Goal: Information Seeking & Learning: Find specific fact

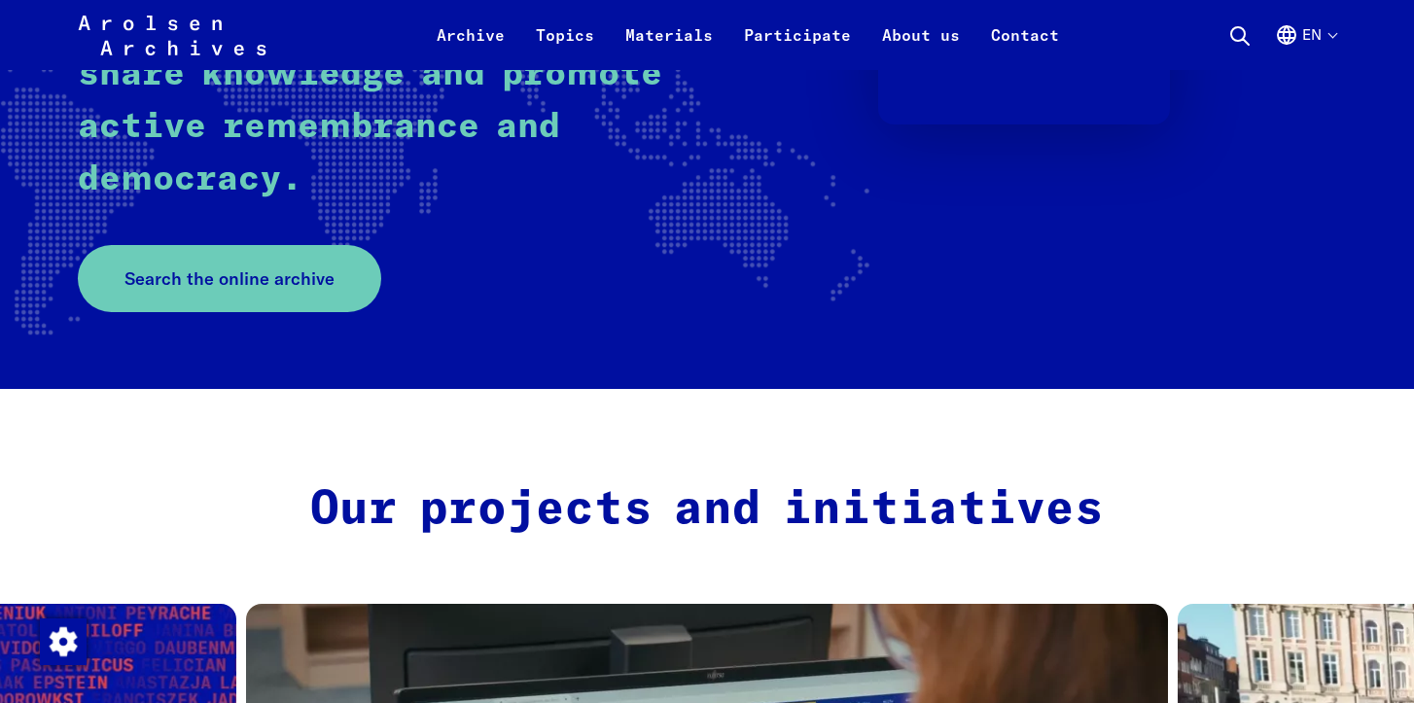
scroll to position [472, 0]
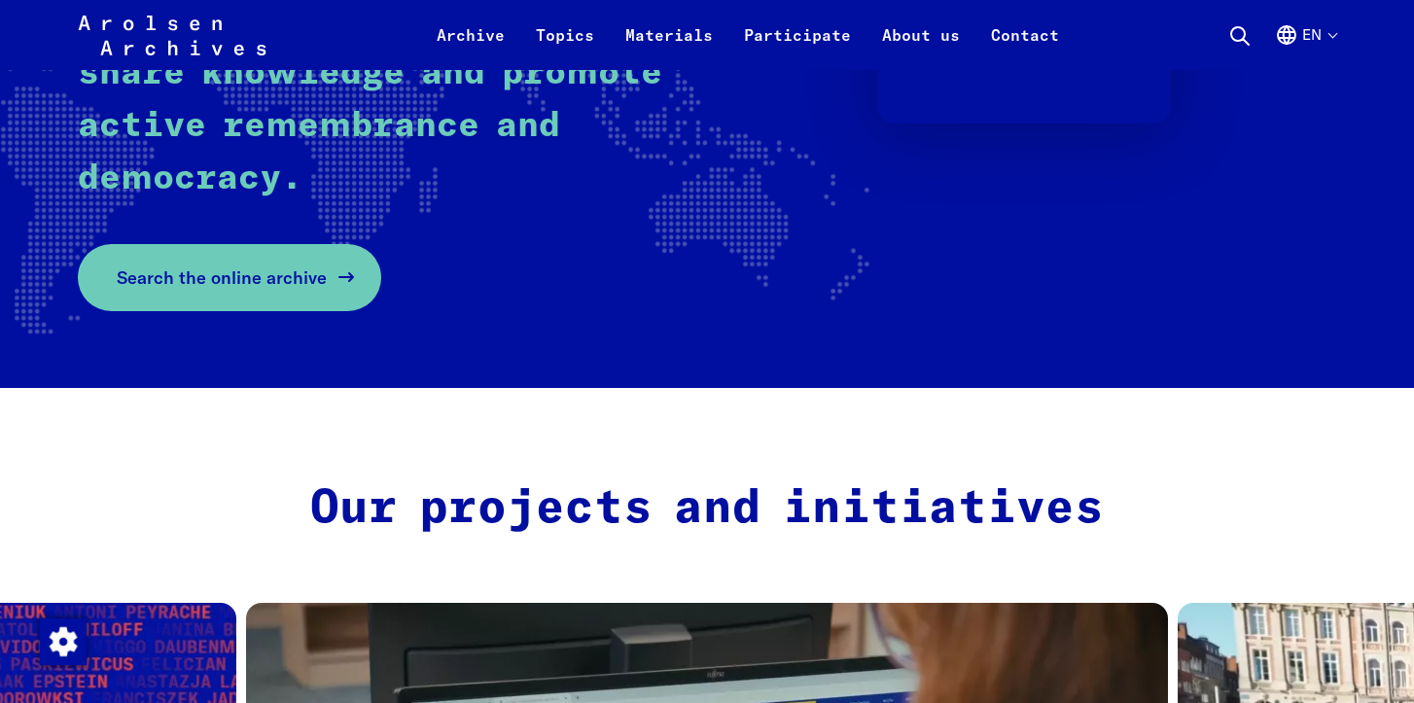
click at [291, 260] on link "Search the online archive" at bounding box center [229, 277] width 303 height 67
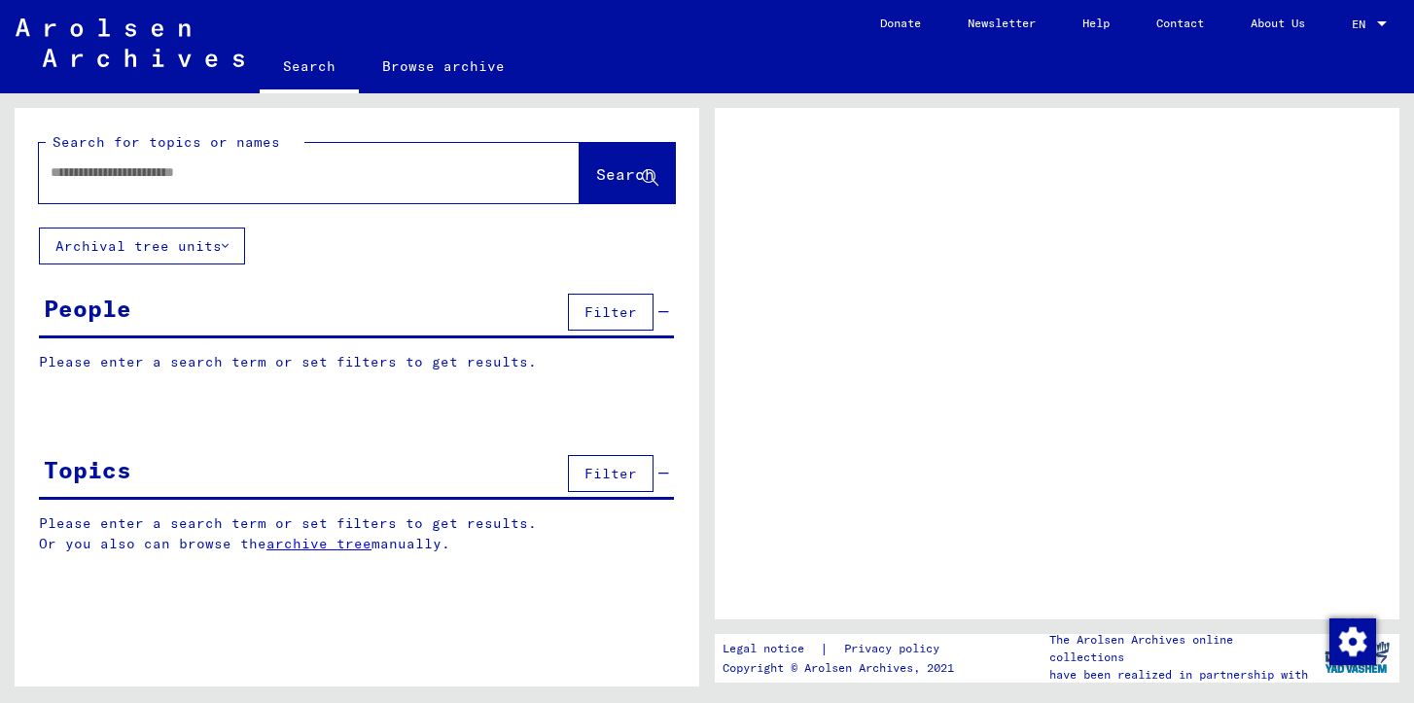
click at [234, 168] on input "text" at bounding box center [292, 172] width 482 height 20
paste input "**********"
type input "**********"
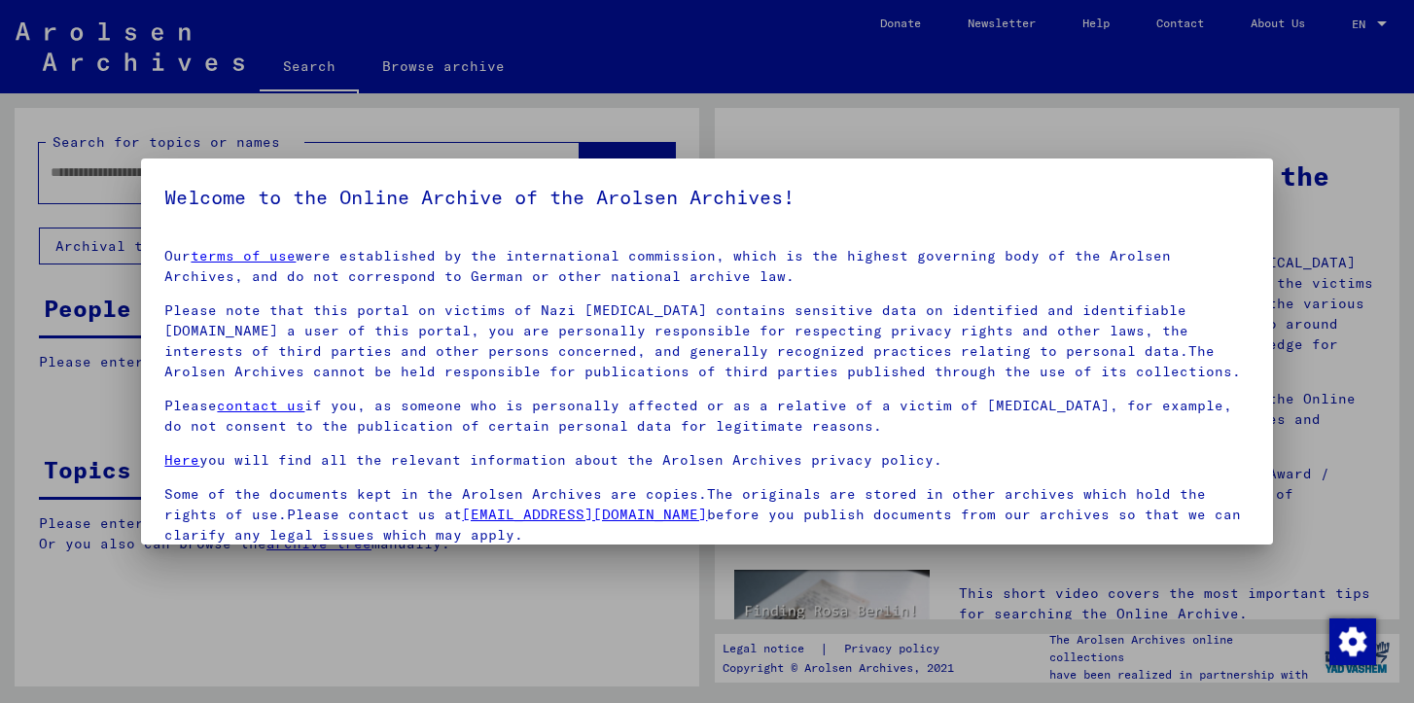
scroll to position [154, 0]
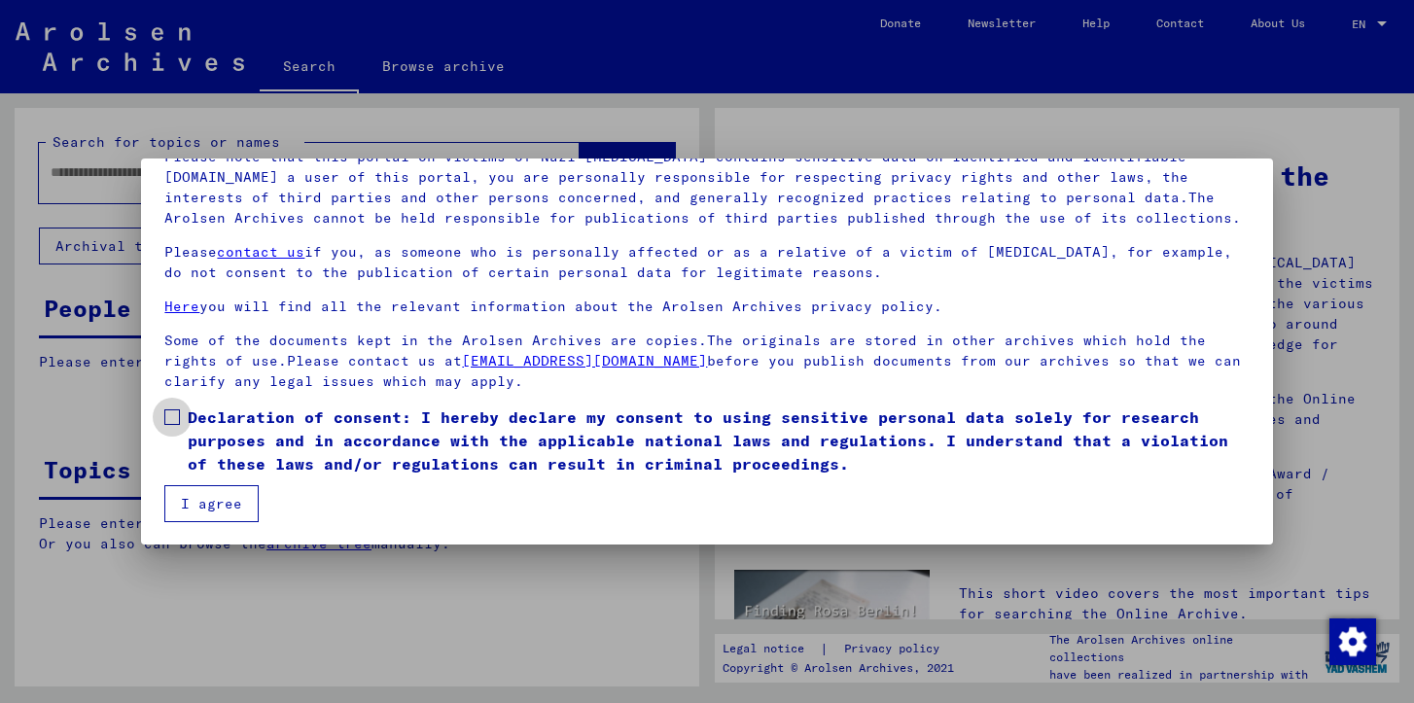
click at [174, 413] on span at bounding box center [172, 417] width 16 height 16
click at [197, 482] on mat-checkbox "Declaration of consent: I hereby declare my consent to using sensitive personal…" at bounding box center [706, 446] width 1085 height 80
click at [208, 500] on button "I agree" at bounding box center [211, 503] width 94 height 37
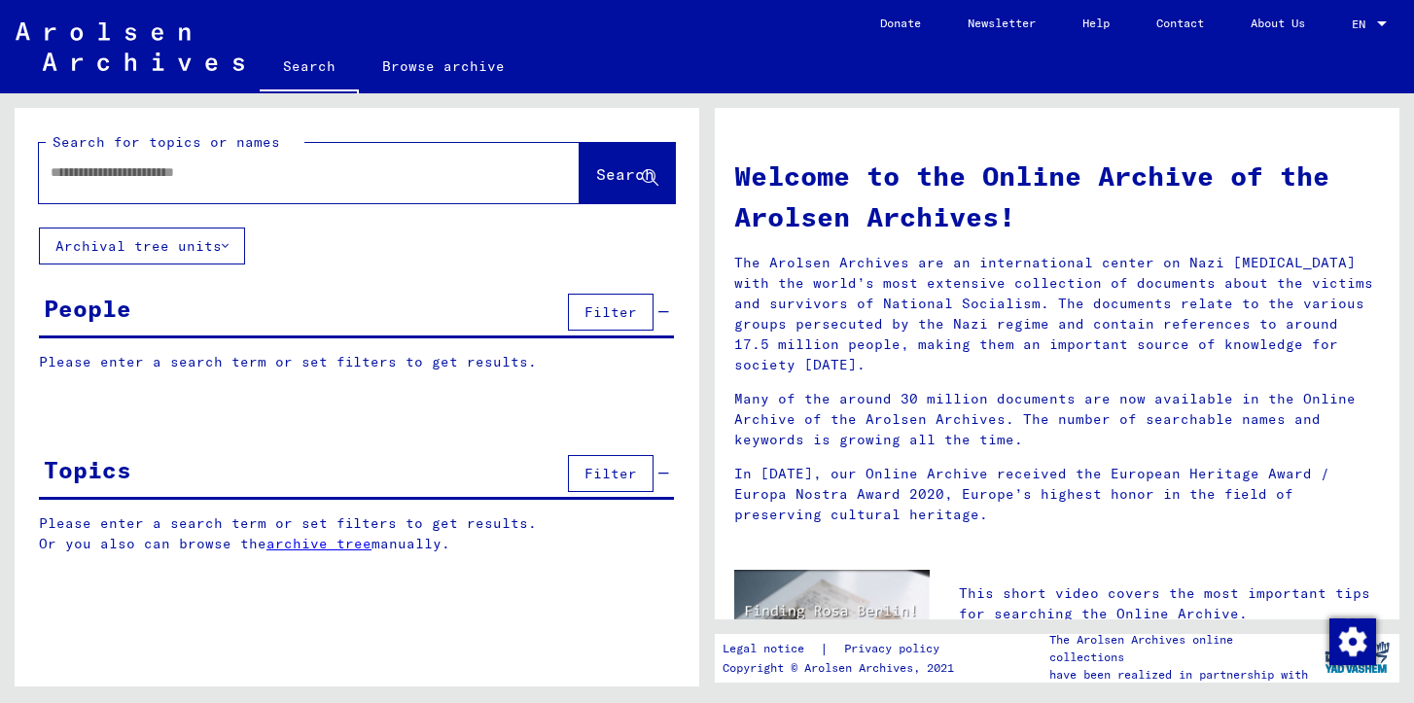
click at [167, 180] on input "text" at bounding box center [286, 172] width 471 height 20
paste input "**********"
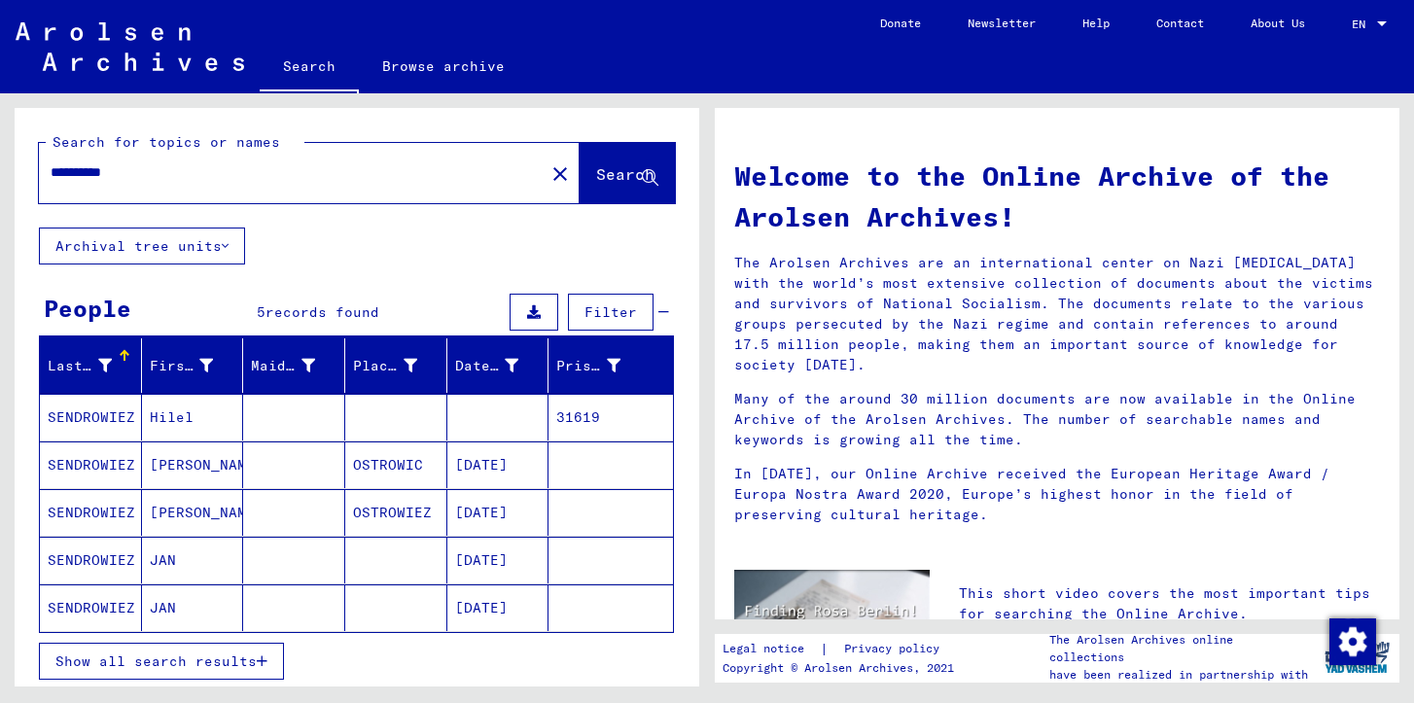
click at [141, 176] on input "**********" at bounding box center [286, 172] width 471 height 20
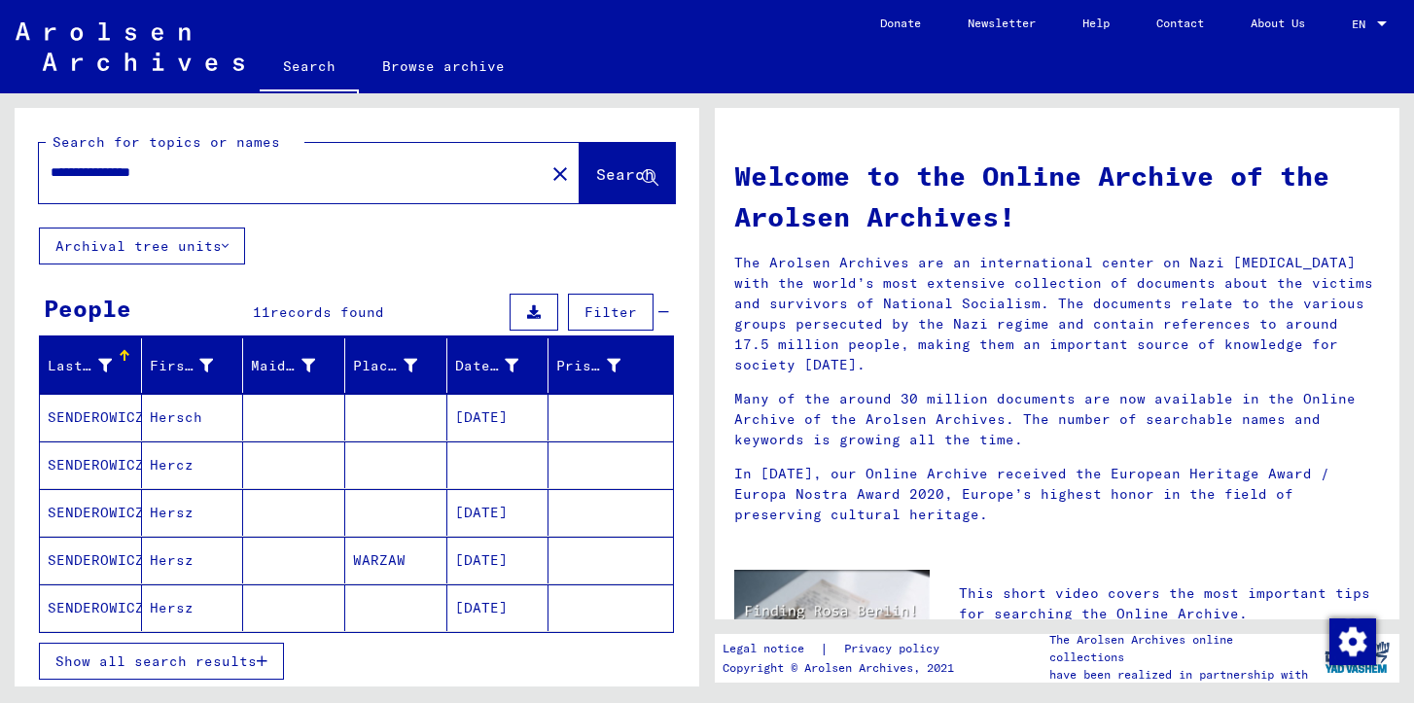
click at [239, 649] on button "Show all search results" at bounding box center [161, 661] width 245 height 37
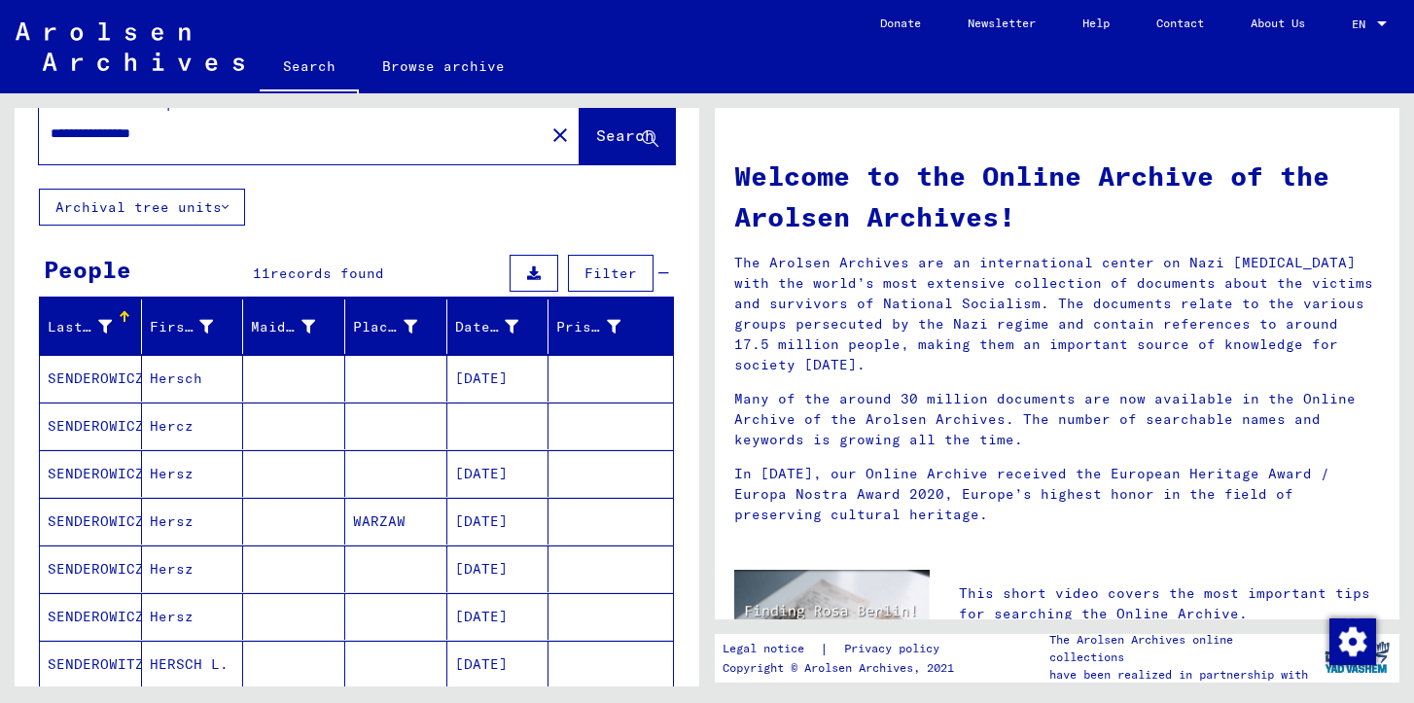
scroll to position [44, 0]
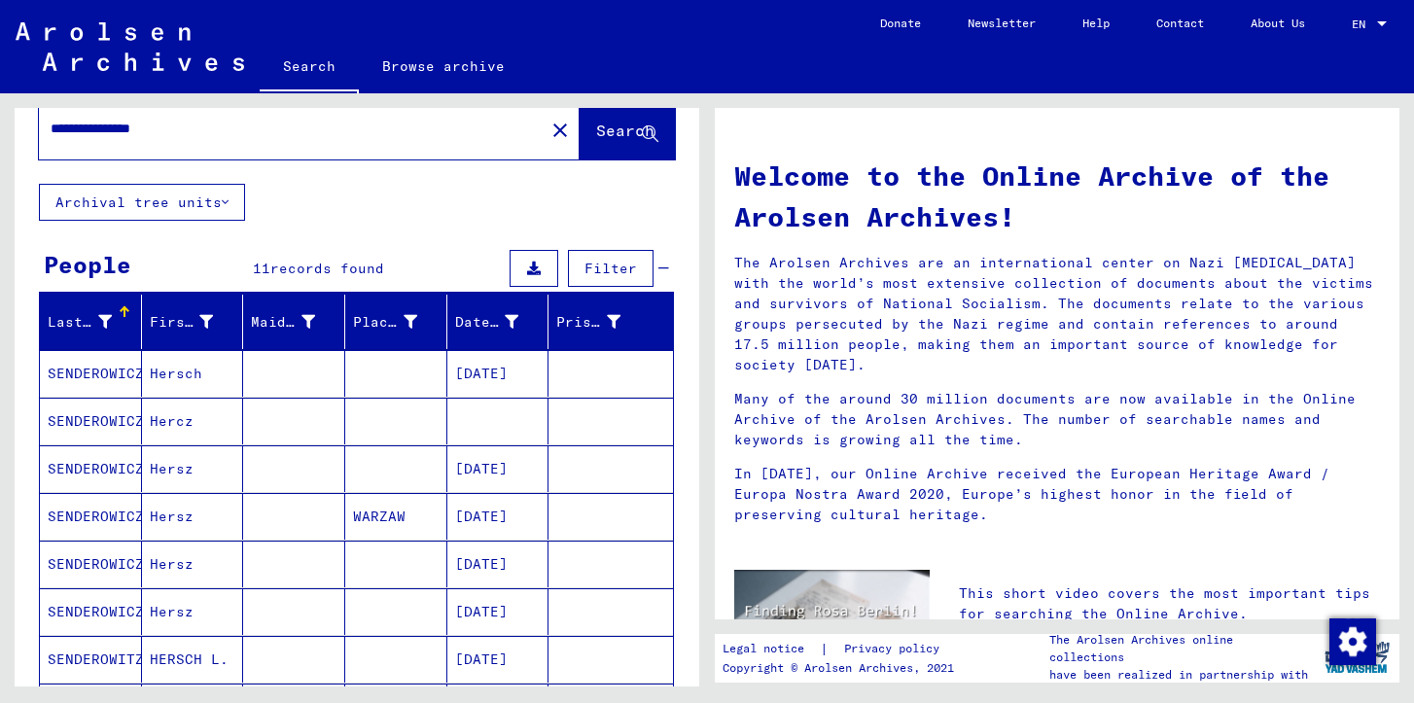
click at [208, 486] on mat-cell "Hersz" at bounding box center [193, 468] width 102 height 47
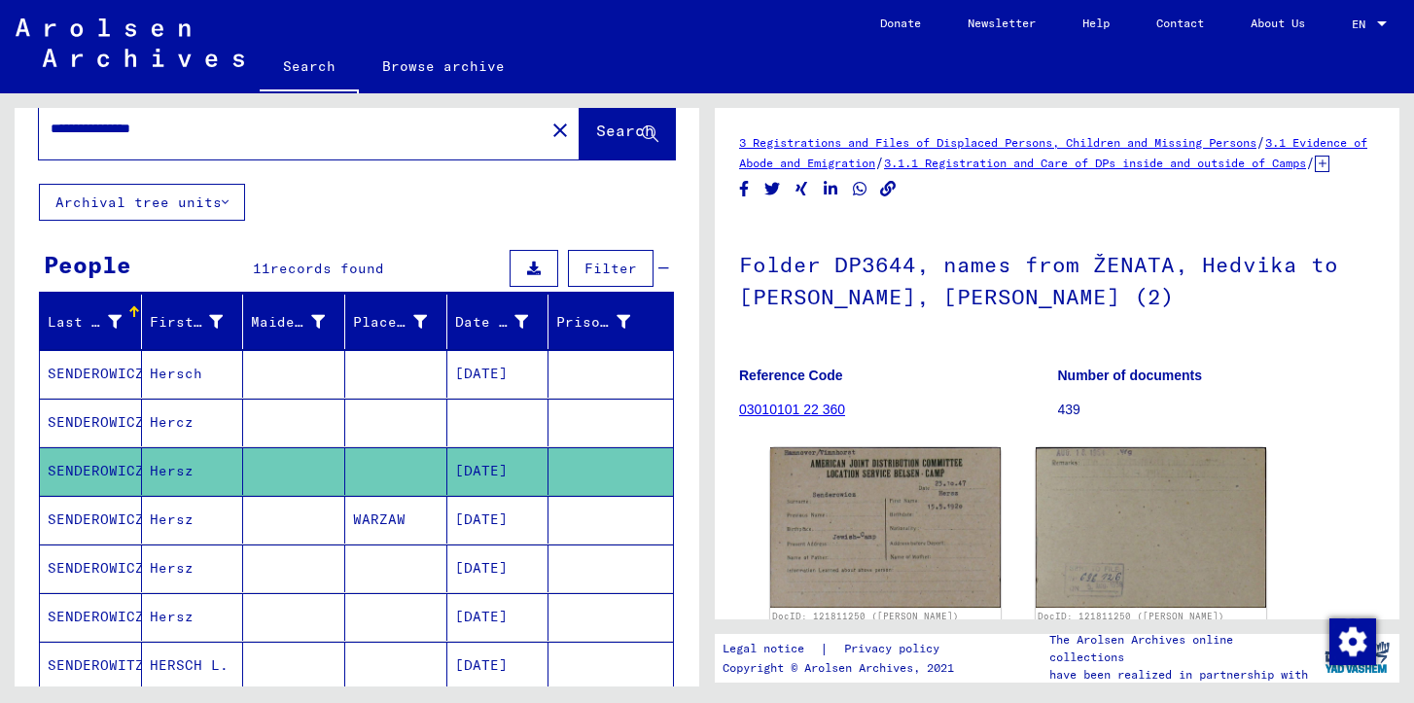
click at [623, 522] on mat-cell at bounding box center [611, 520] width 125 height 48
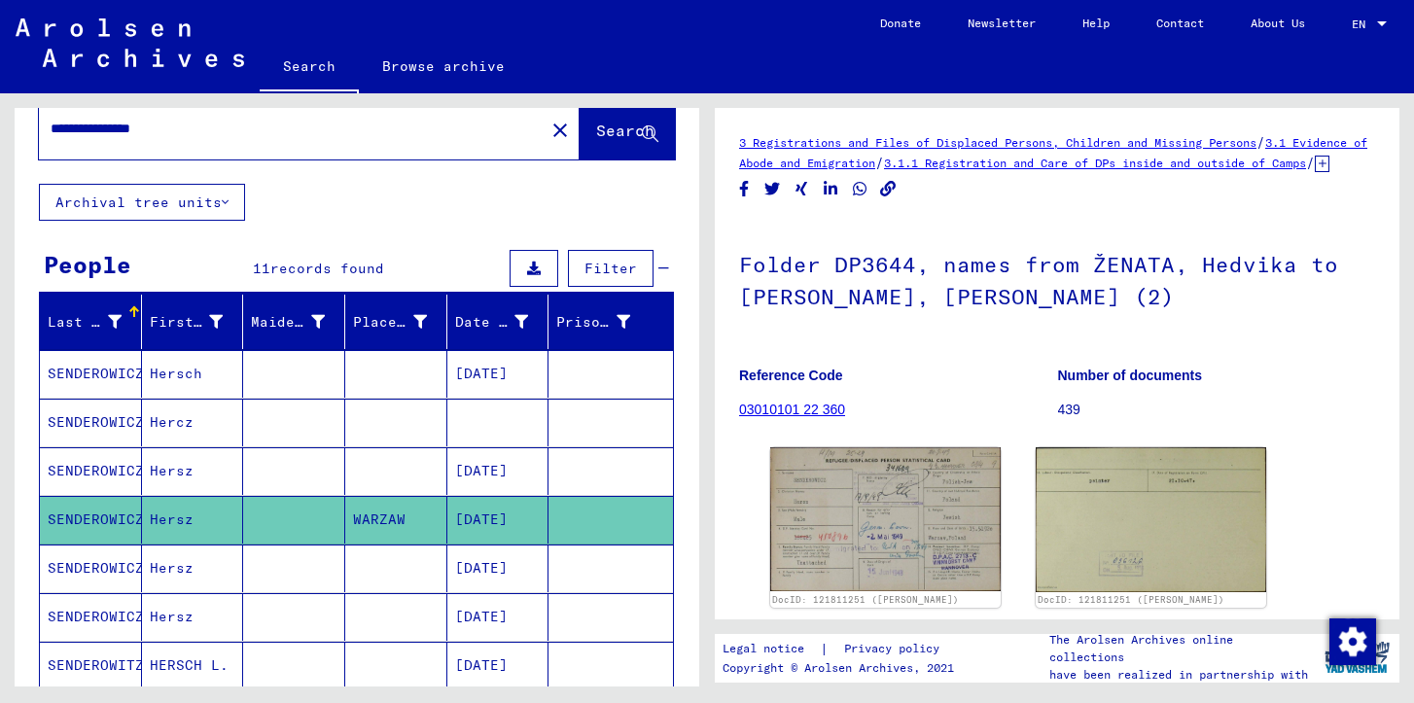
click at [480, 566] on mat-cell "[DATE]" at bounding box center [498, 569] width 102 height 48
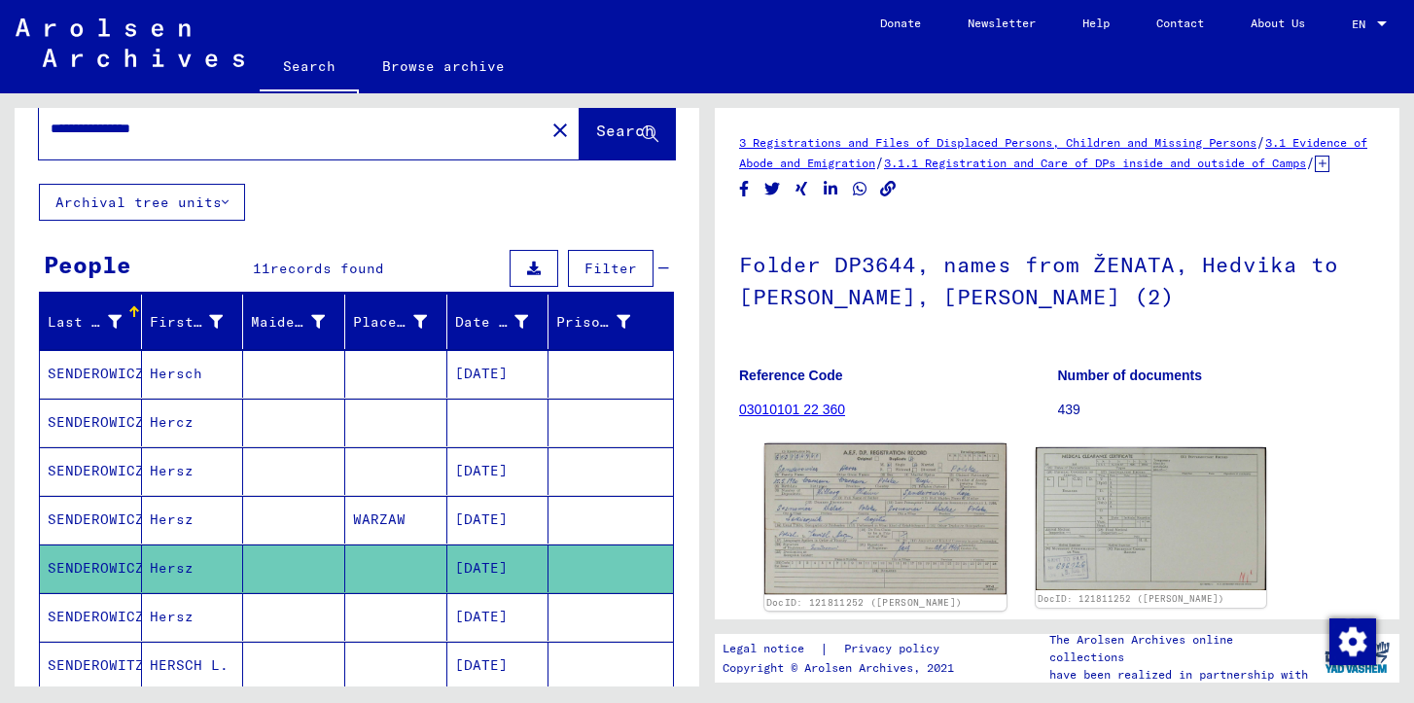
click at [838, 529] on img at bounding box center [886, 519] width 242 height 151
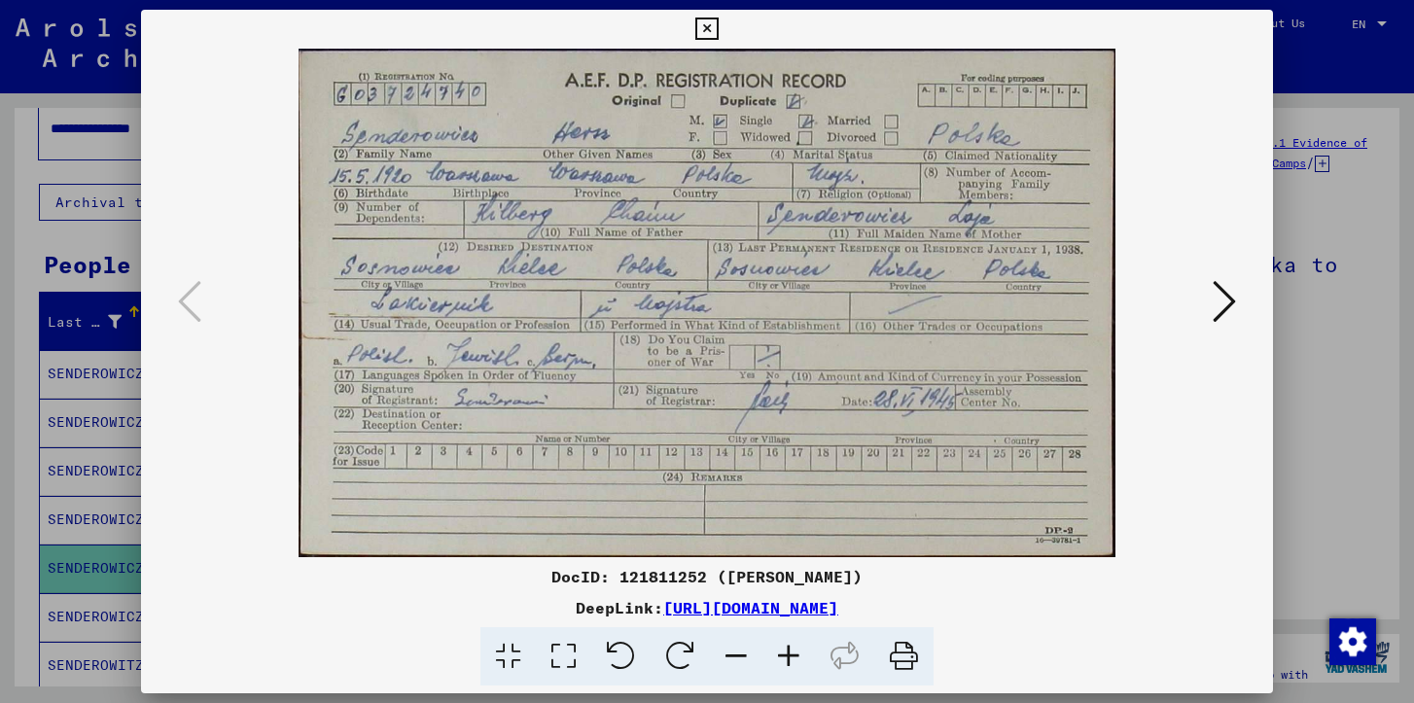
click at [704, 34] on icon at bounding box center [706, 29] width 22 height 23
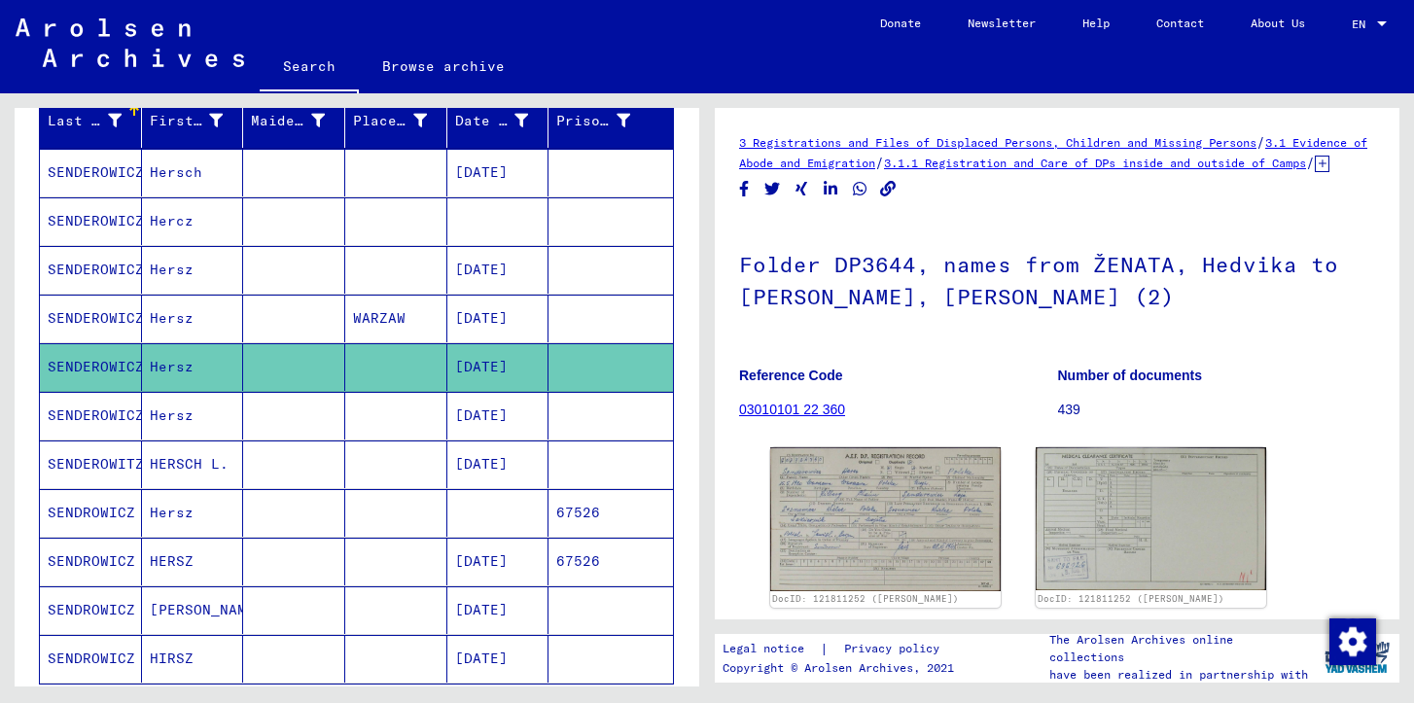
scroll to position [348, 0]
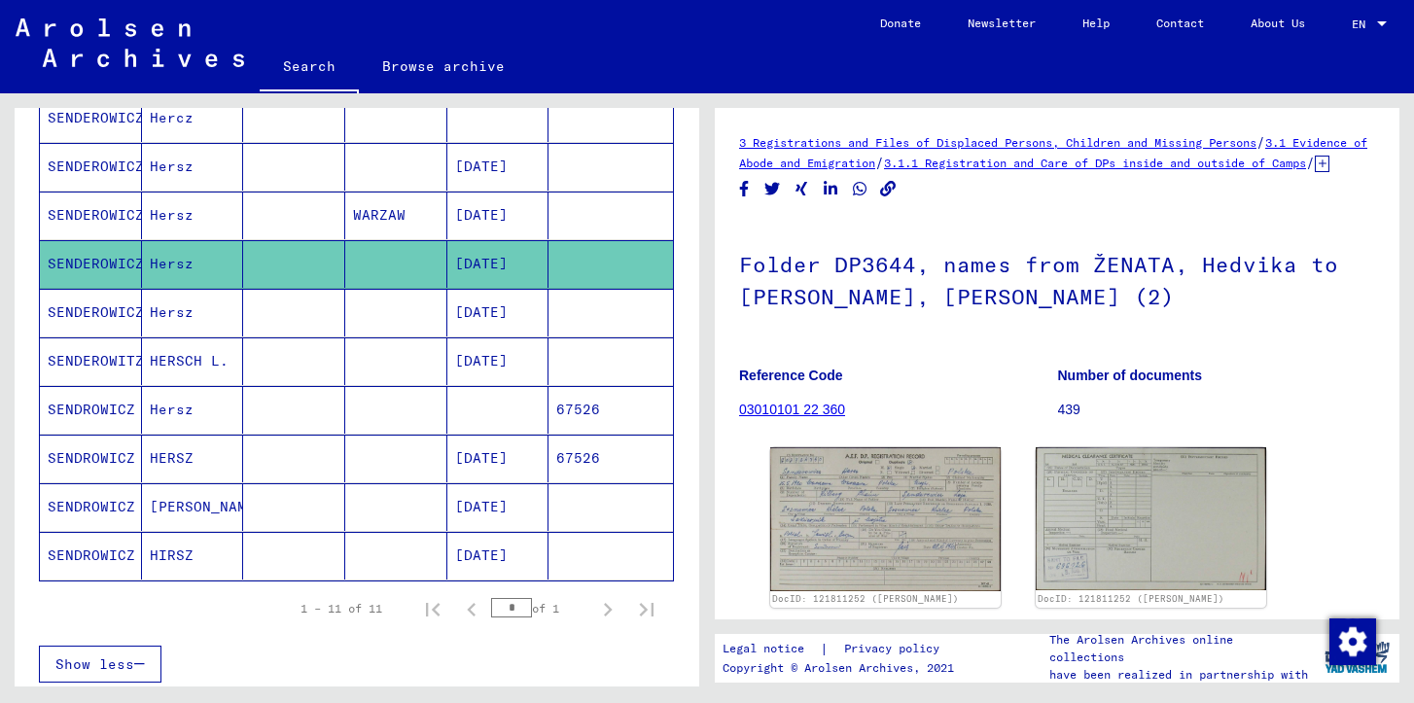
click at [307, 459] on mat-cell at bounding box center [294, 459] width 102 height 48
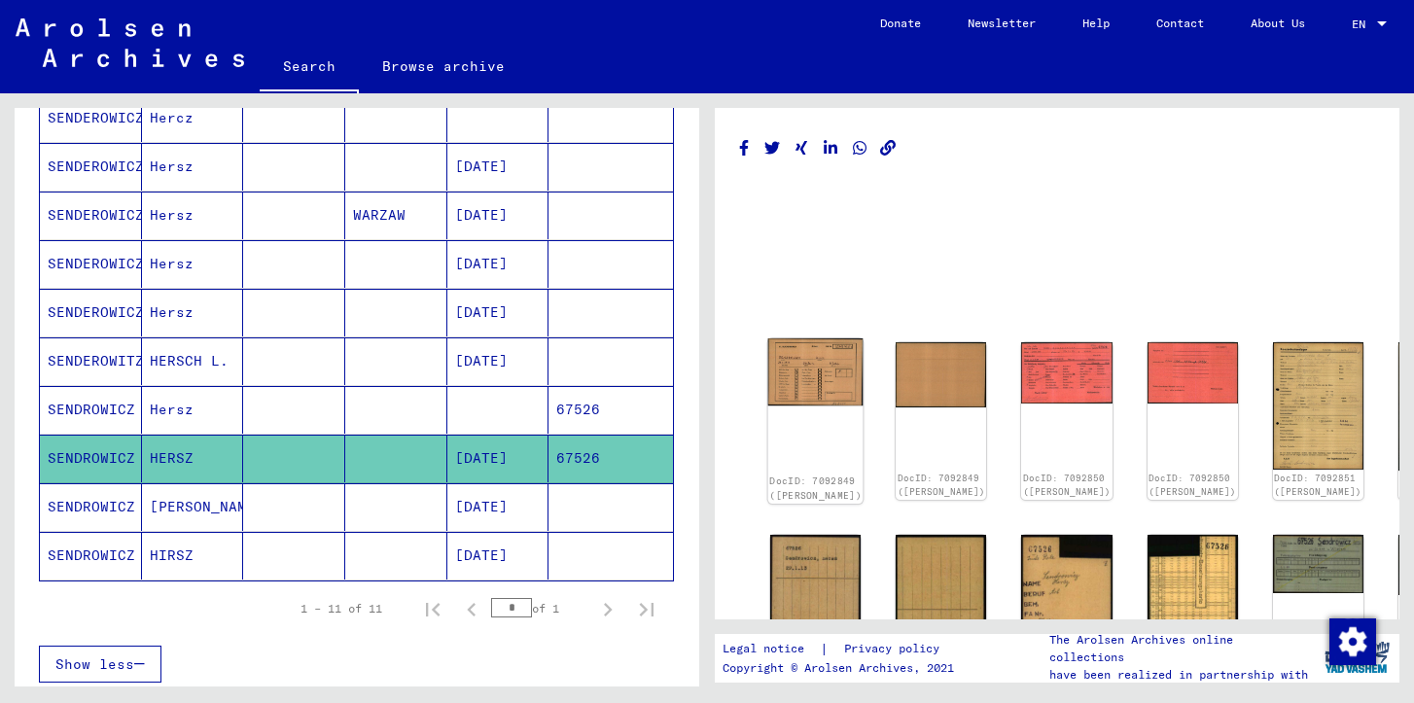
click at [793, 361] on img at bounding box center [815, 372] width 95 height 68
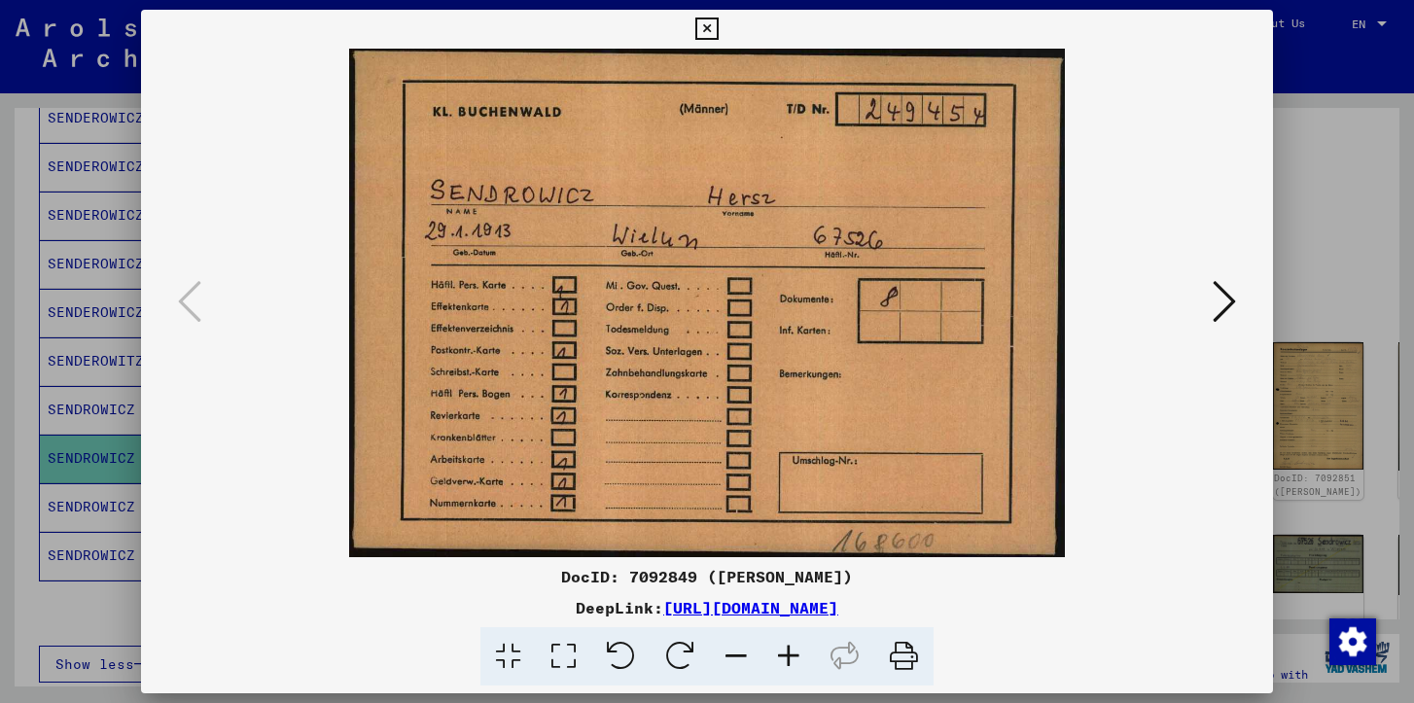
click at [1217, 295] on icon at bounding box center [1224, 301] width 23 height 47
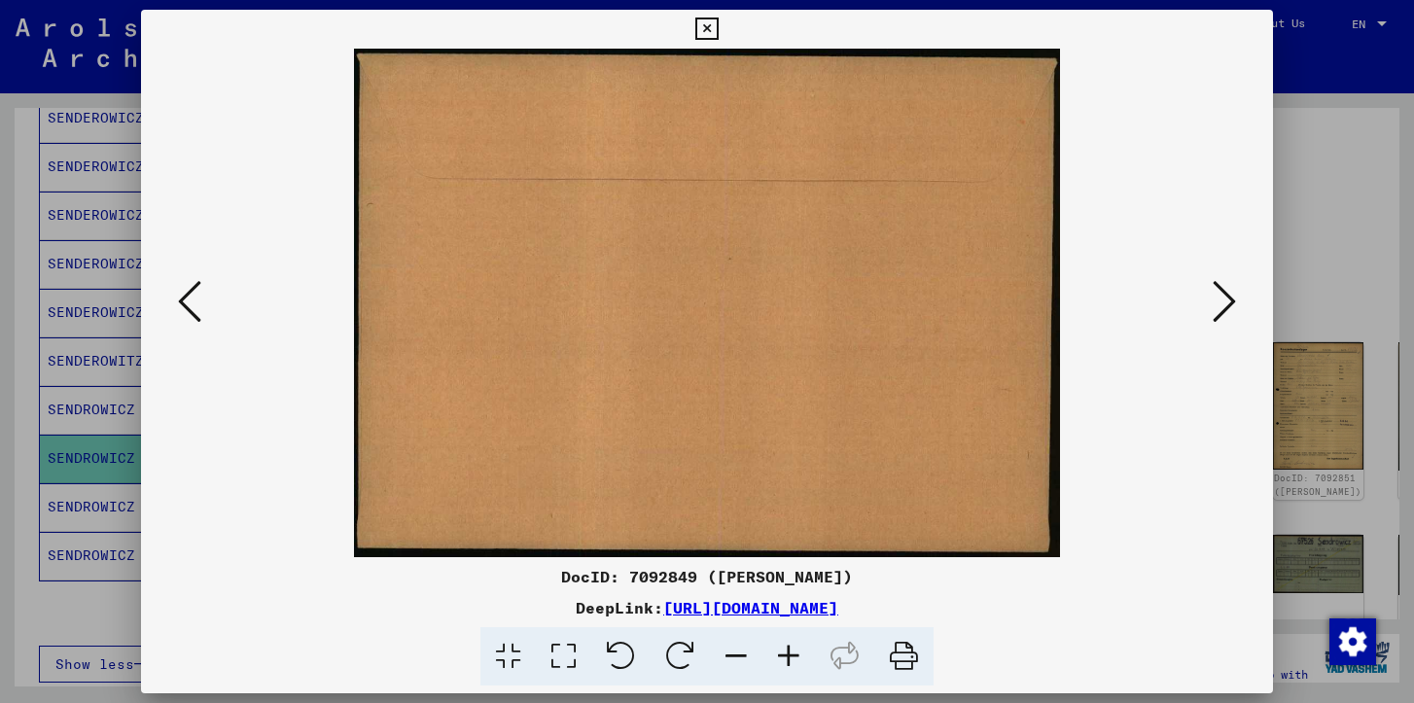
click at [1220, 295] on icon at bounding box center [1224, 301] width 23 height 47
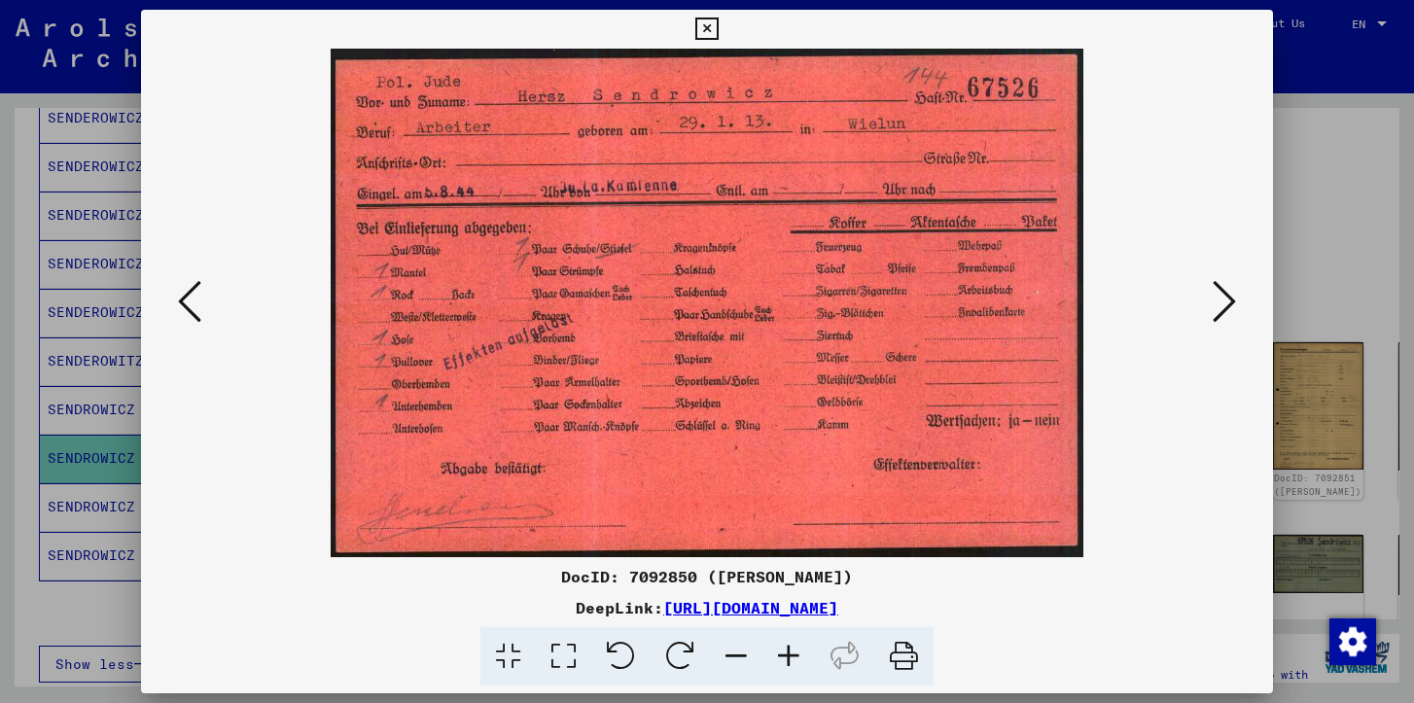
click at [1220, 295] on icon at bounding box center [1224, 301] width 23 height 47
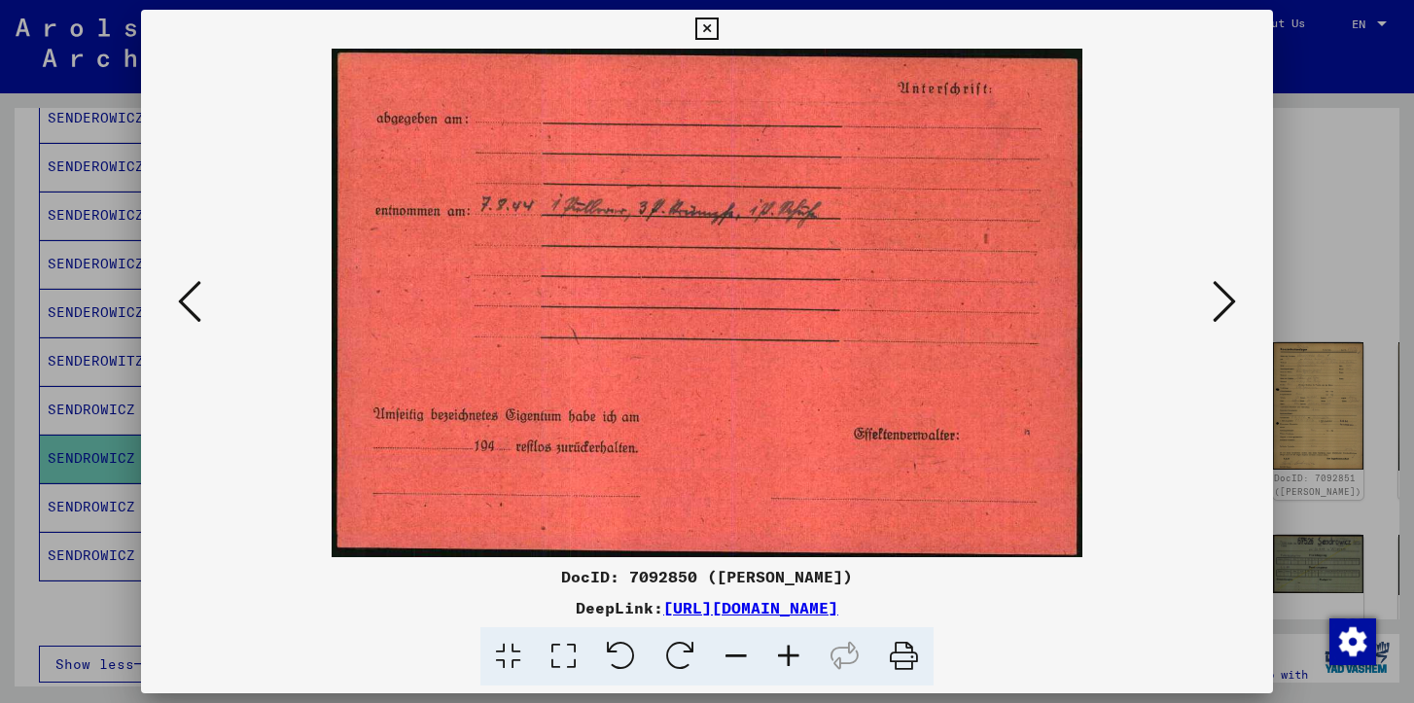
click at [1220, 295] on icon at bounding box center [1224, 301] width 23 height 47
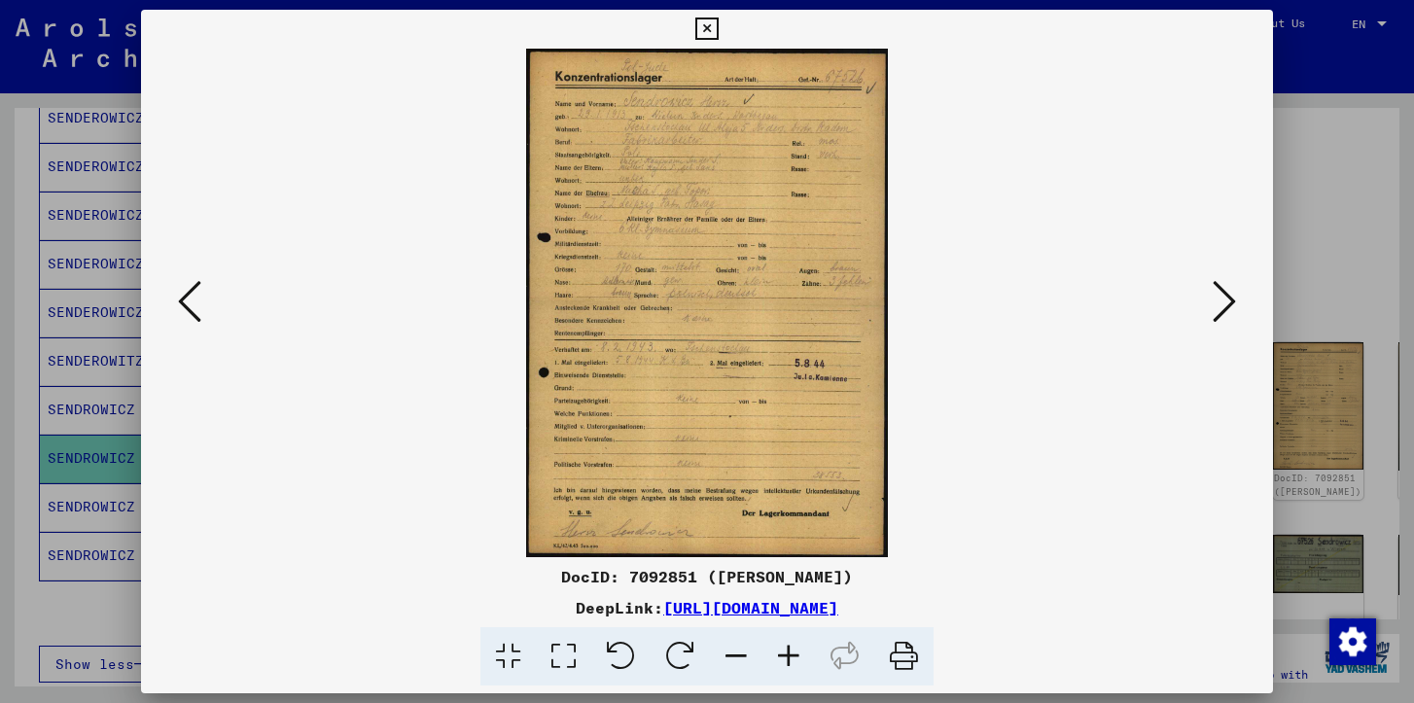
click at [778, 650] on icon at bounding box center [789, 656] width 53 height 59
click at [779, 650] on icon at bounding box center [789, 656] width 53 height 59
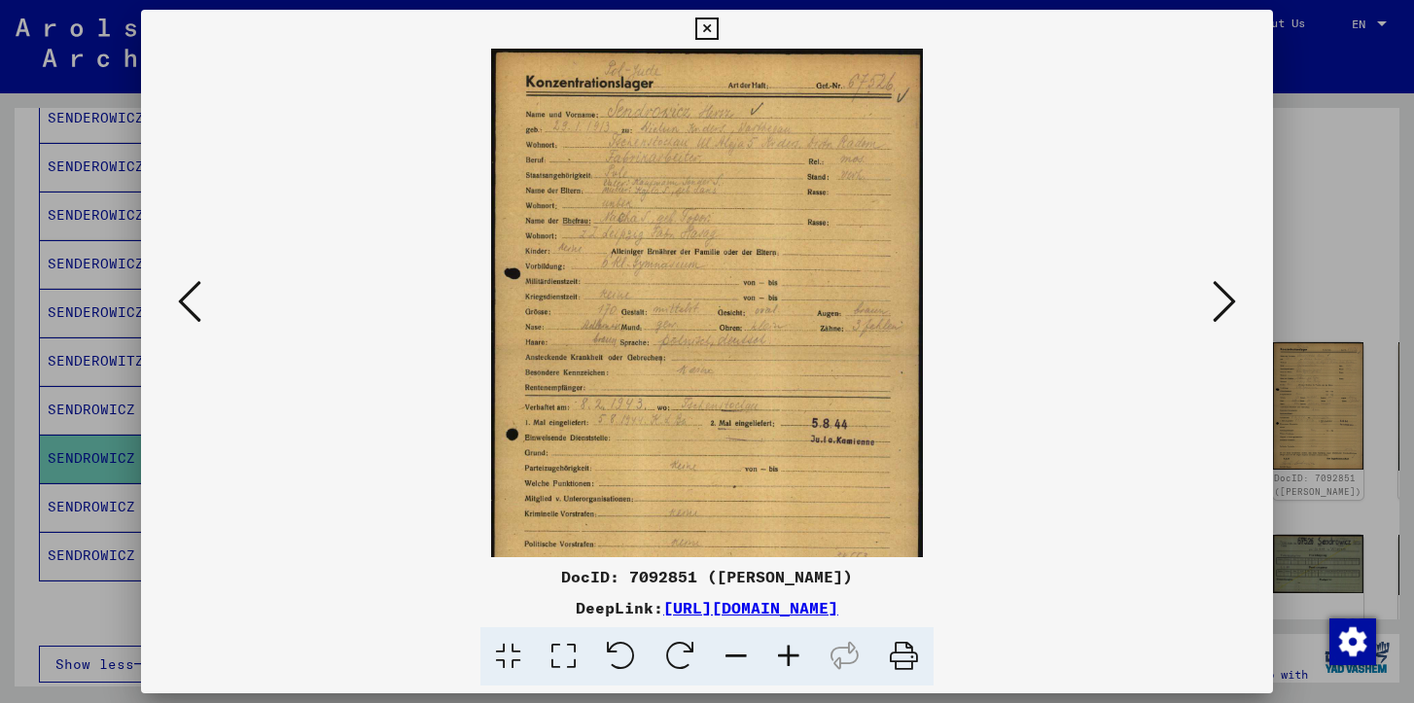
click at [779, 650] on icon at bounding box center [789, 656] width 53 height 59
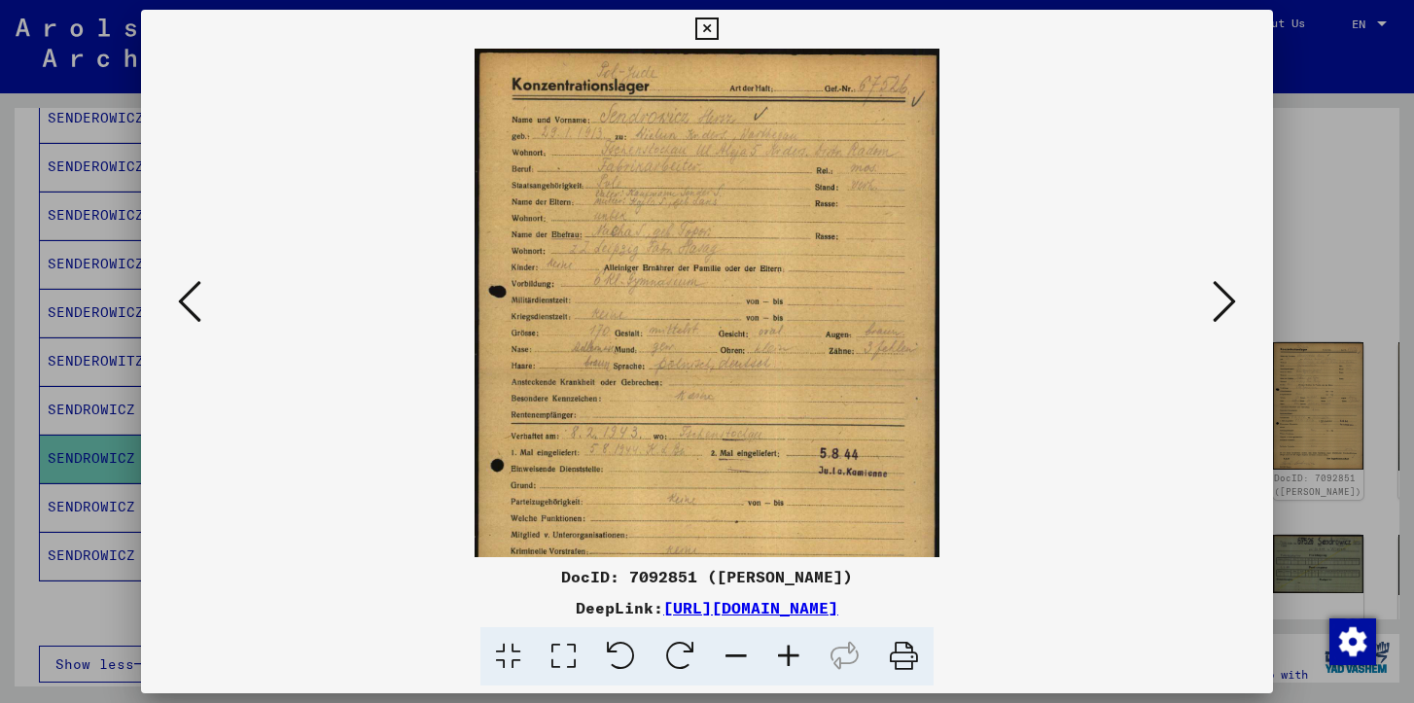
click at [779, 650] on icon at bounding box center [789, 656] width 53 height 59
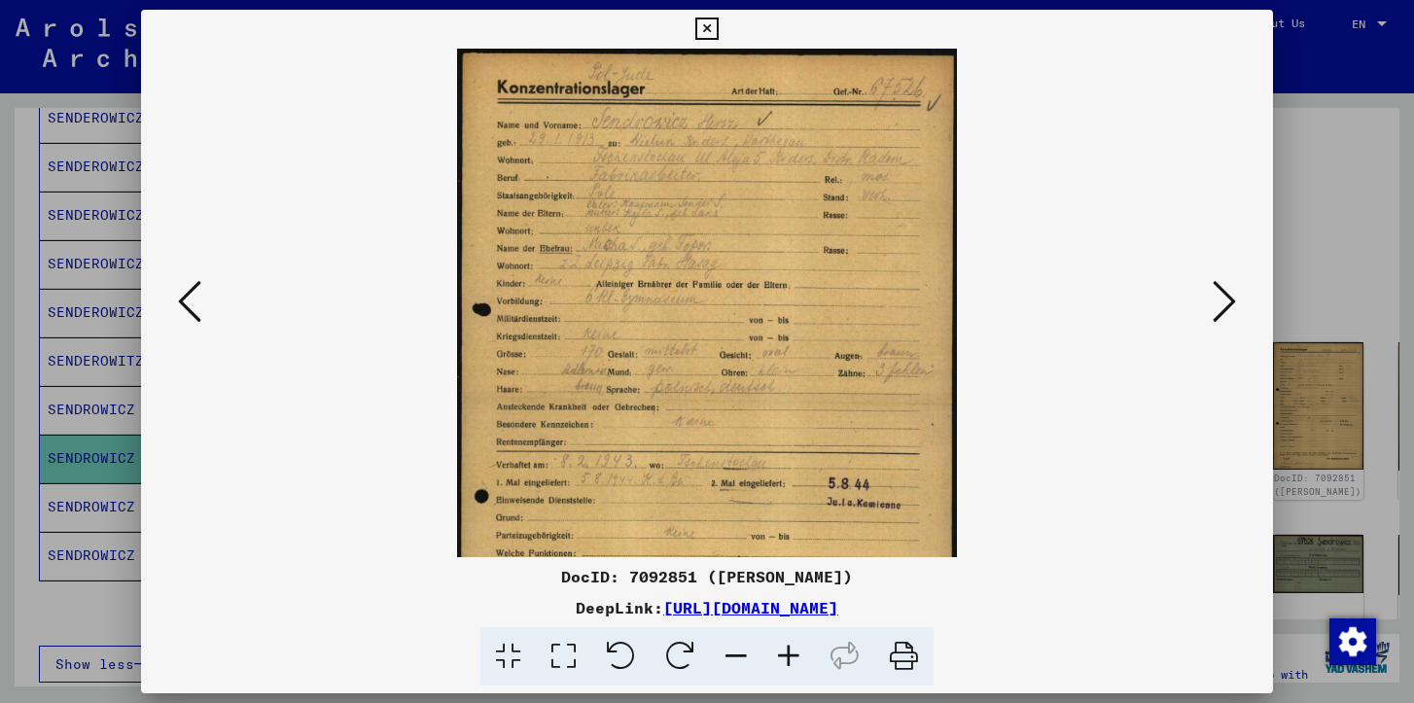
click at [779, 650] on icon at bounding box center [789, 656] width 53 height 59
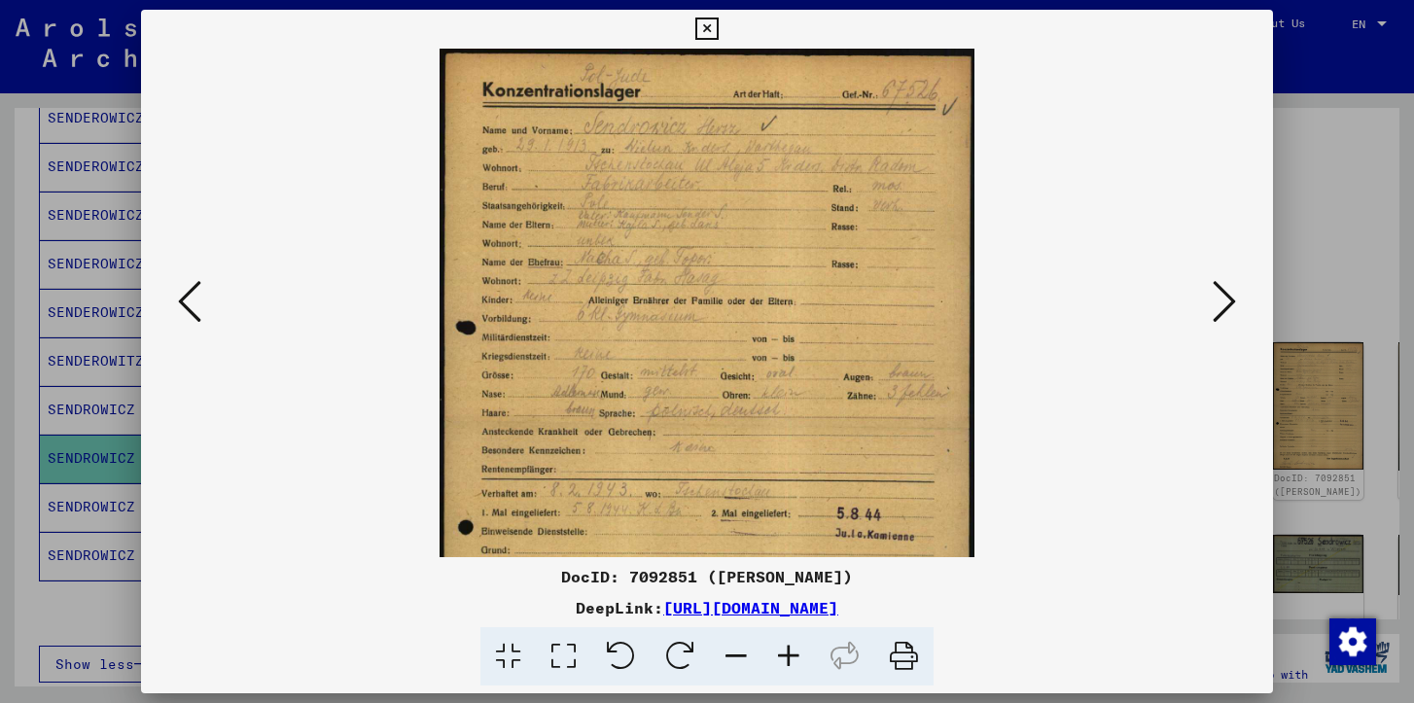
click at [779, 650] on icon at bounding box center [789, 656] width 53 height 59
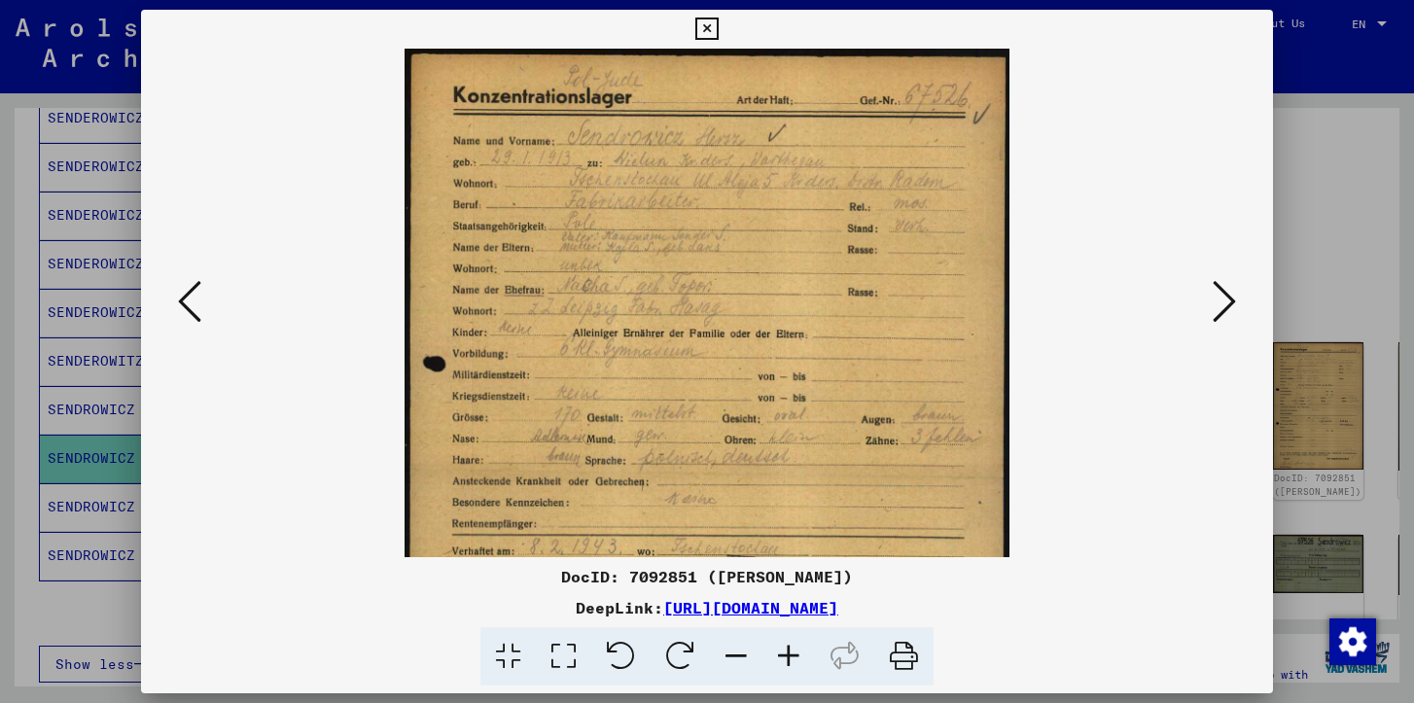
click at [779, 650] on icon at bounding box center [789, 656] width 53 height 59
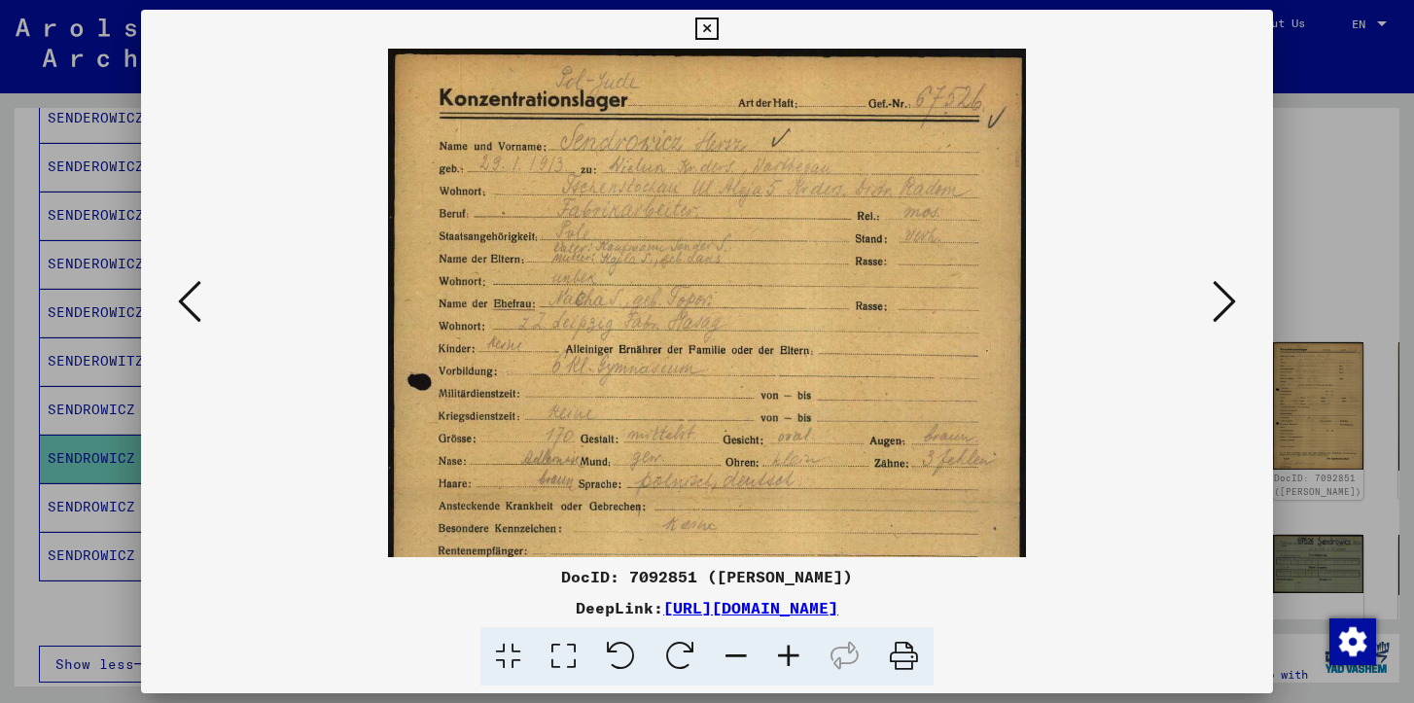
click at [779, 650] on icon at bounding box center [789, 656] width 53 height 59
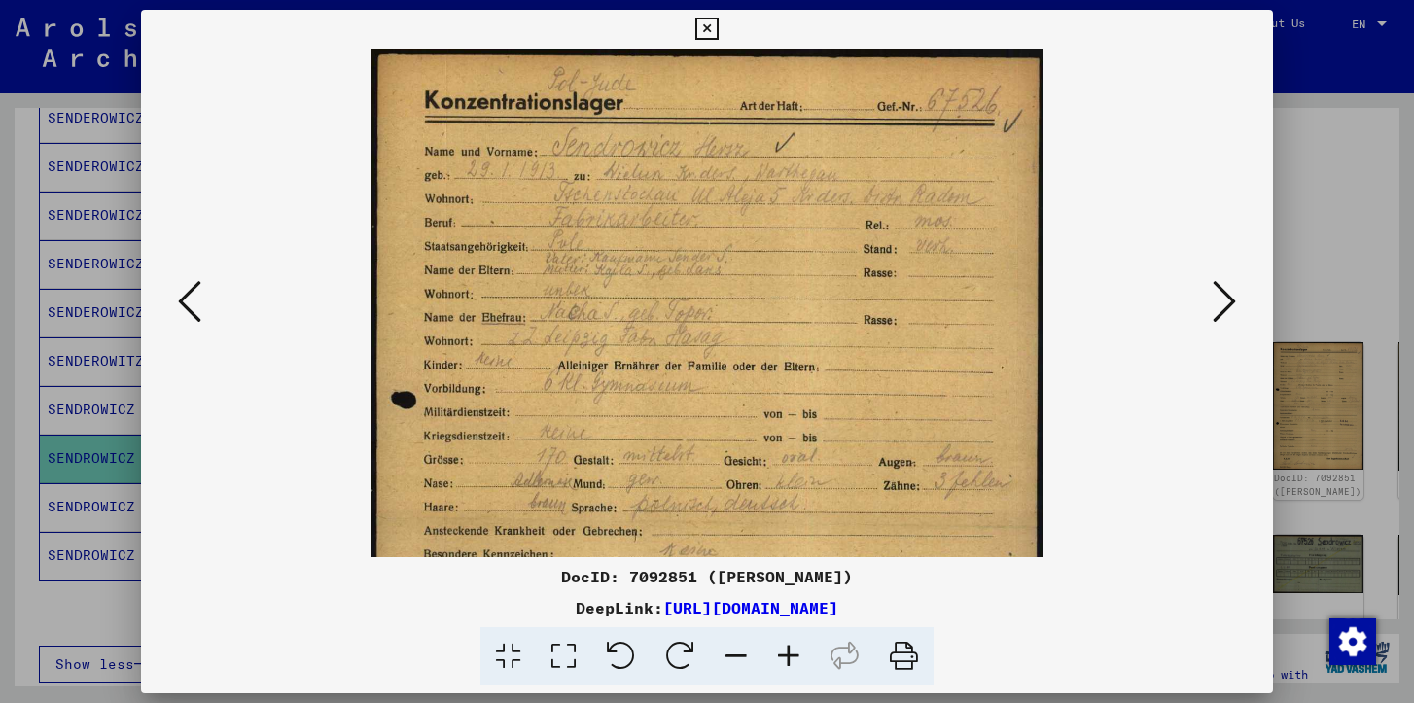
click at [779, 650] on icon at bounding box center [789, 656] width 53 height 59
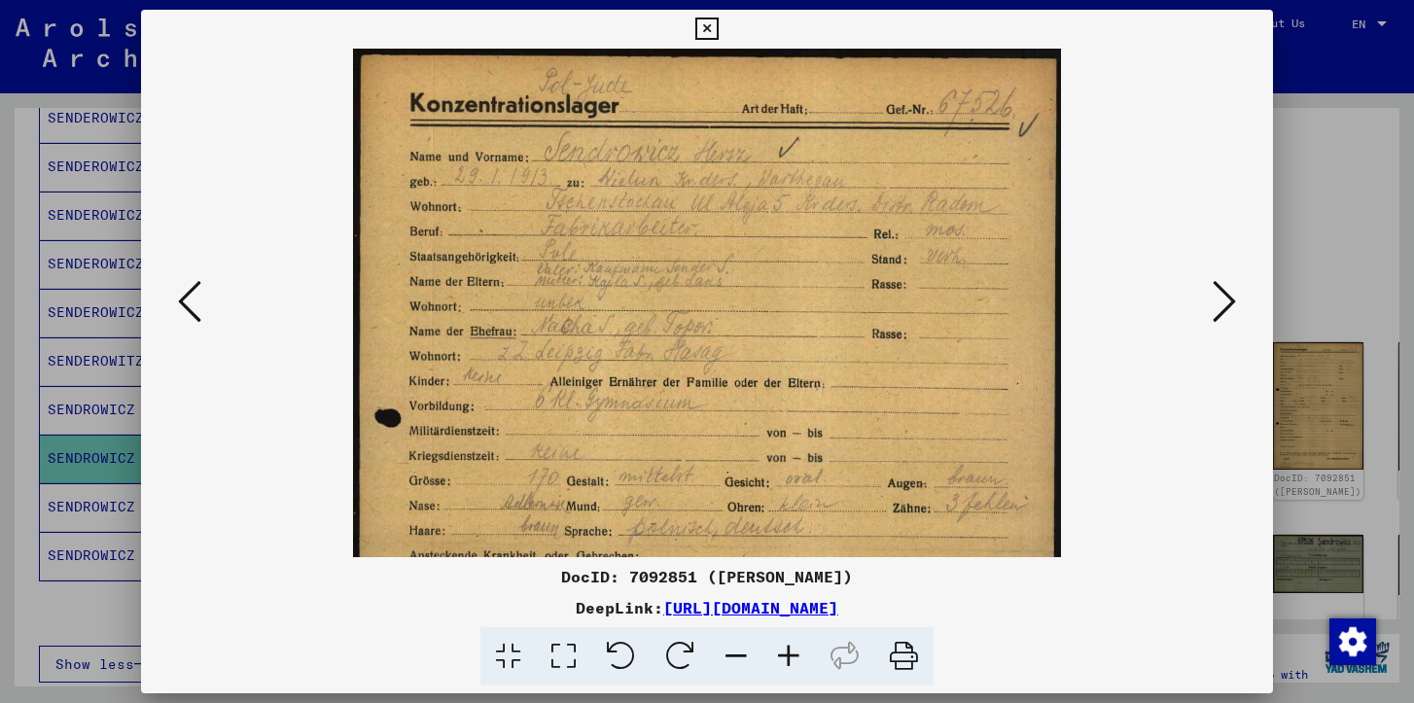
click at [779, 650] on icon at bounding box center [789, 656] width 53 height 59
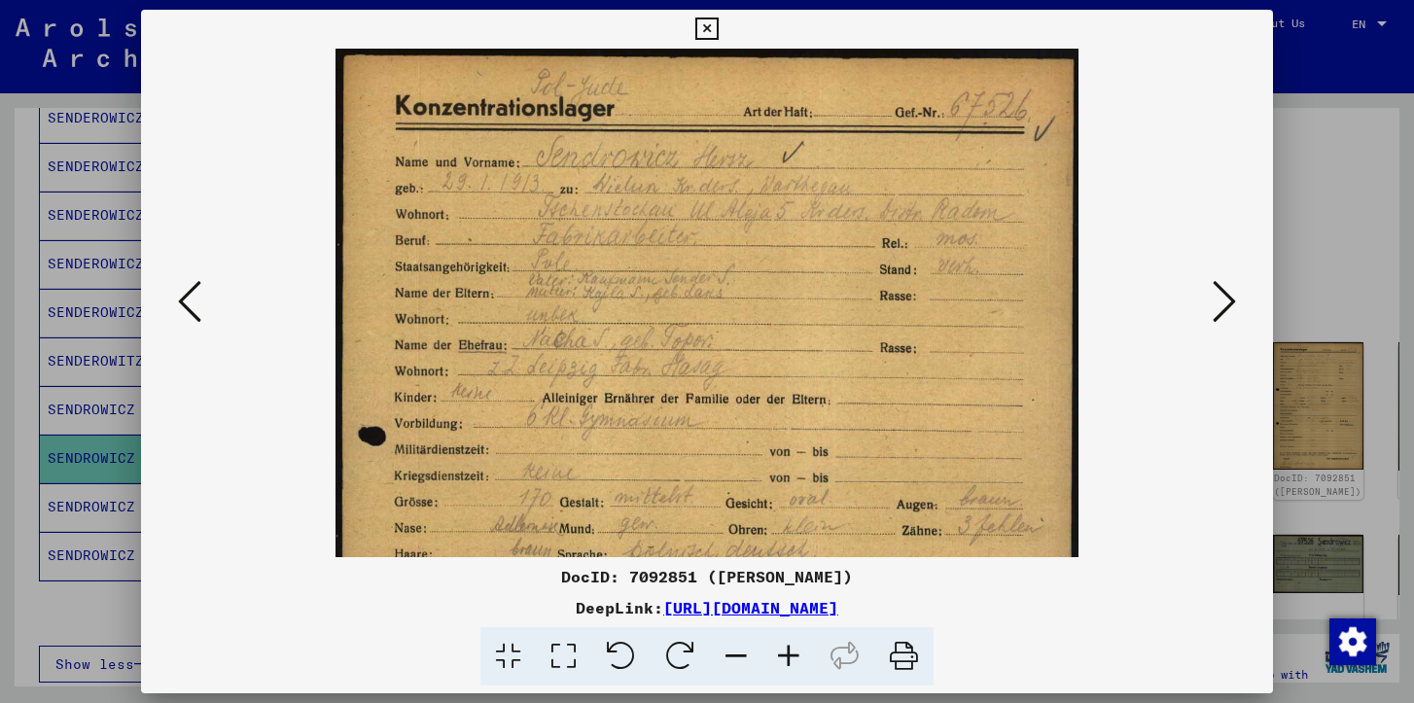
click at [779, 650] on icon at bounding box center [789, 656] width 53 height 59
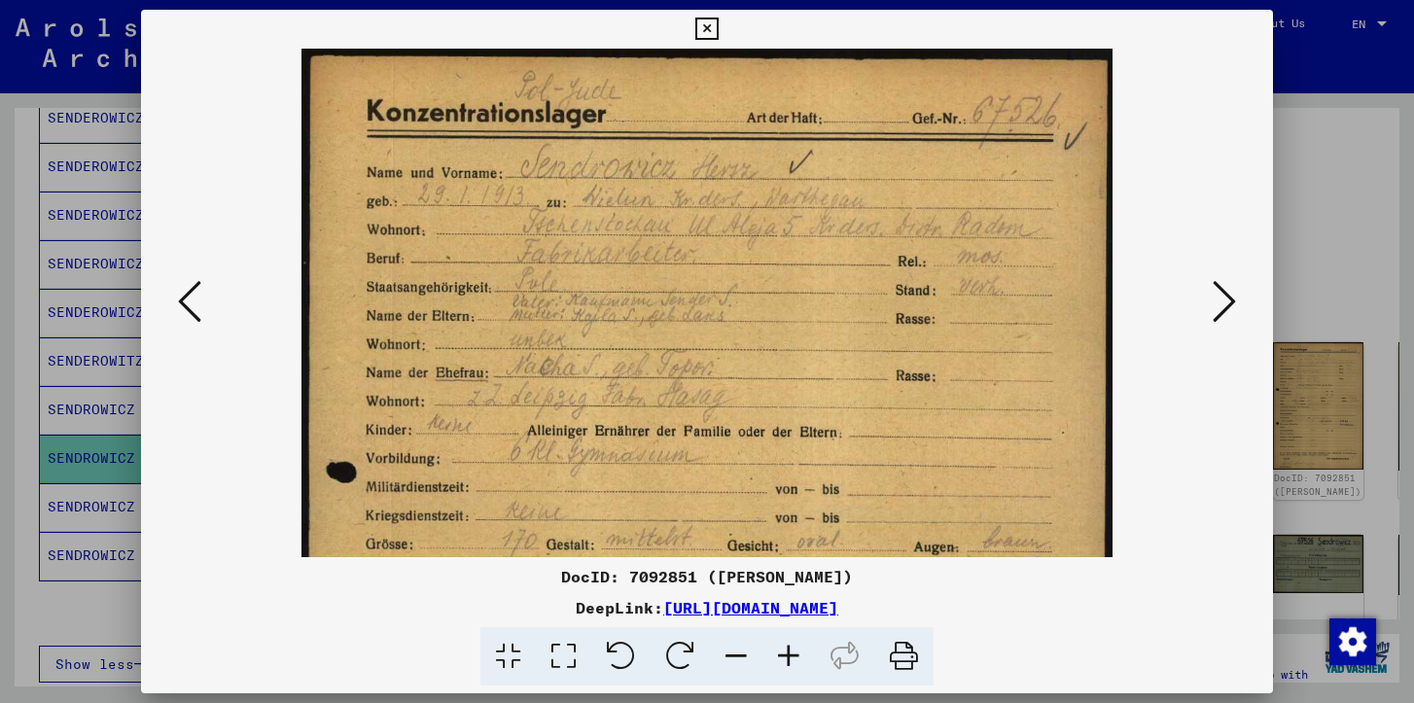
click at [779, 650] on icon at bounding box center [789, 656] width 53 height 59
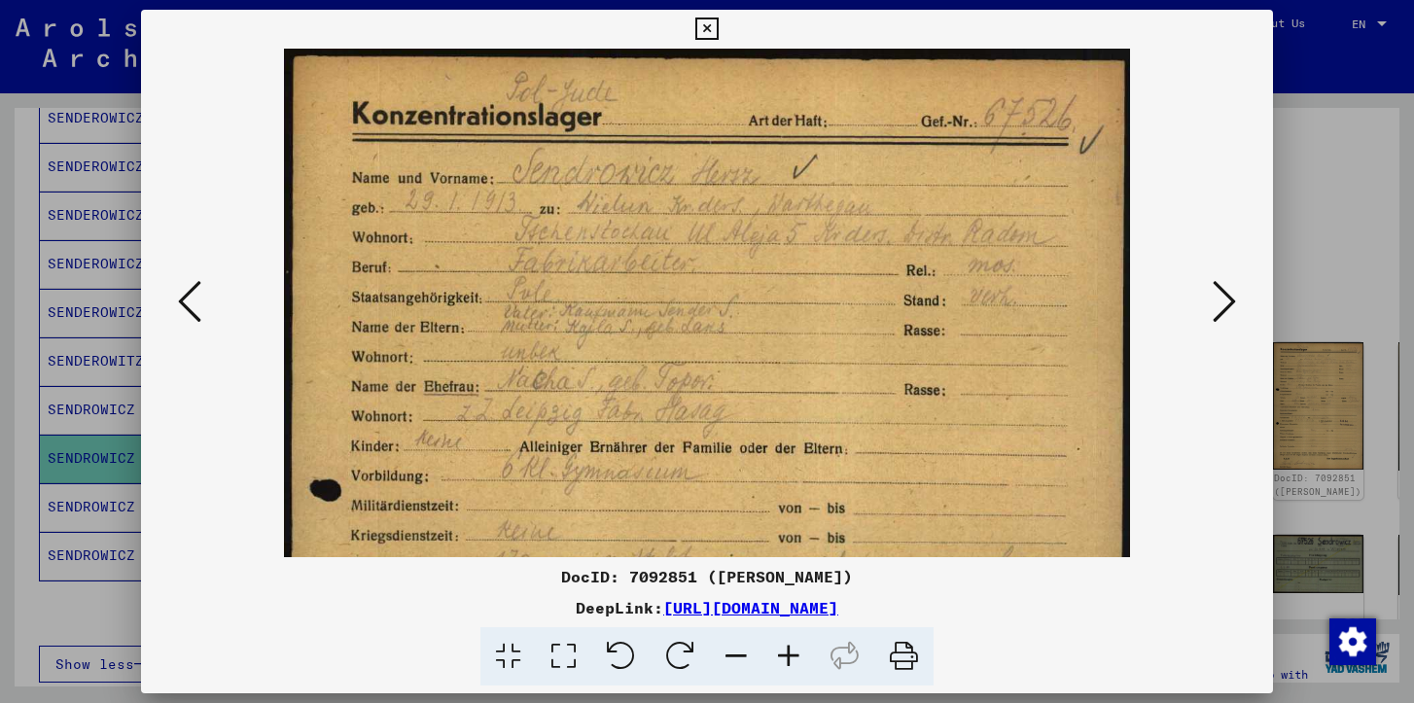
click at [779, 650] on icon at bounding box center [789, 656] width 53 height 59
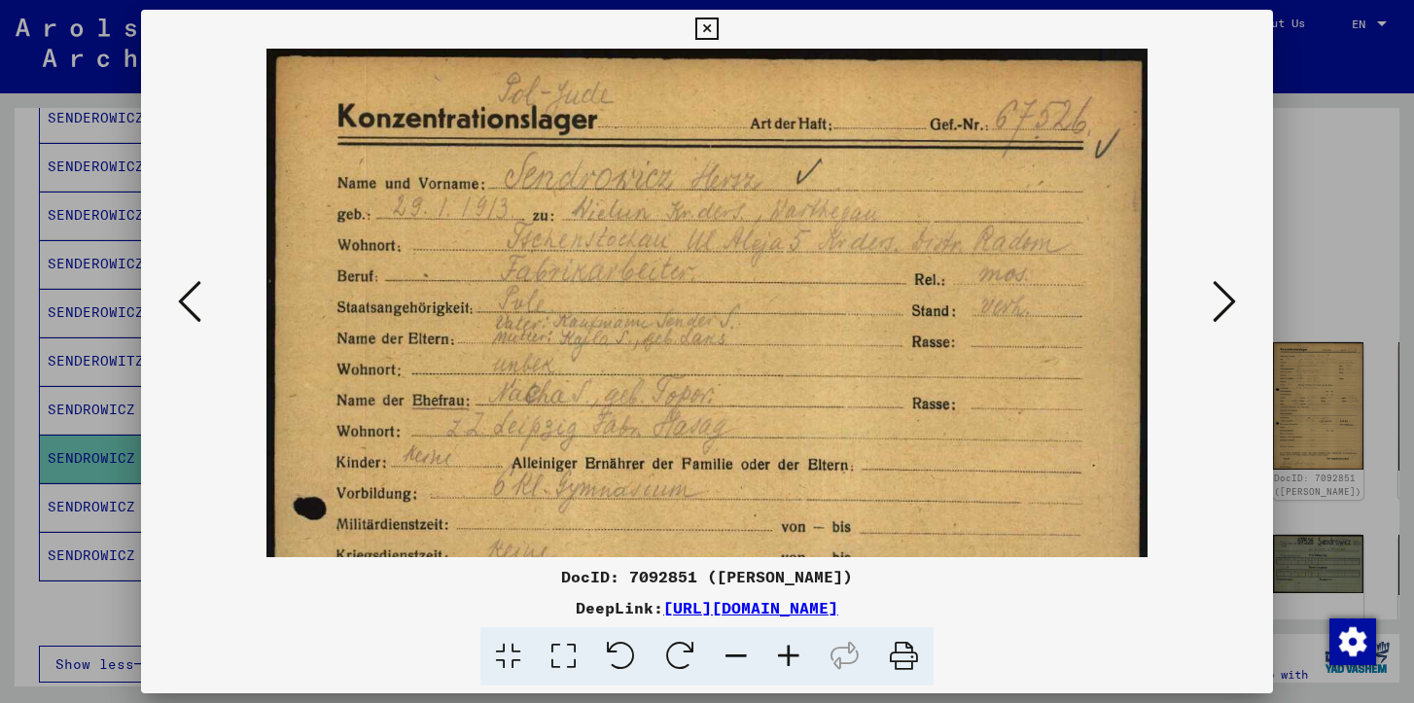
click at [779, 650] on icon at bounding box center [789, 656] width 53 height 59
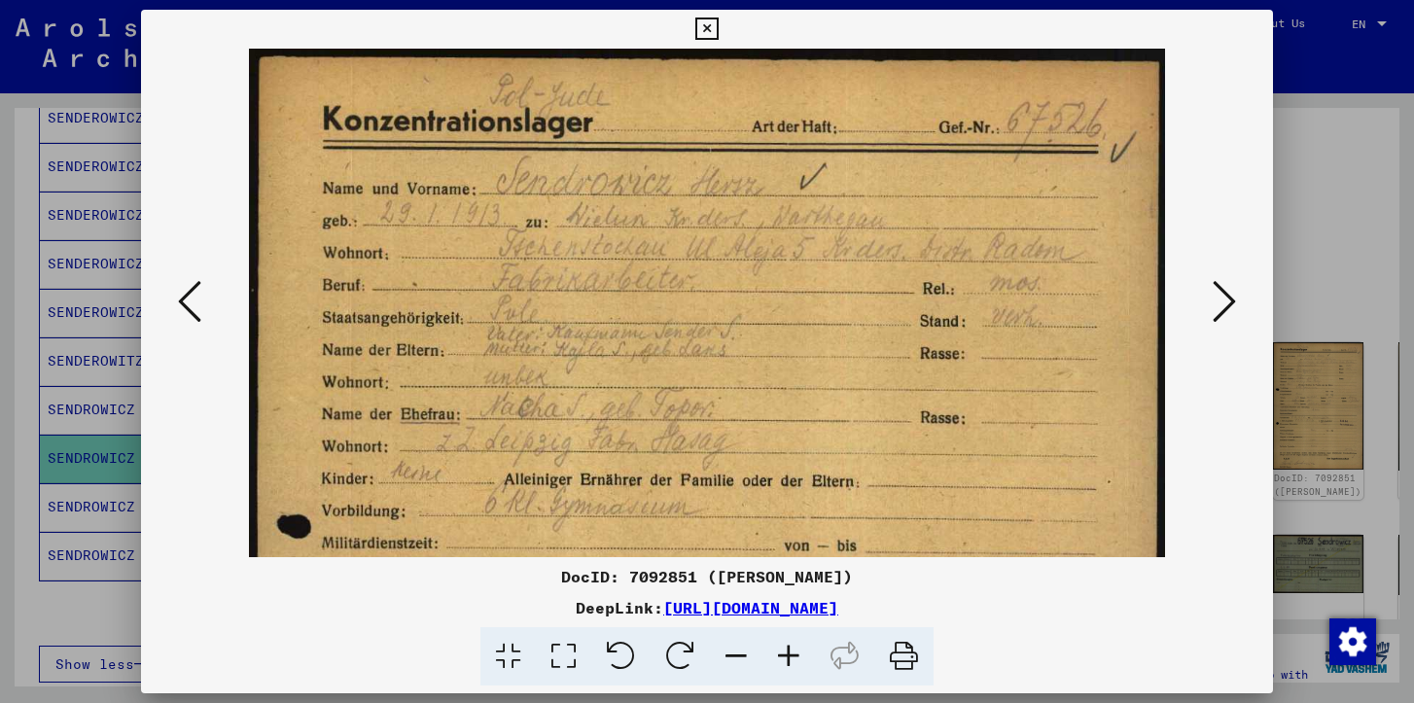
click at [779, 650] on icon at bounding box center [789, 656] width 53 height 59
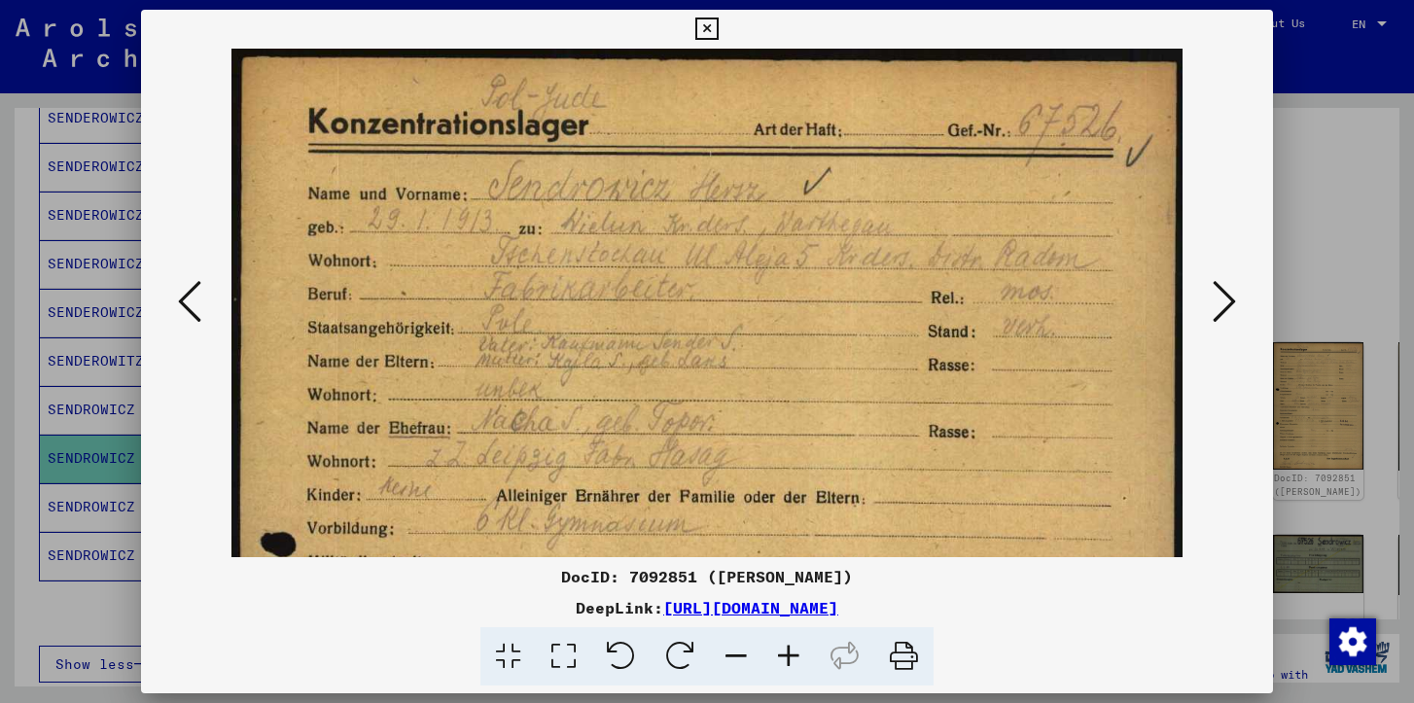
click at [701, 33] on icon at bounding box center [706, 29] width 22 height 23
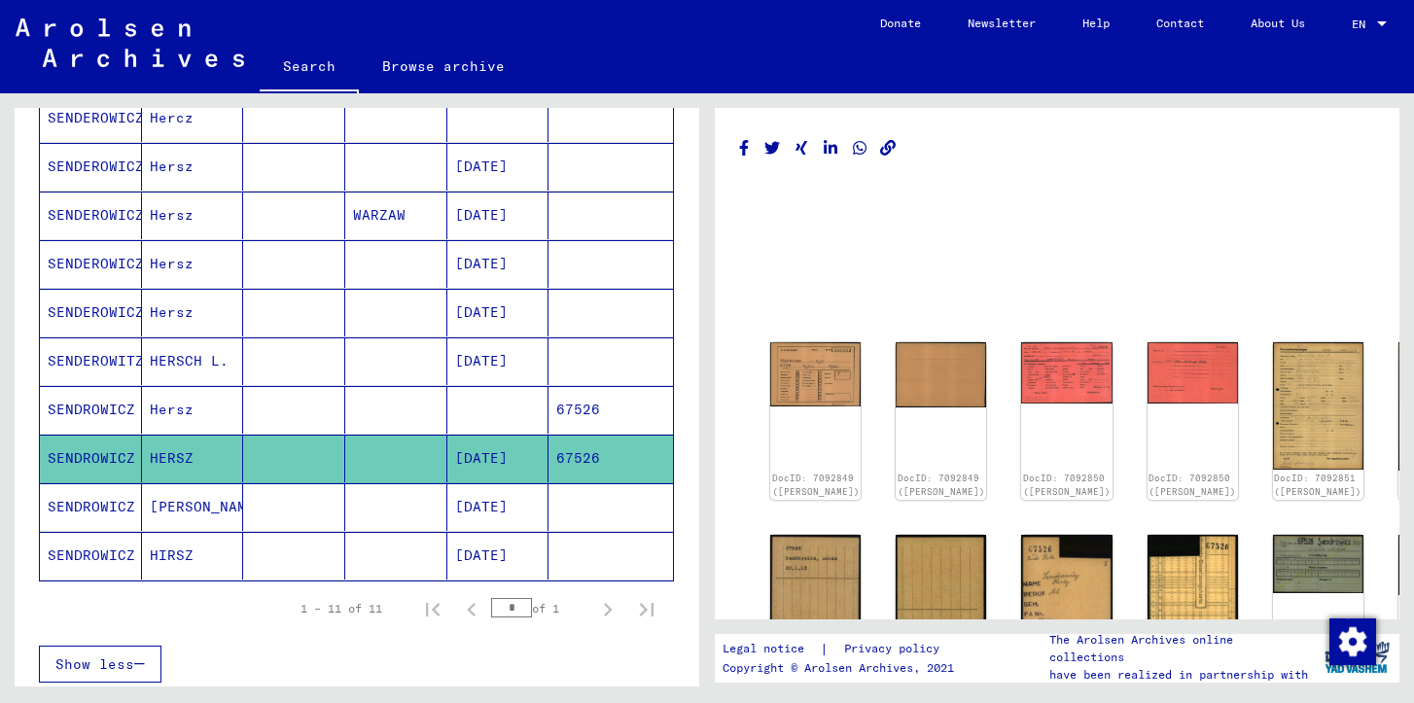
click at [471, 511] on mat-cell "[DATE]" at bounding box center [498, 507] width 102 height 48
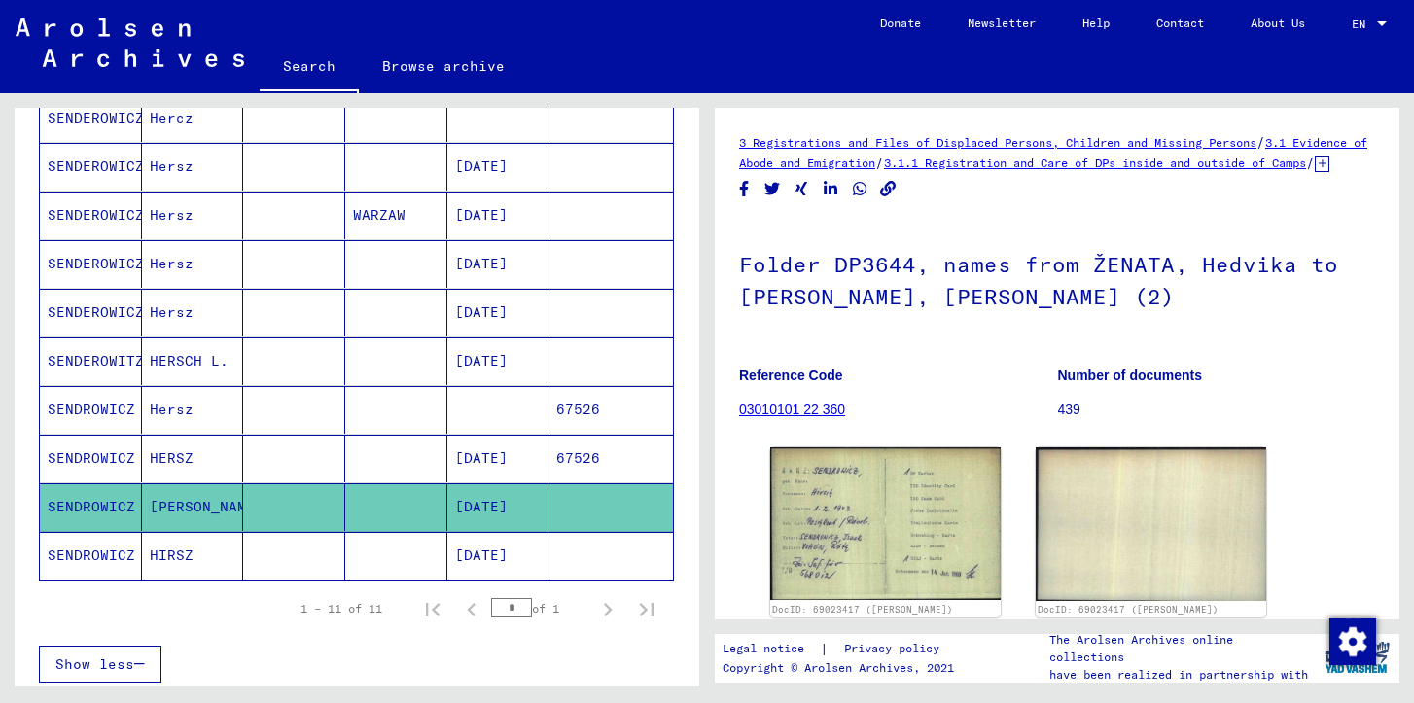
click at [517, 557] on mat-cell "[DATE]" at bounding box center [498, 556] width 102 height 48
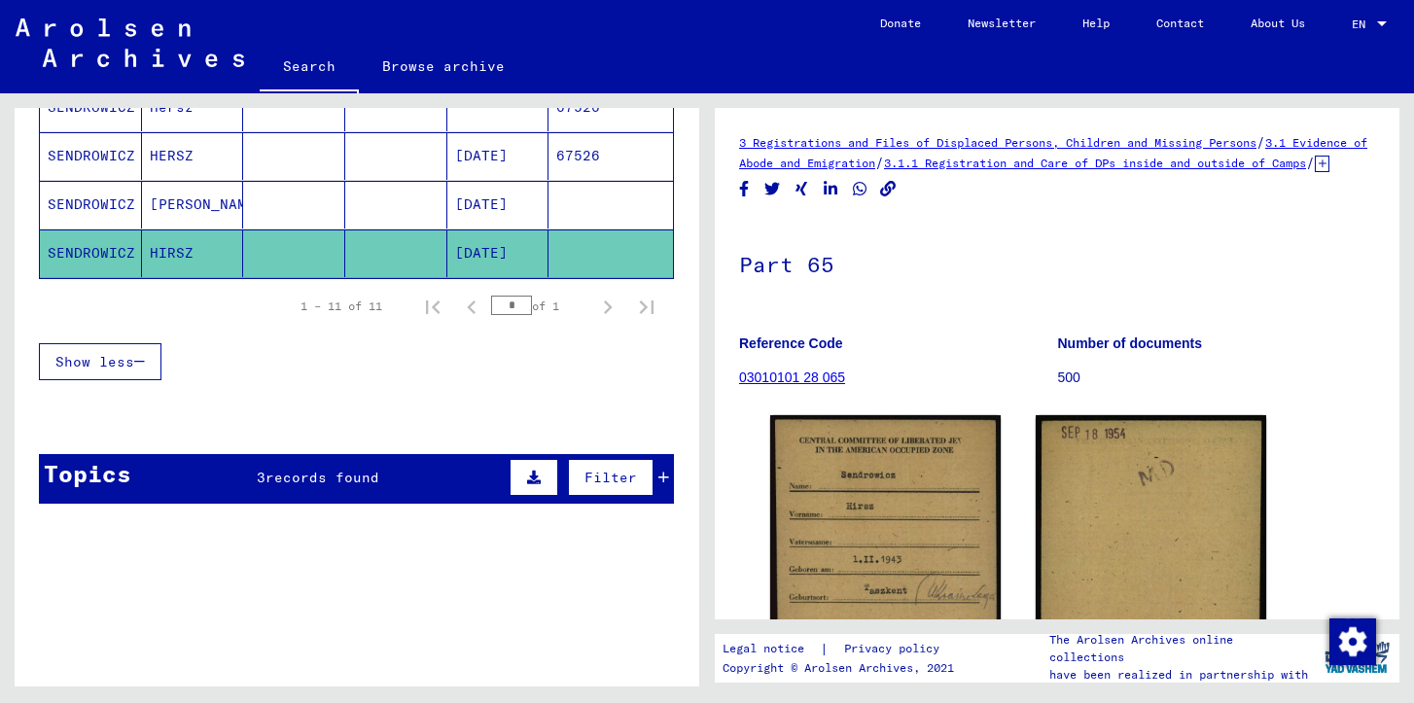
scroll to position [653, 0]
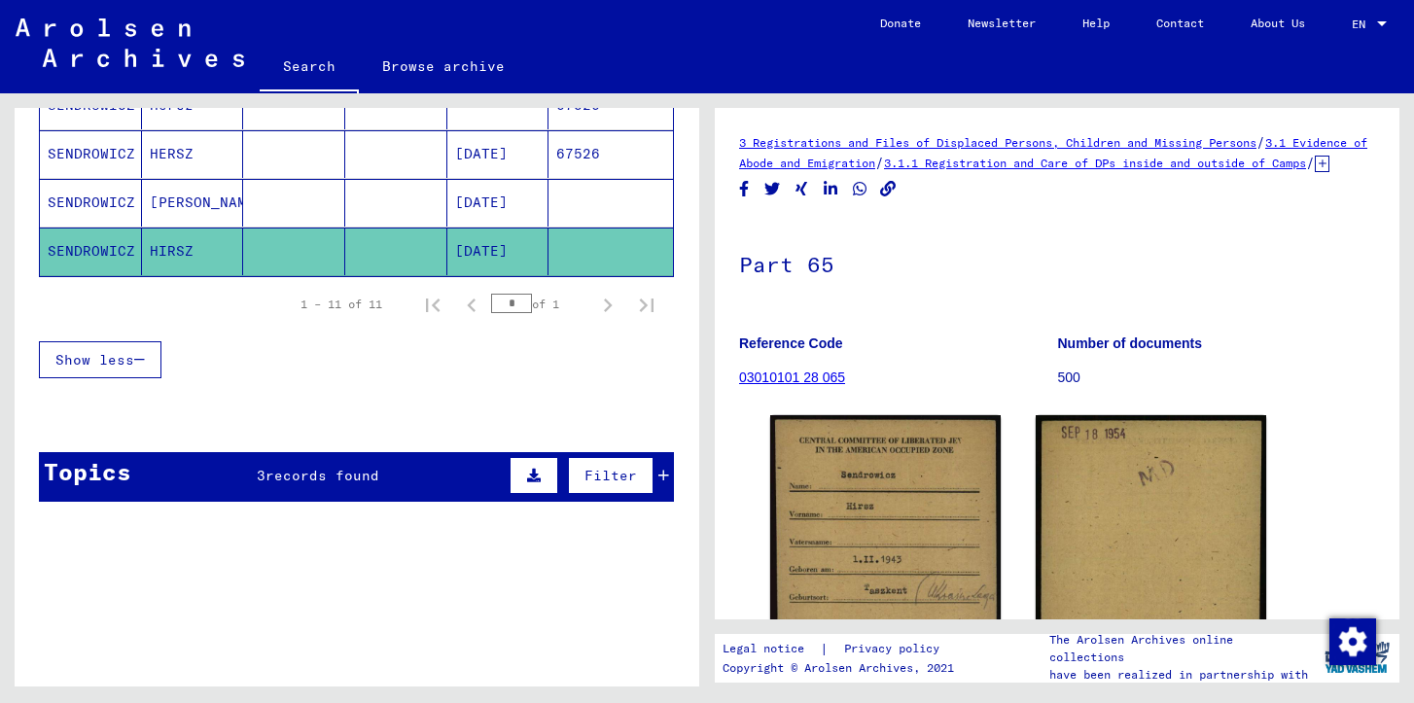
click at [666, 482] on div "Filter" at bounding box center [587, 475] width 164 height 47
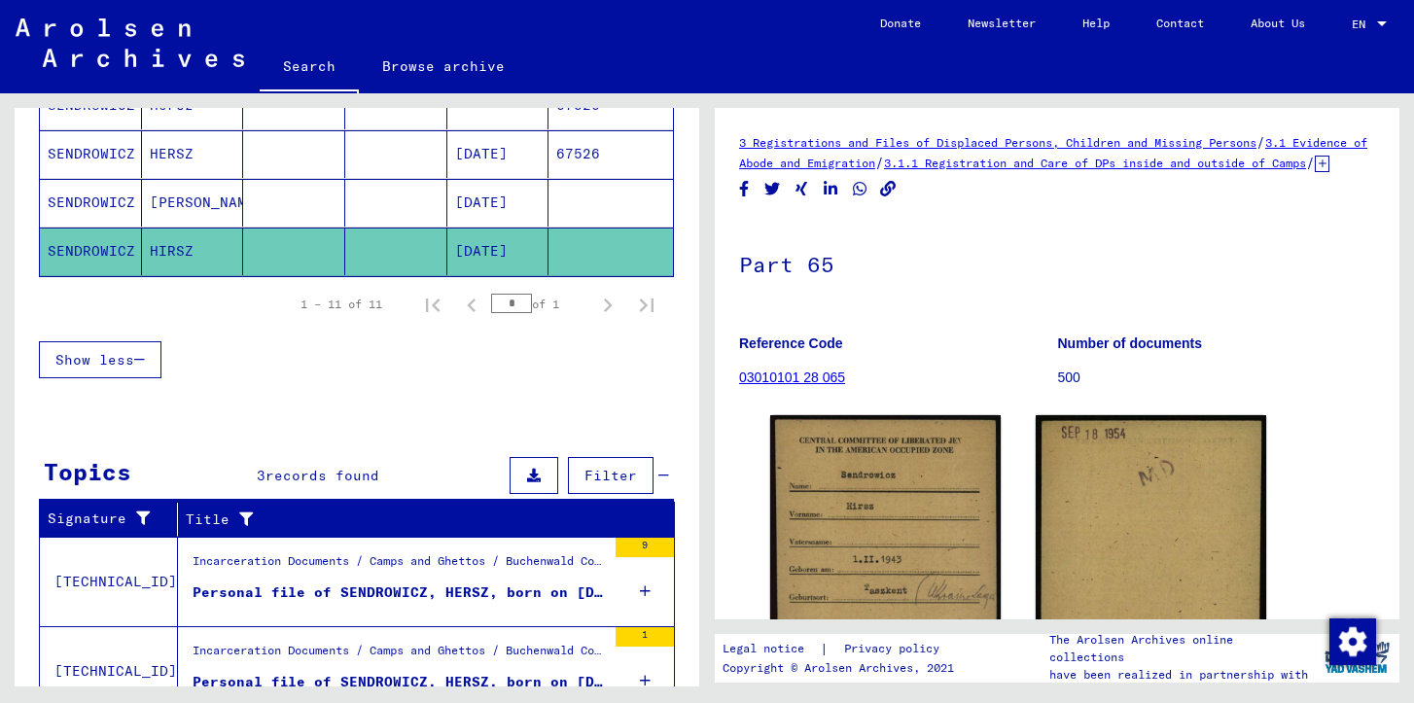
click at [540, 584] on div "Personal file of SENDROWICZ, HERSZ, born on [DEMOGRAPHIC_DATA]" at bounding box center [399, 593] width 413 height 20
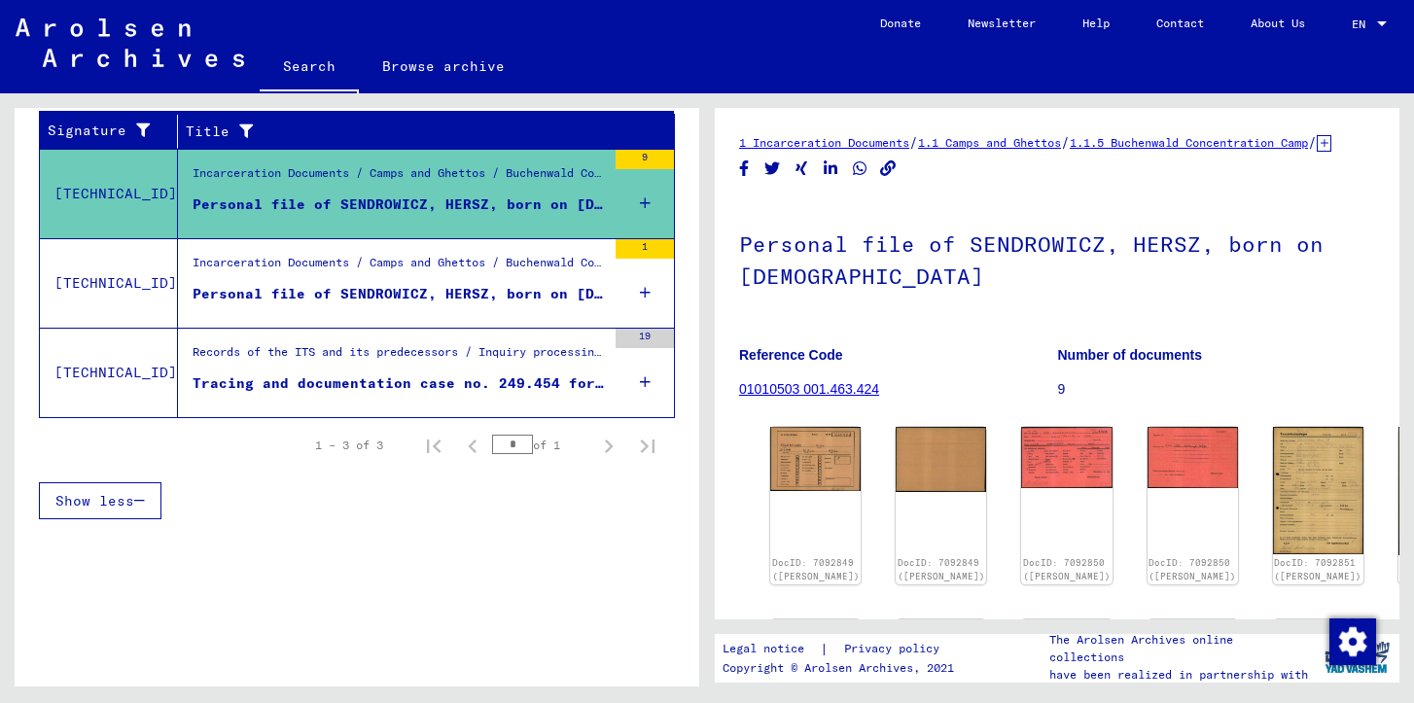
click at [470, 260] on div "Incarceration Documents / Camps and Ghettos / Buchenwald Concentration Camp / I…" at bounding box center [399, 267] width 413 height 27
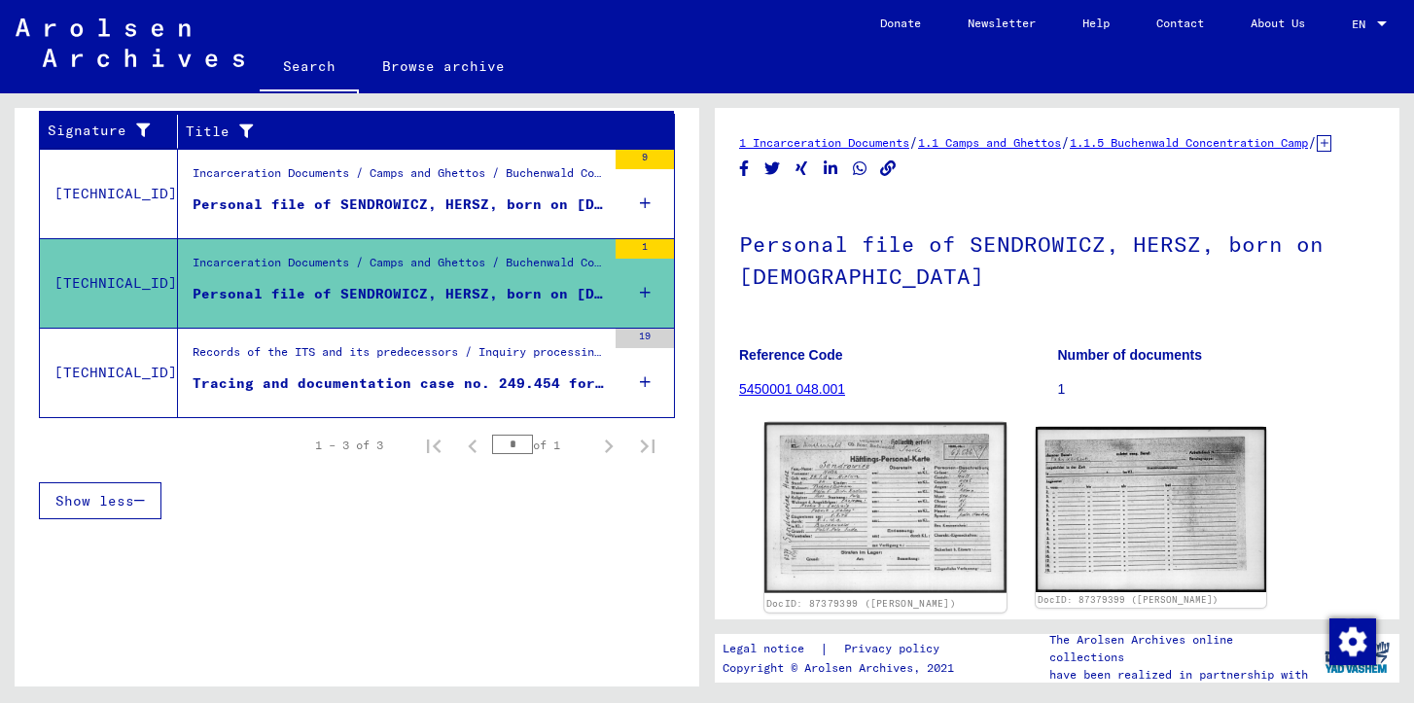
click at [852, 570] on img at bounding box center [886, 508] width 242 height 171
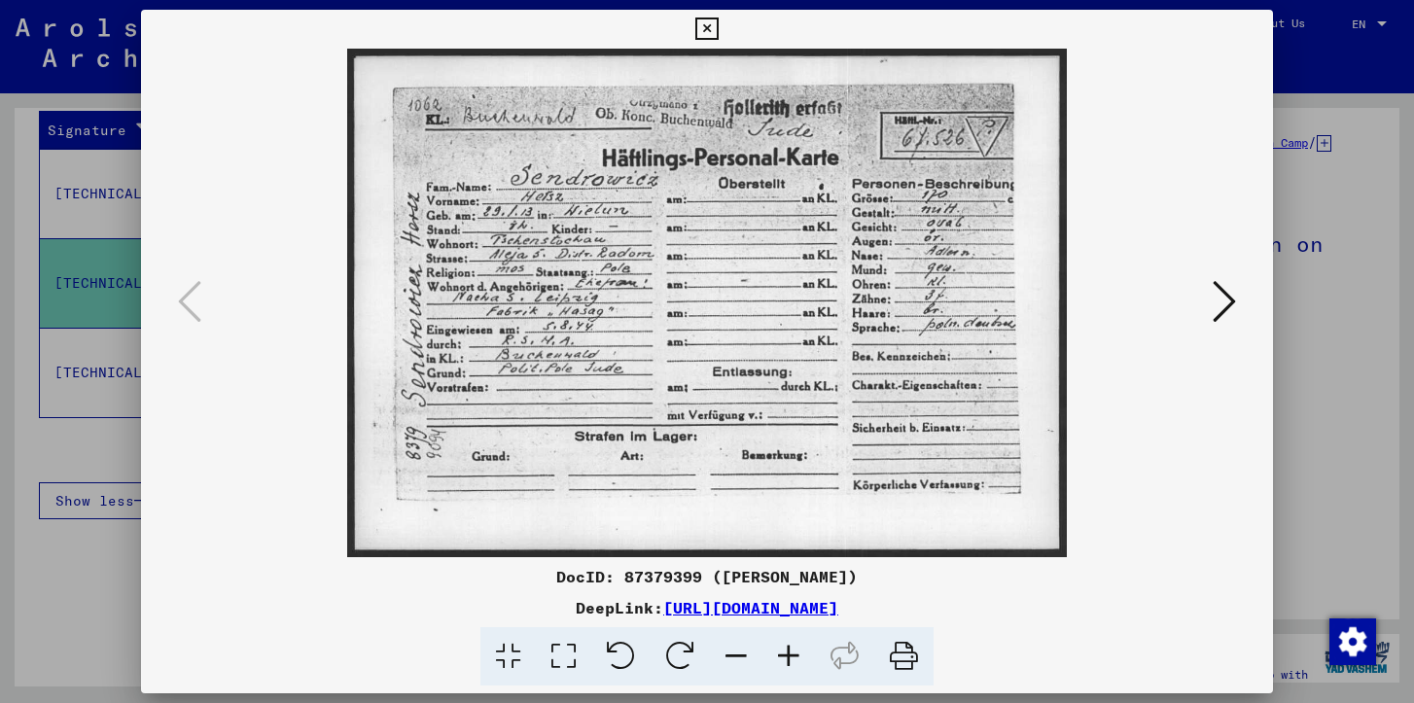
click at [77, 565] on div at bounding box center [707, 351] width 1414 height 703
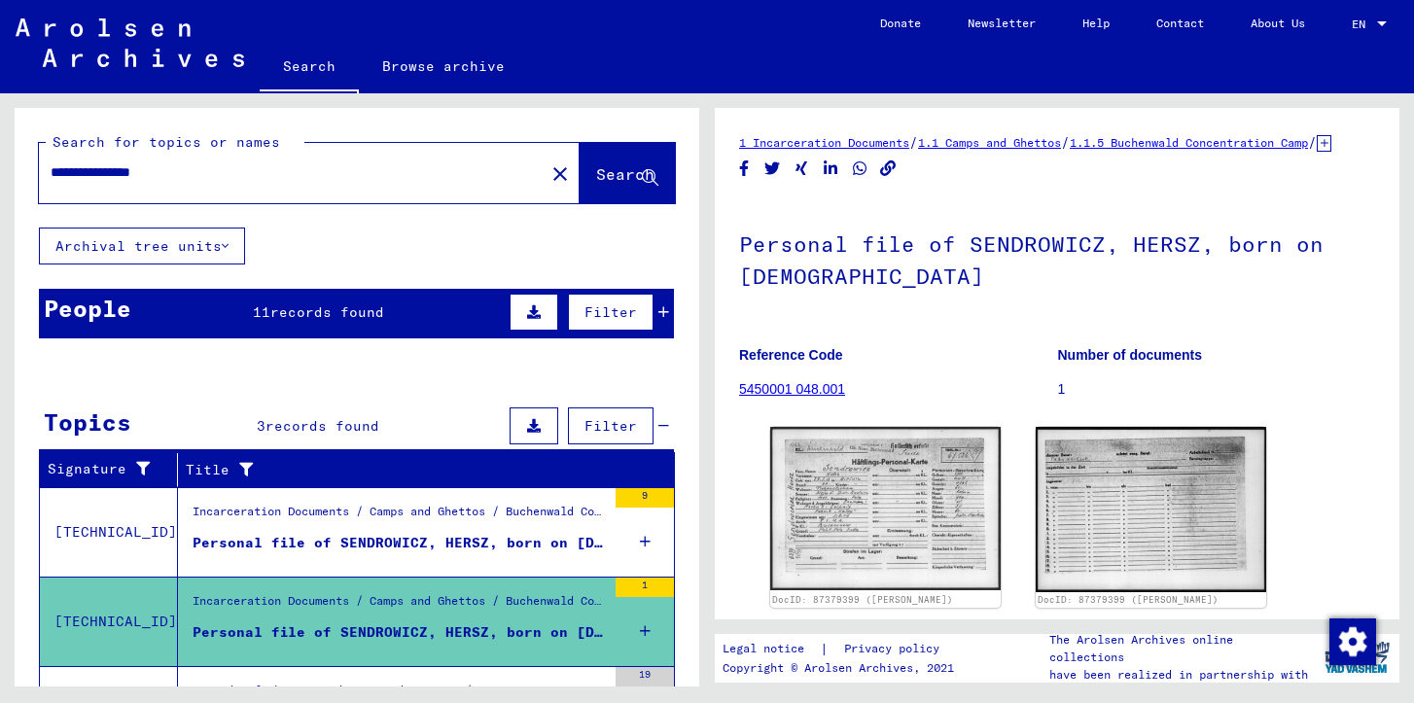
click at [85, 170] on input "**********" at bounding box center [292, 172] width 482 height 20
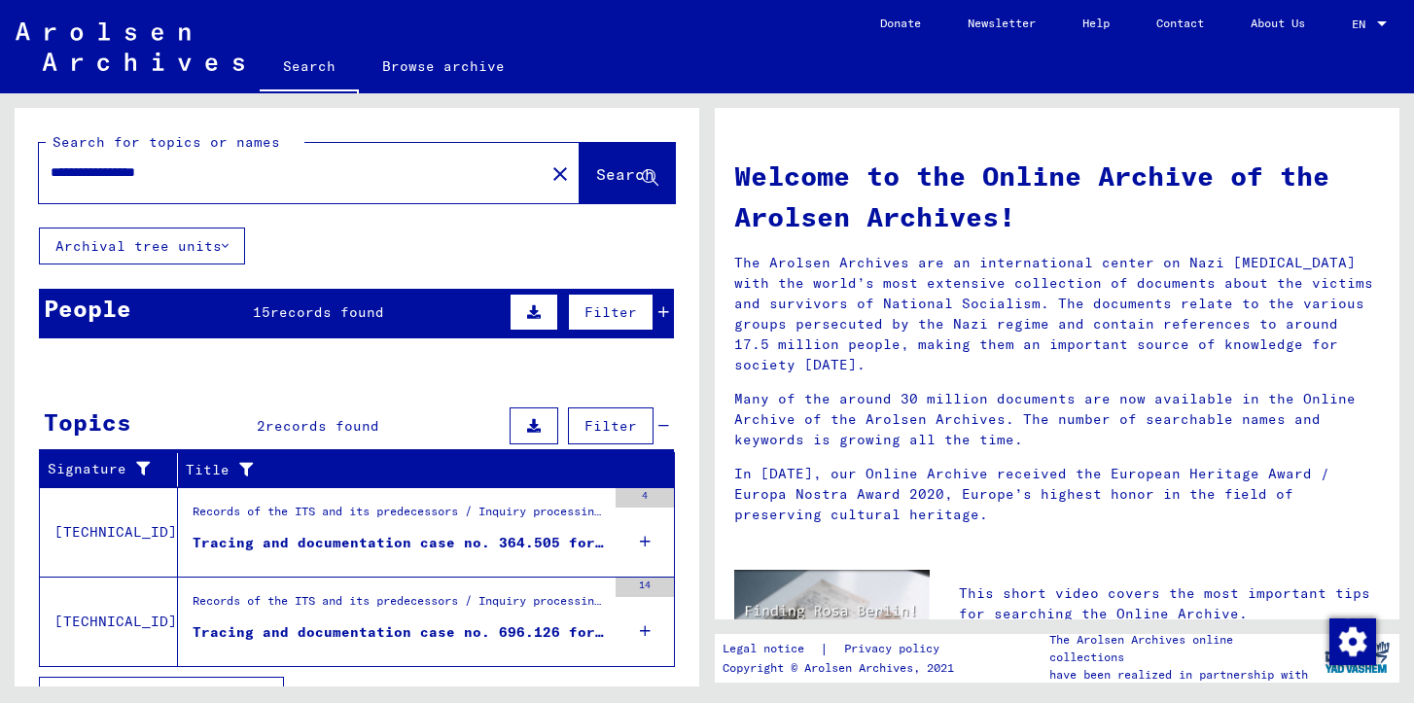
click at [330, 543] on div "Tracing and documentation case no. 364.505 for [PERSON_NAME] born [DEMOGRAPHIC_…" at bounding box center [399, 543] width 413 height 20
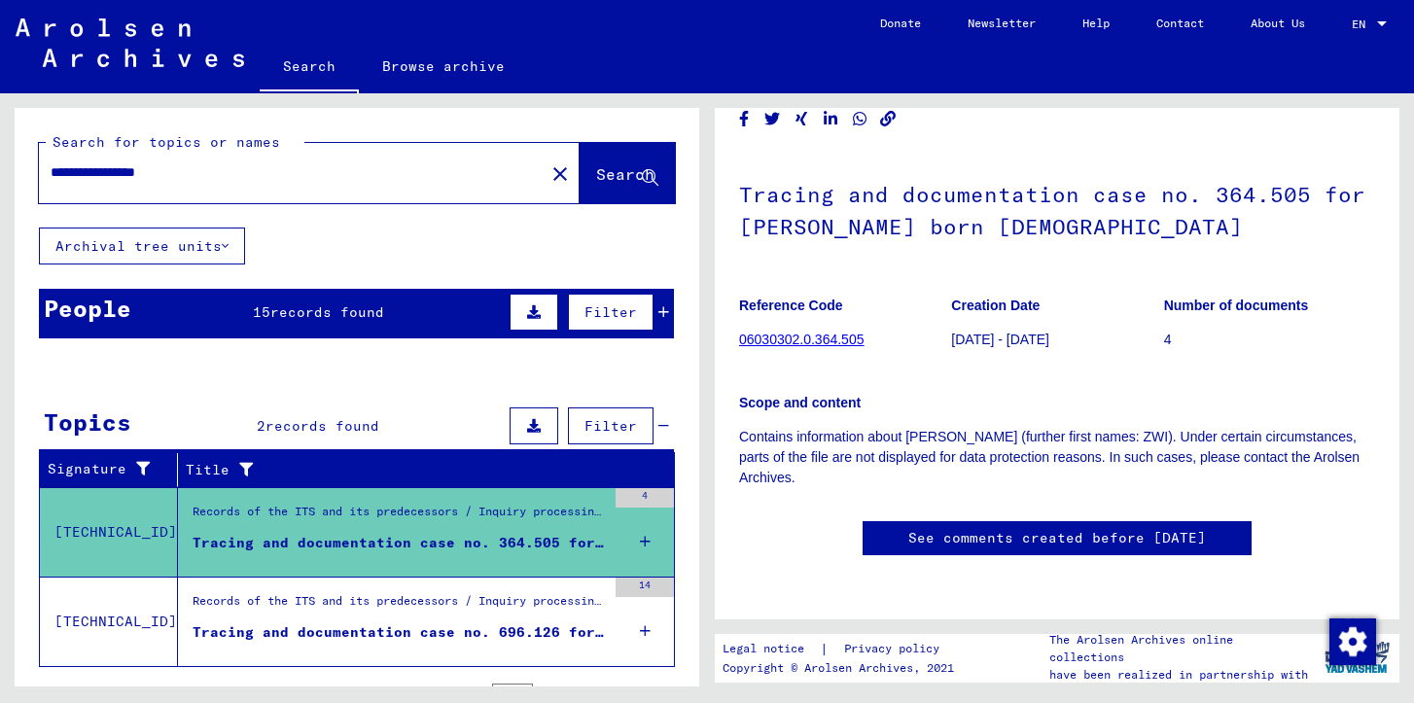
scroll to position [397, 0]
click at [468, 592] on div "Records of the ITS and its predecessors / Inquiry processing / ITS case files a…" at bounding box center [399, 605] width 413 height 27
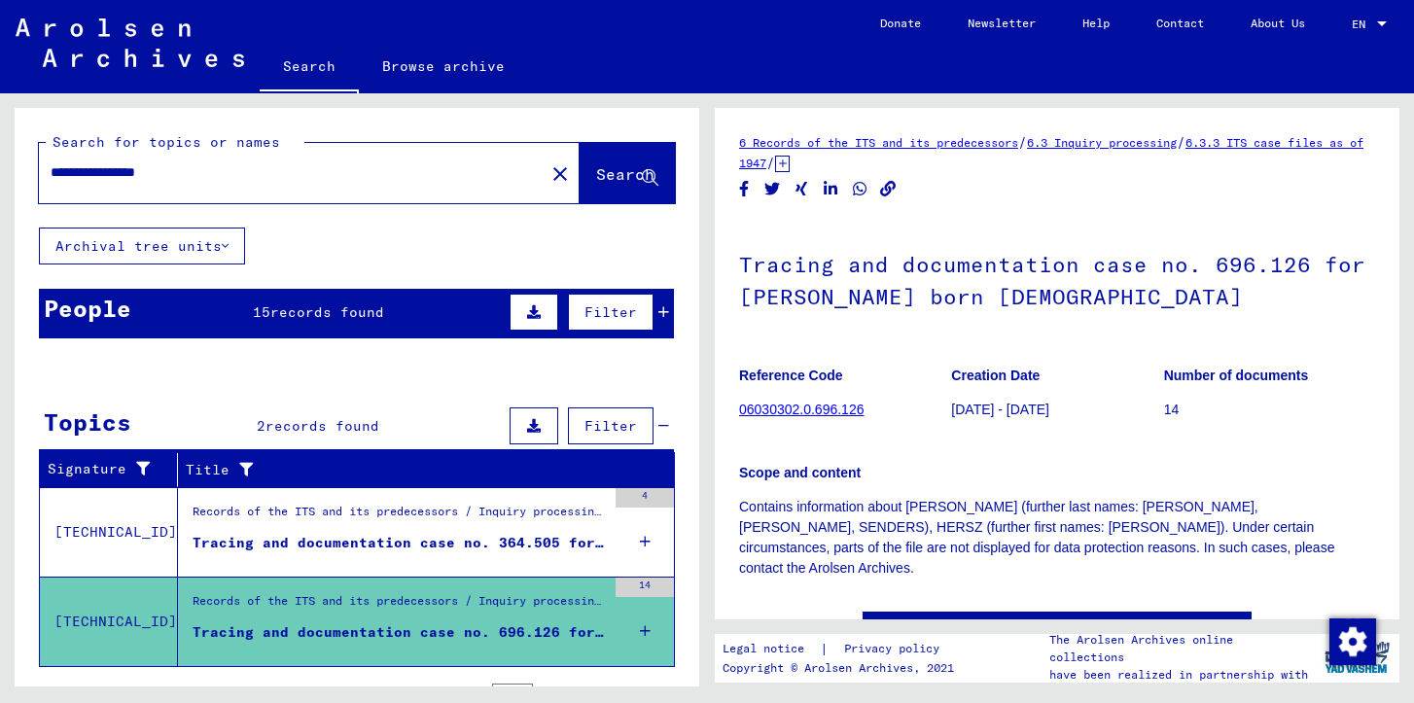
click at [670, 313] on div "People 15 records found Filter" at bounding box center [356, 314] width 635 height 50
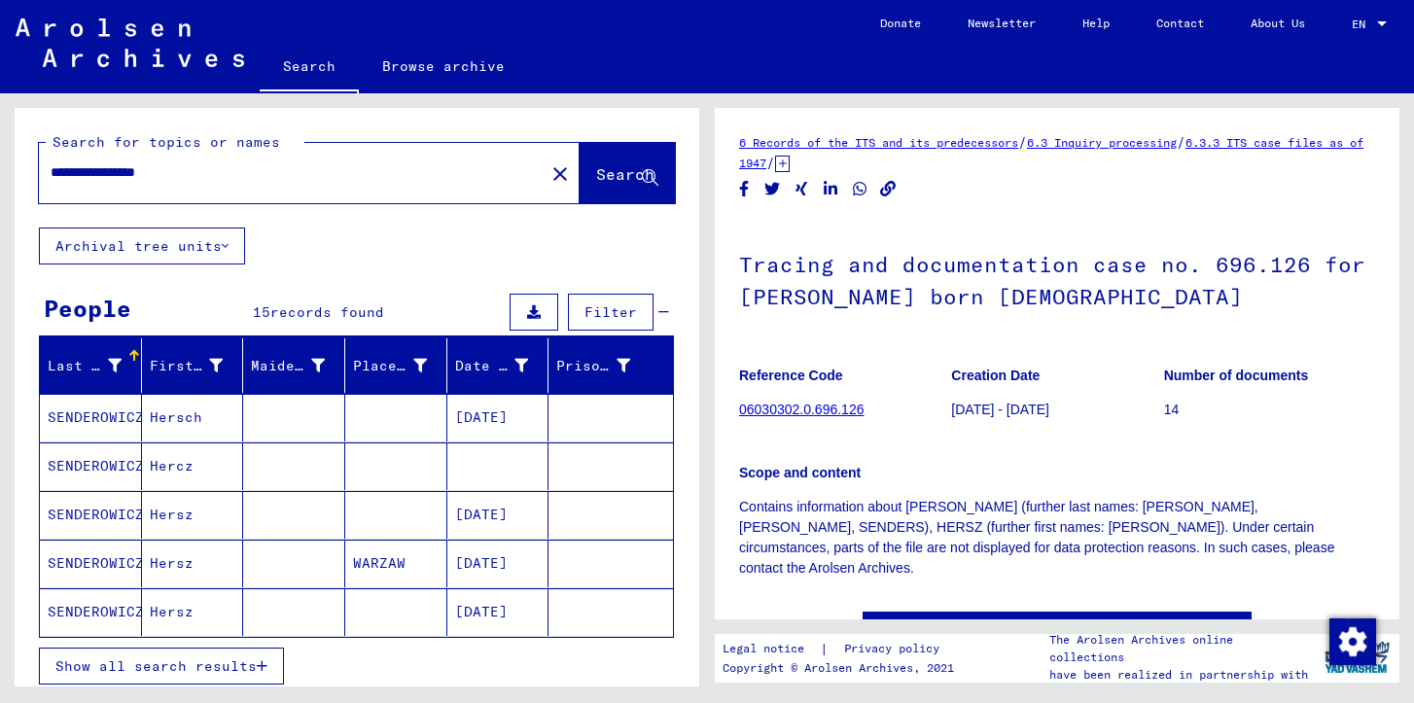
click at [511, 414] on mat-cell "[DATE]" at bounding box center [498, 418] width 102 height 48
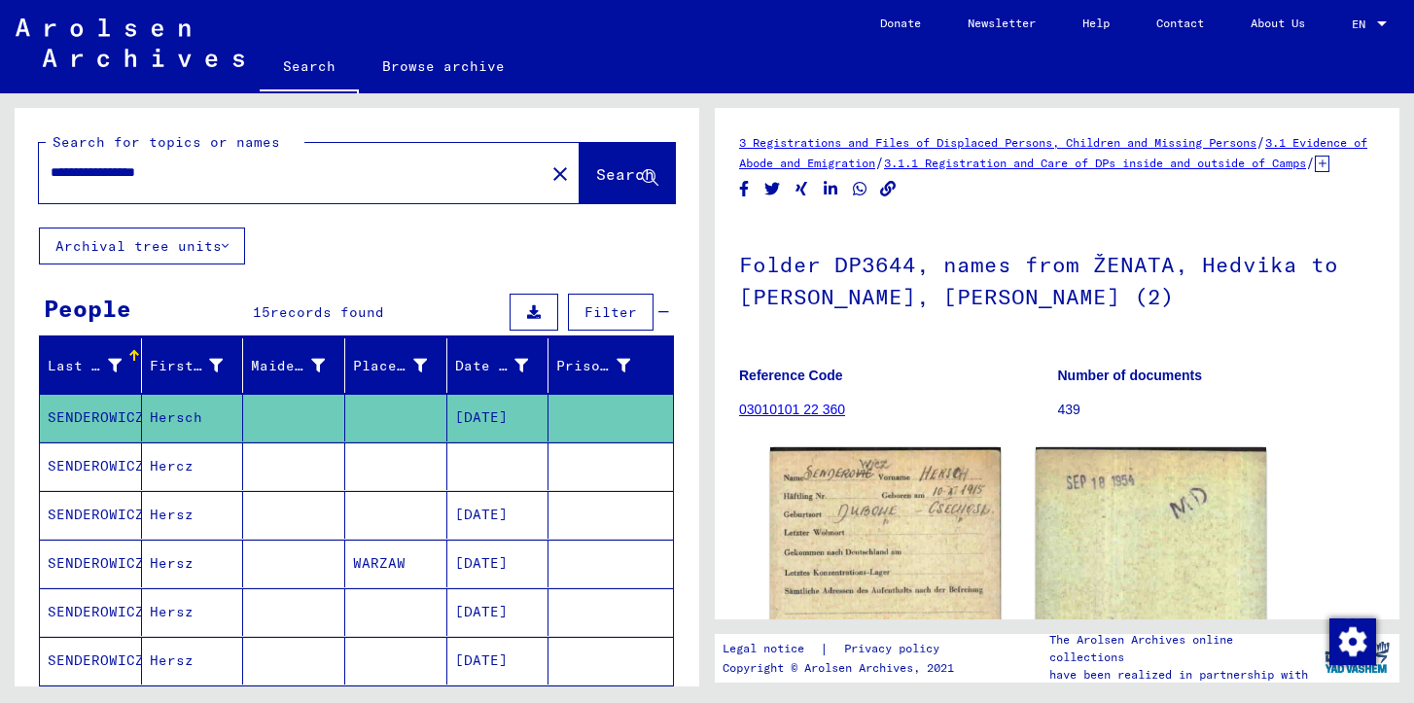
click at [562, 464] on mat-cell at bounding box center [611, 467] width 125 height 48
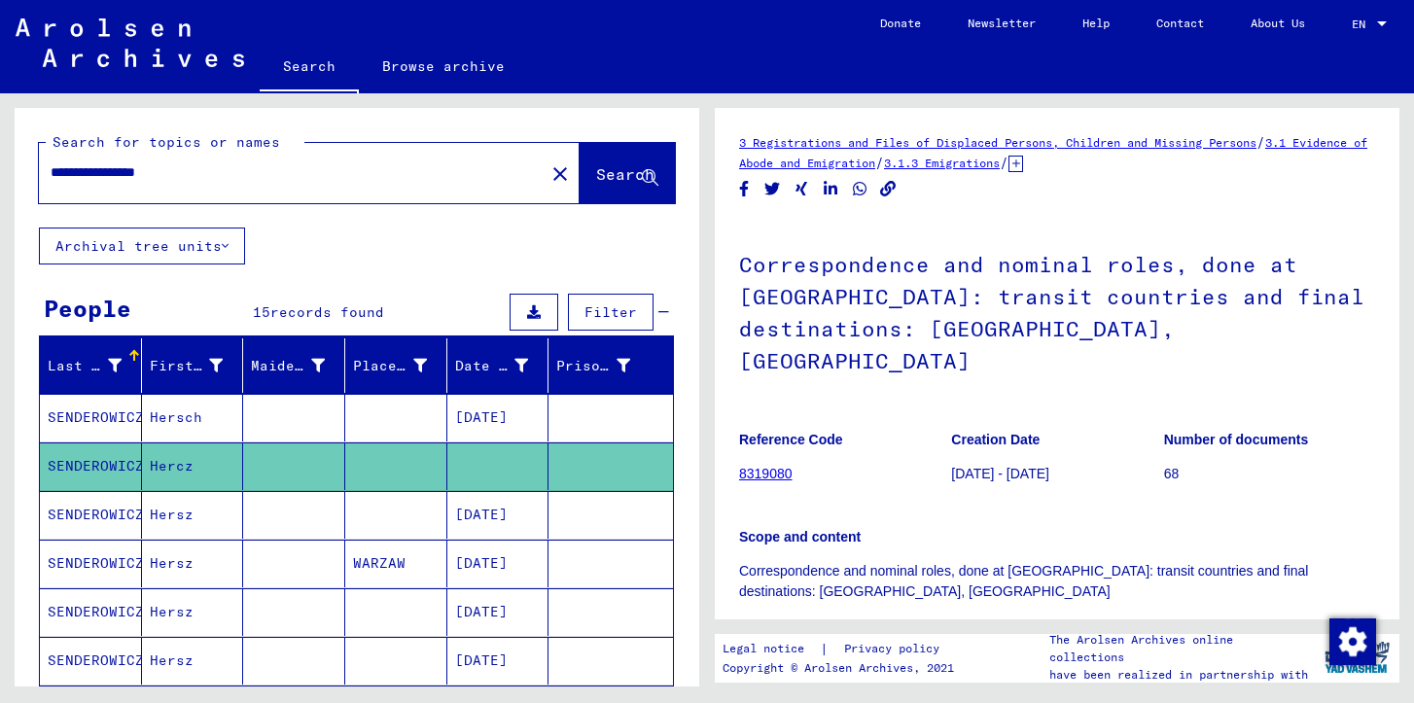
click at [530, 512] on mat-cell "[DATE]" at bounding box center [498, 515] width 102 height 48
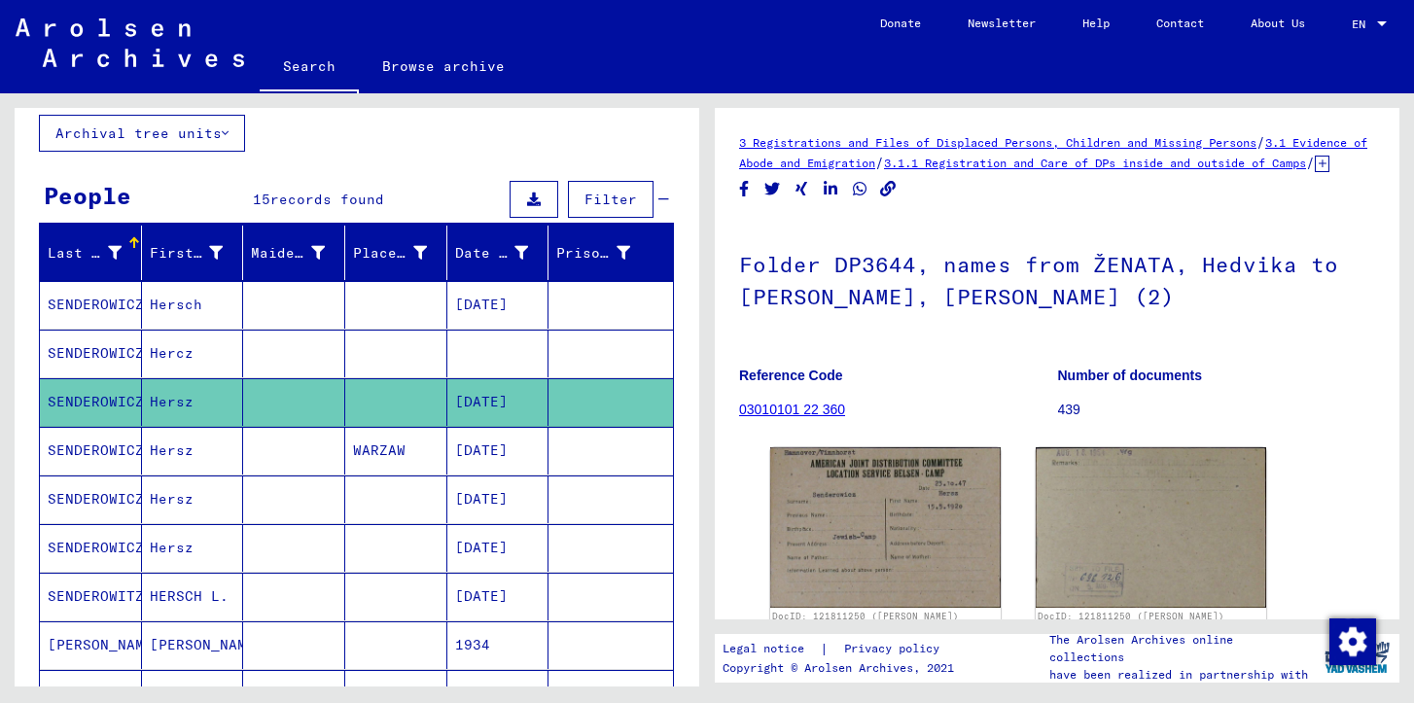
scroll to position [119, 0]
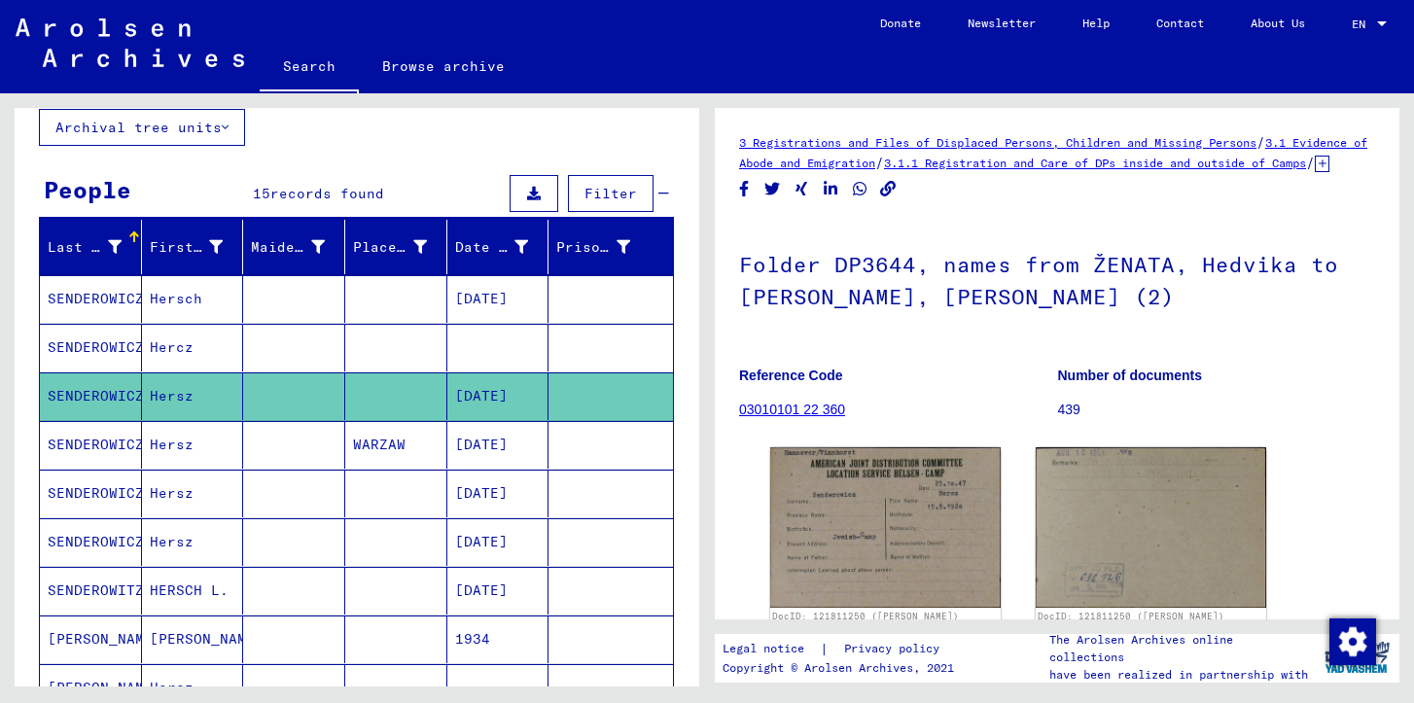
click at [519, 577] on mat-cell "[DATE]" at bounding box center [498, 591] width 102 height 48
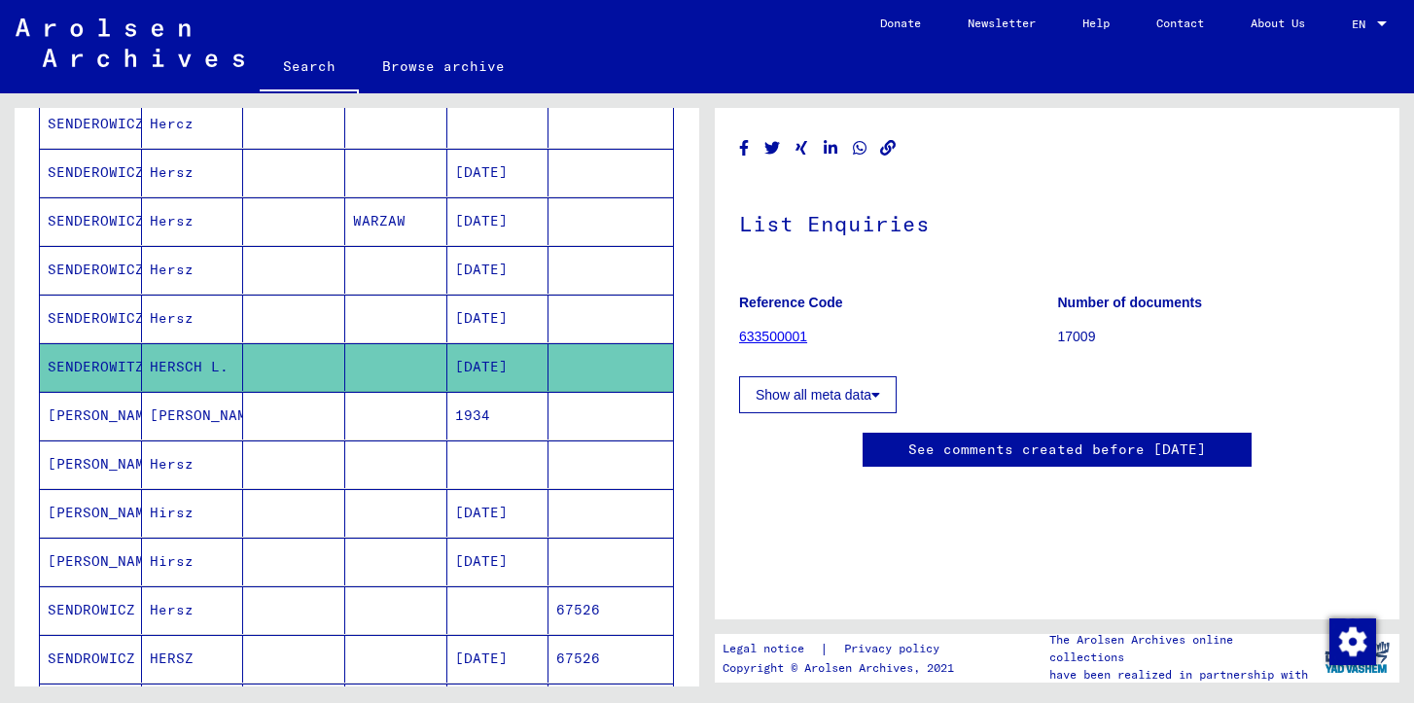
scroll to position [345, 0]
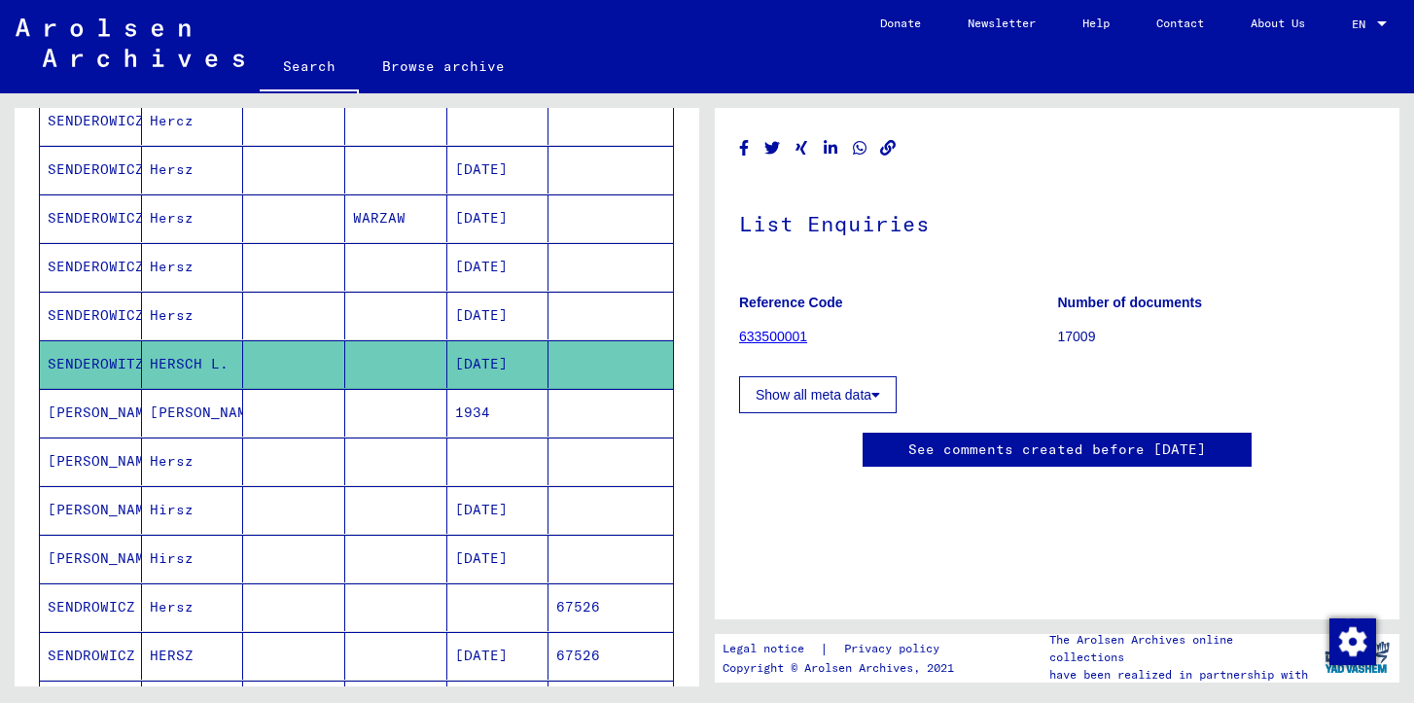
click at [495, 426] on mat-cell "1934" at bounding box center [498, 413] width 102 height 48
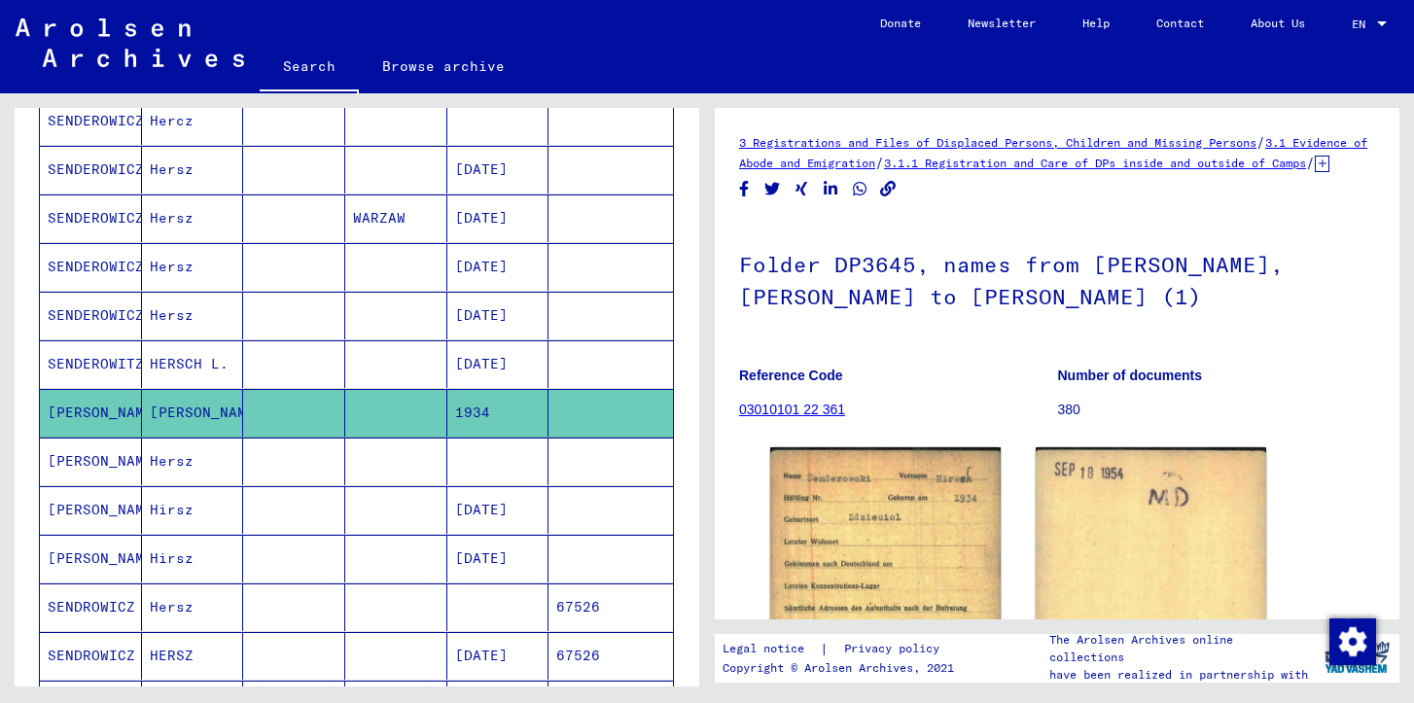
click at [499, 458] on mat-cell at bounding box center [498, 462] width 102 height 48
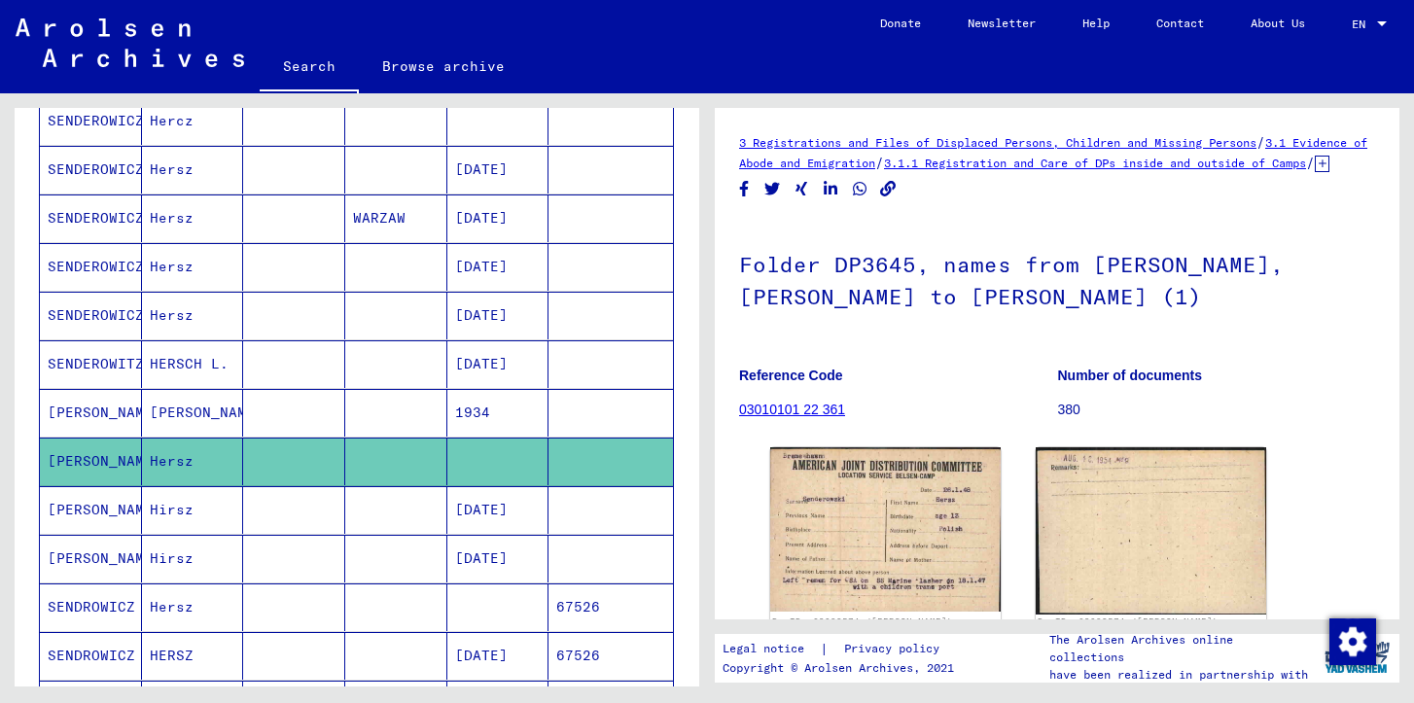
click at [493, 516] on mat-cell "[DATE]" at bounding box center [498, 510] width 102 height 48
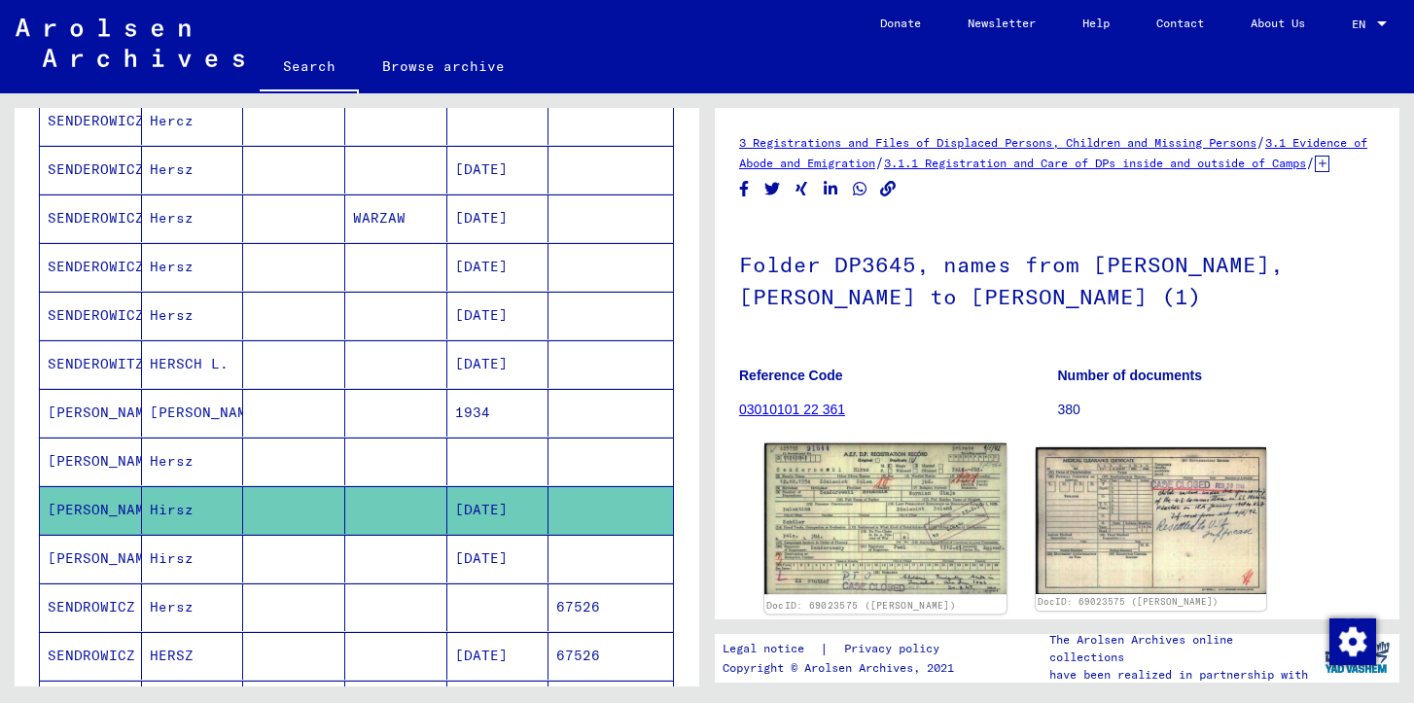
click at [856, 525] on img at bounding box center [886, 519] width 242 height 151
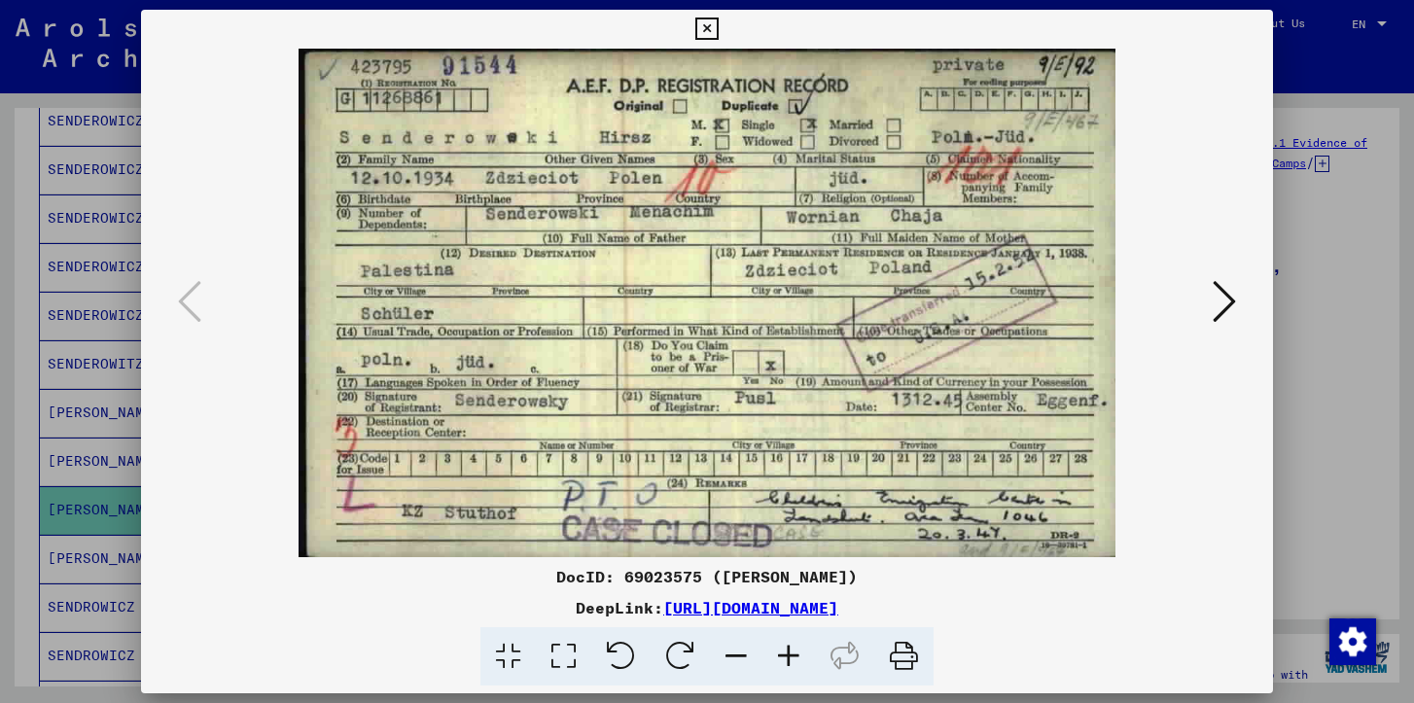
click at [1300, 415] on div at bounding box center [707, 351] width 1414 height 703
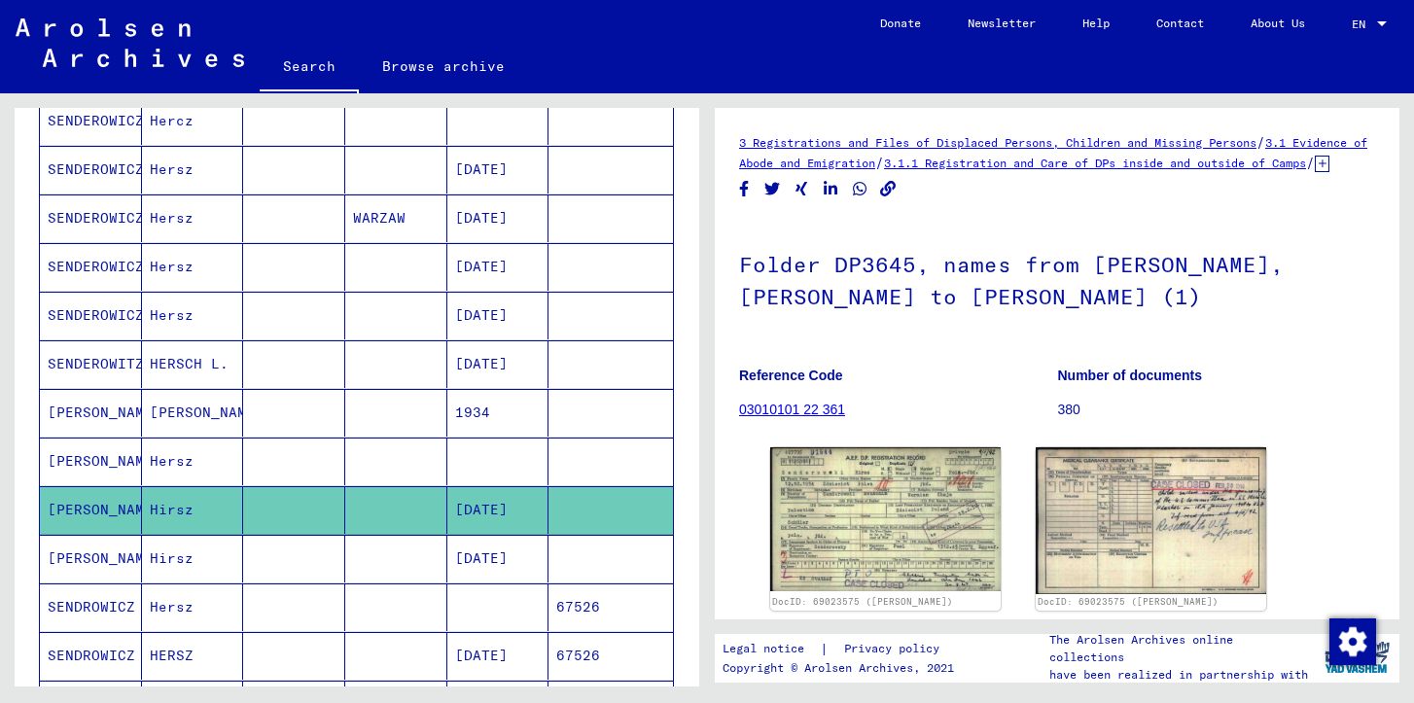
click at [492, 581] on mat-cell "[DATE]" at bounding box center [498, 559] width 102 height 48
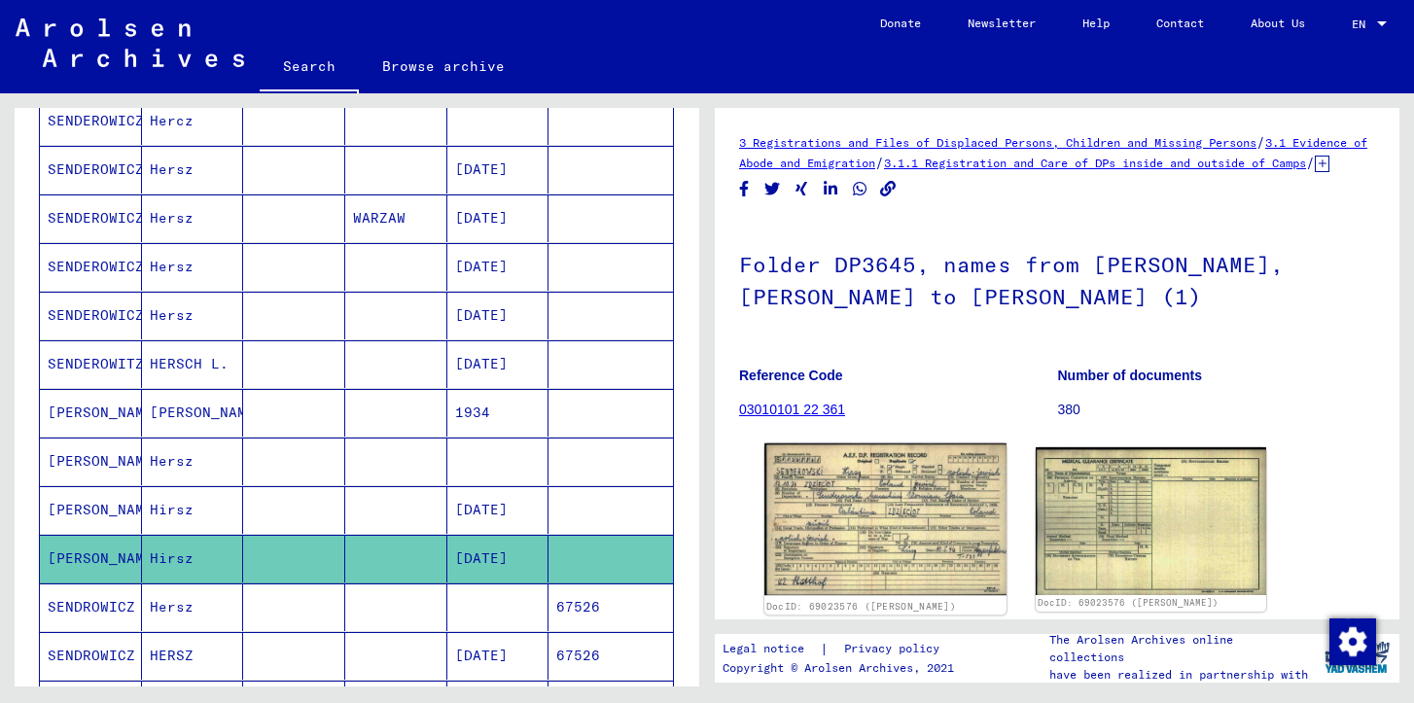
click at [844, 518] on img at bounding box center [886, 520] width 242 height 153
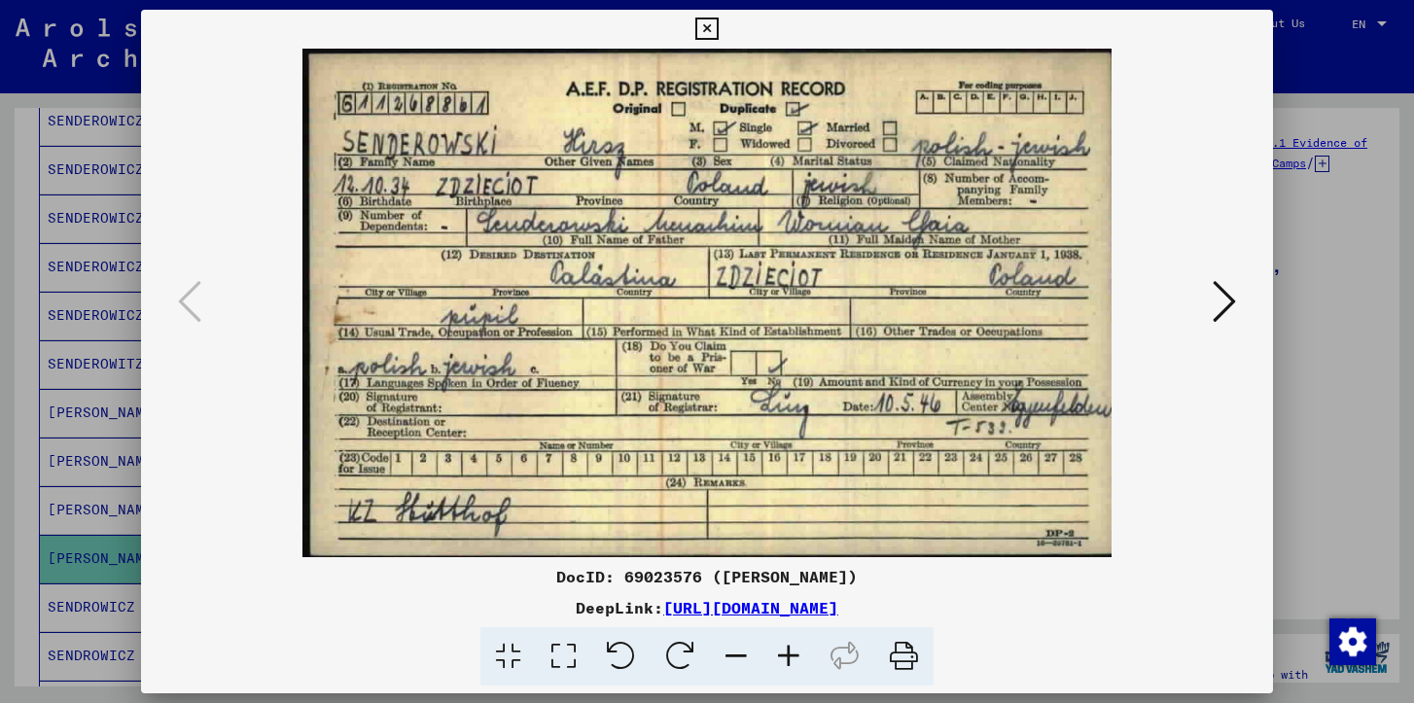
click at [1303, 452] on div at bounding box center [707, 351] width 1414 height 703
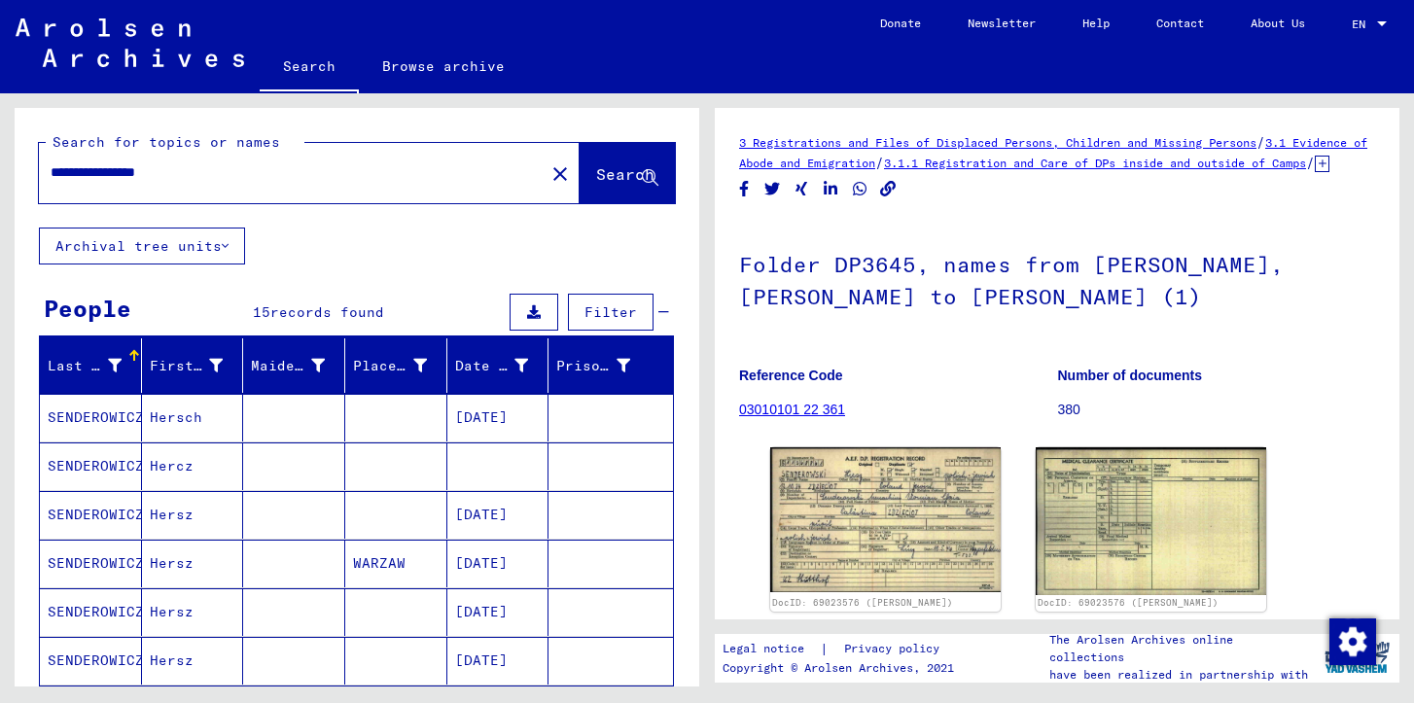
click at [169, 175] on input "**********" at bounding box center [292, 172] width 482 height 20
type input "**********"
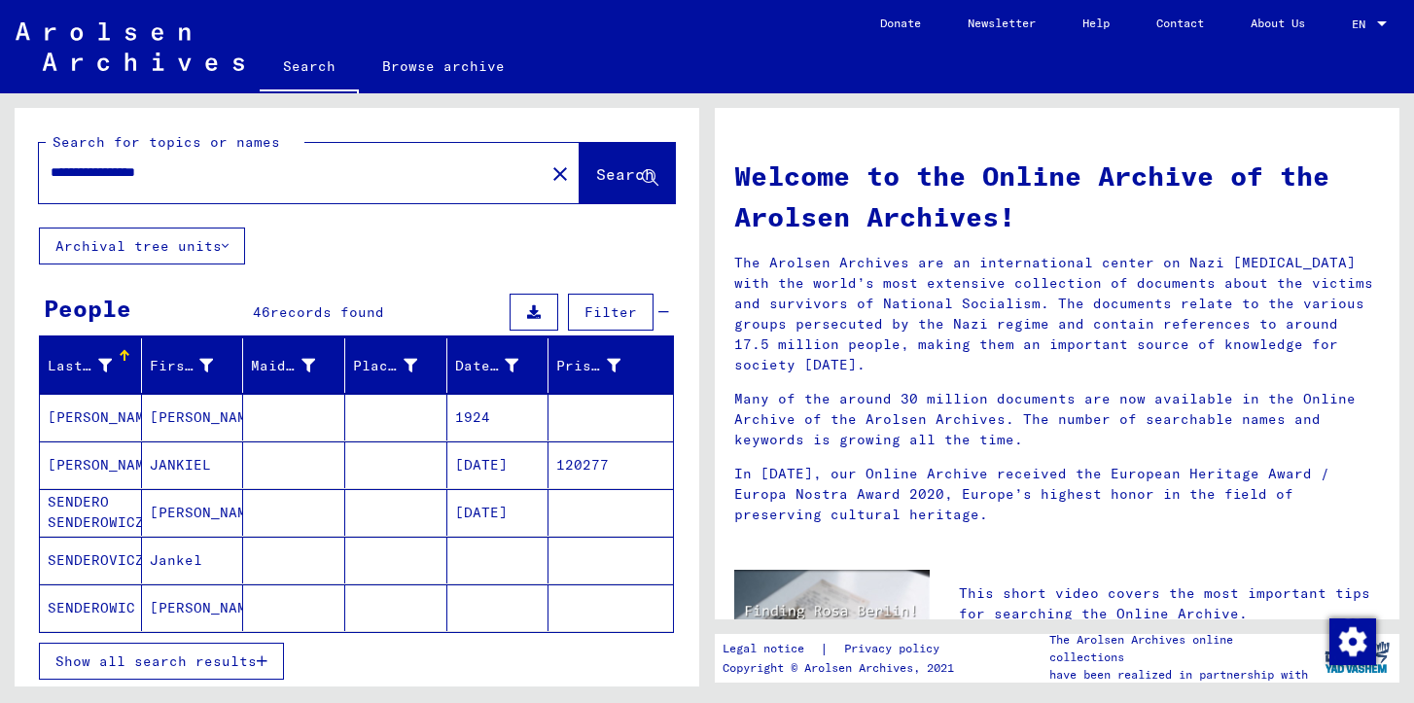
click at [262, 653] on button "Show all search results" at bounding box center [161, 661] width 245 height 37
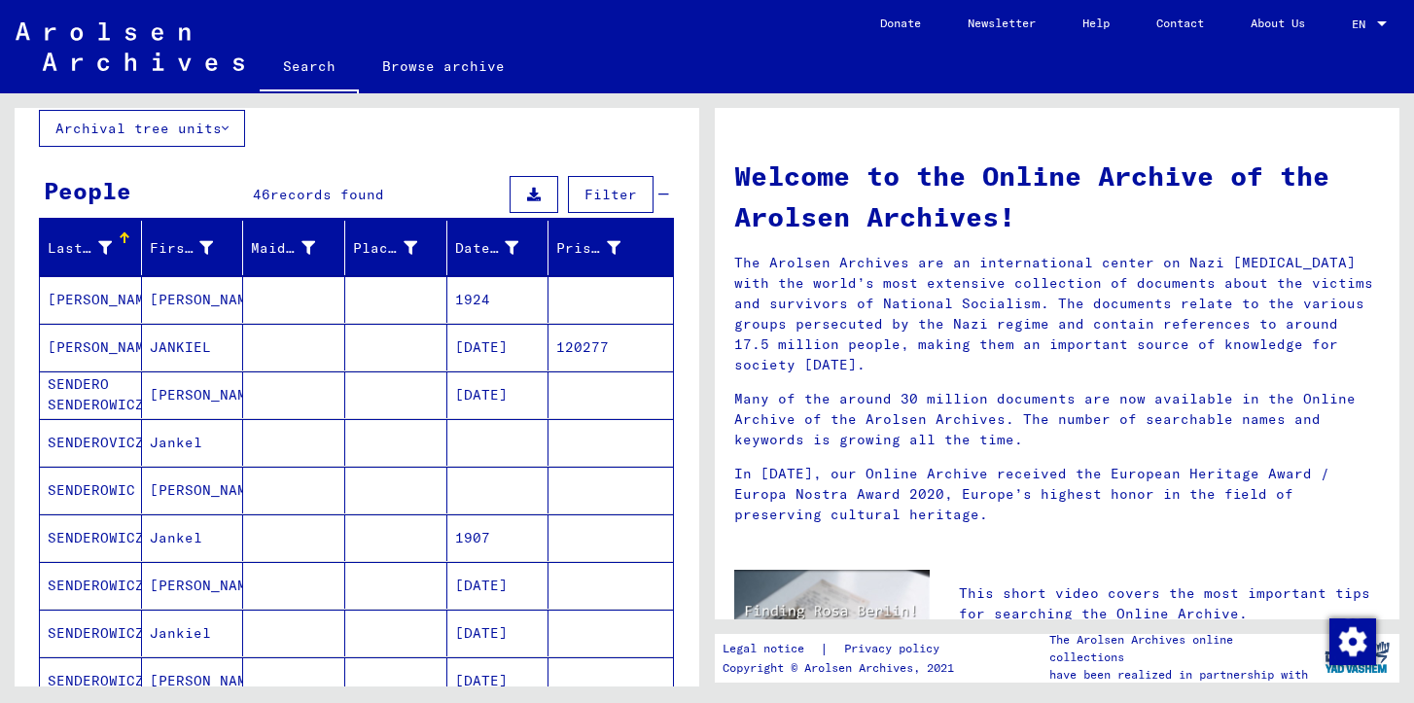
scroll to position [160, 0]
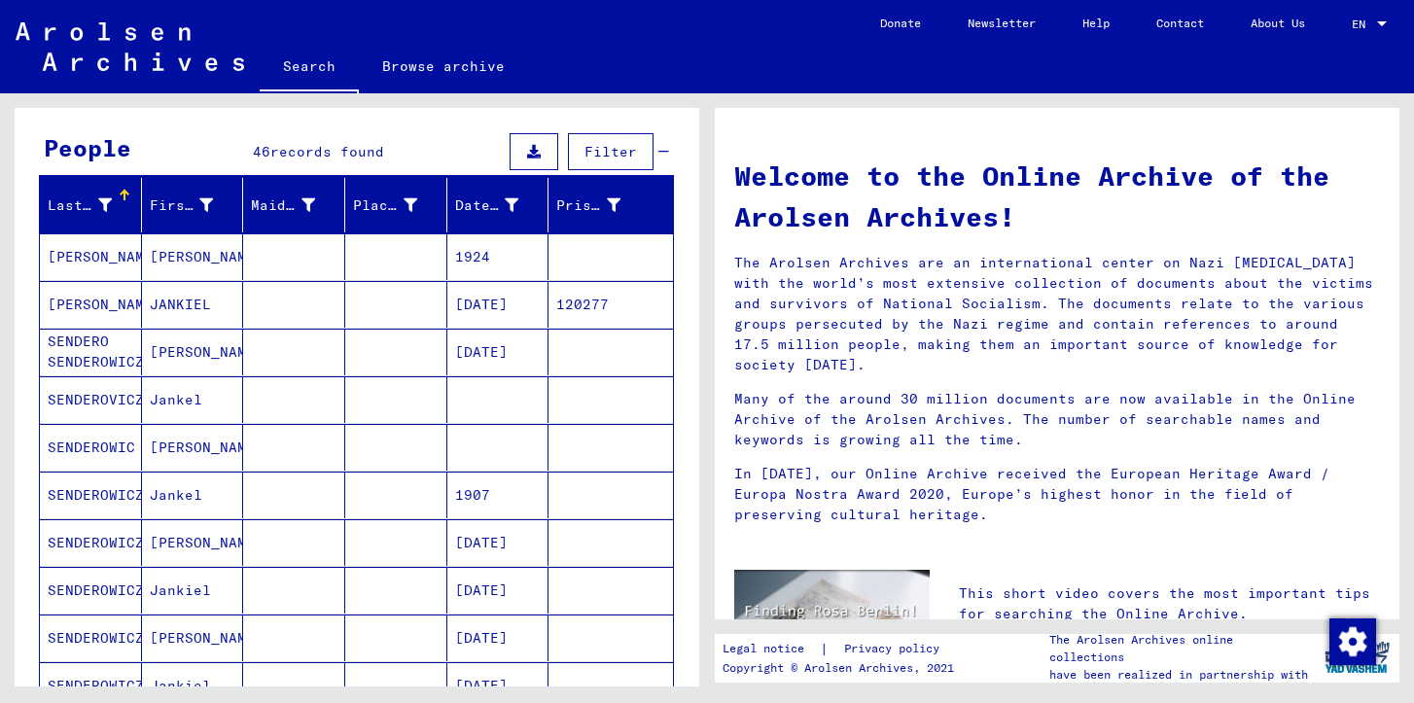
click at [255, 494] on mat-cell at bounding box center [294, 495] width 102 height 47
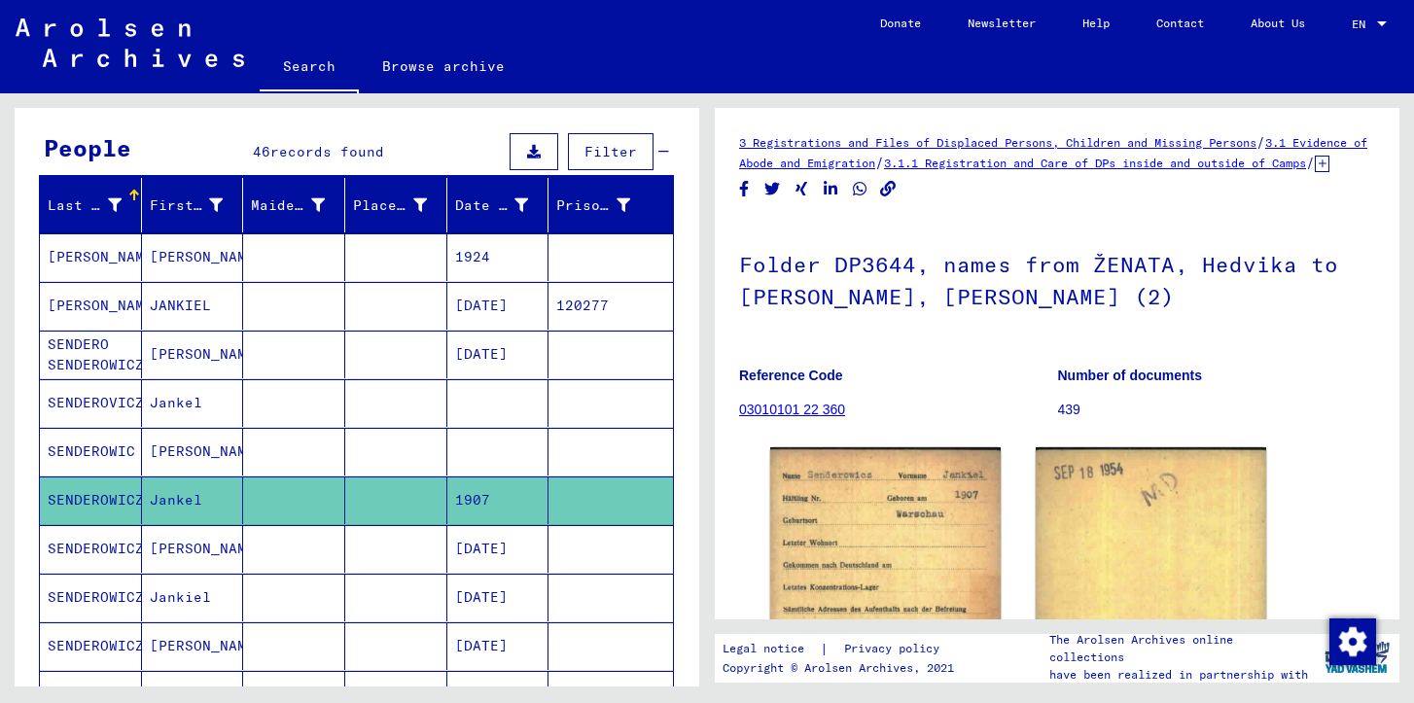
click at [486, 478] on mat-cell "1907" at bounding box center [498, 501] width 102 height 48
click at [486, 458] on mat-cell at bounding box center [498, 452] width 102 height 48
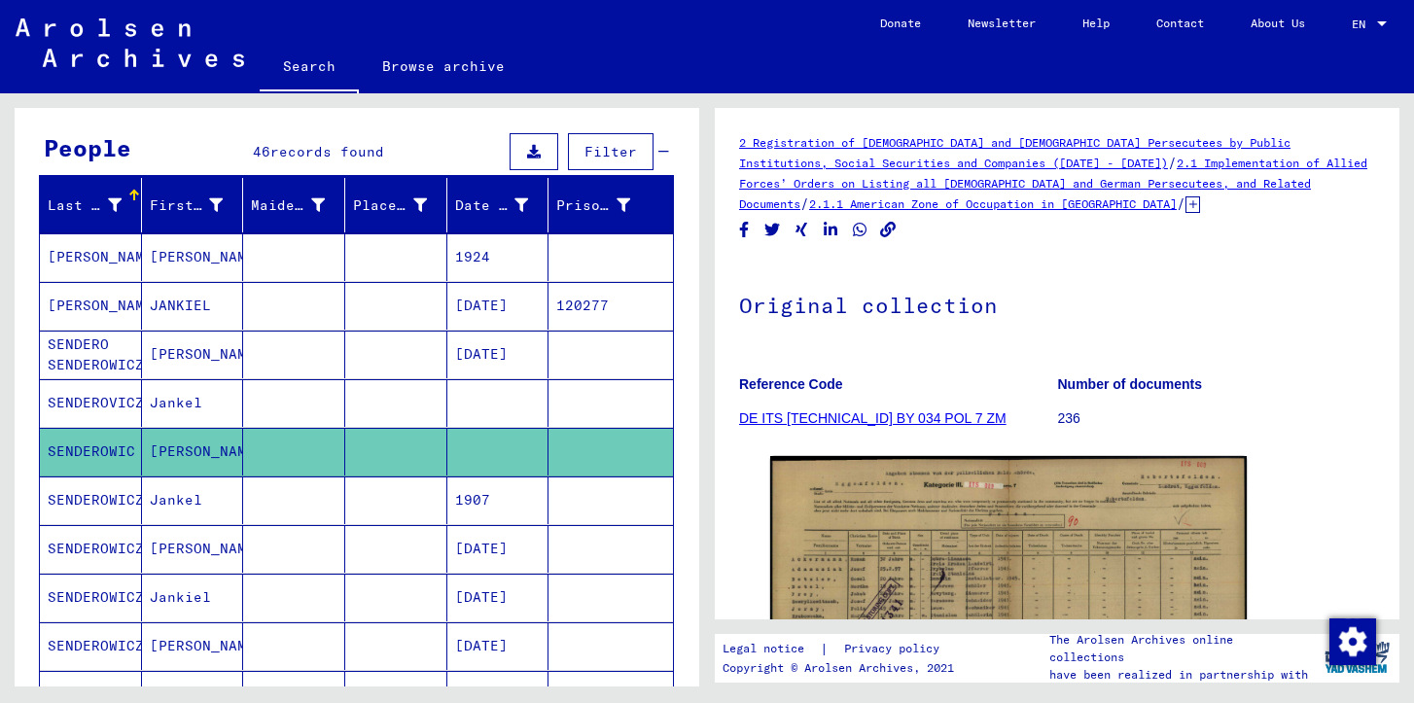
click at [491, 413] on mat-cell at bounding box center [498, 403] width 102 height 48
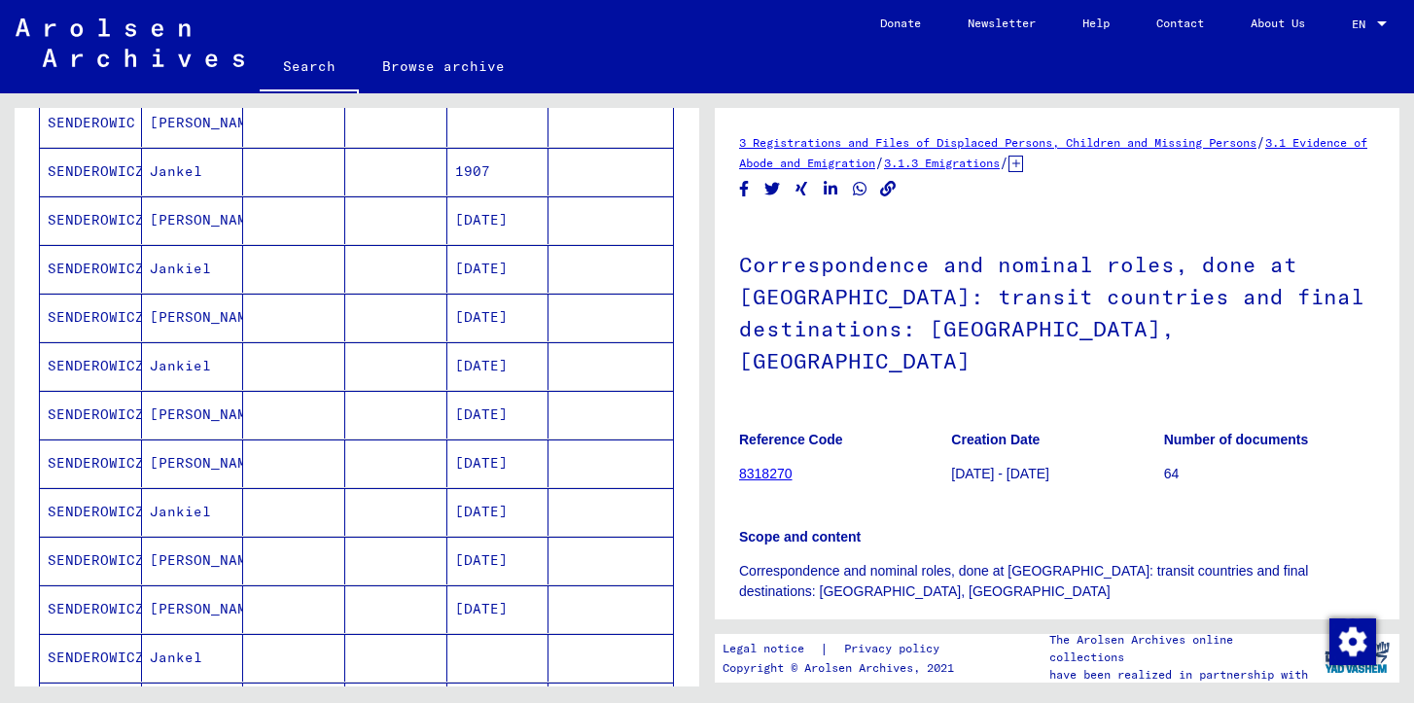
scroll to position [494, 0]
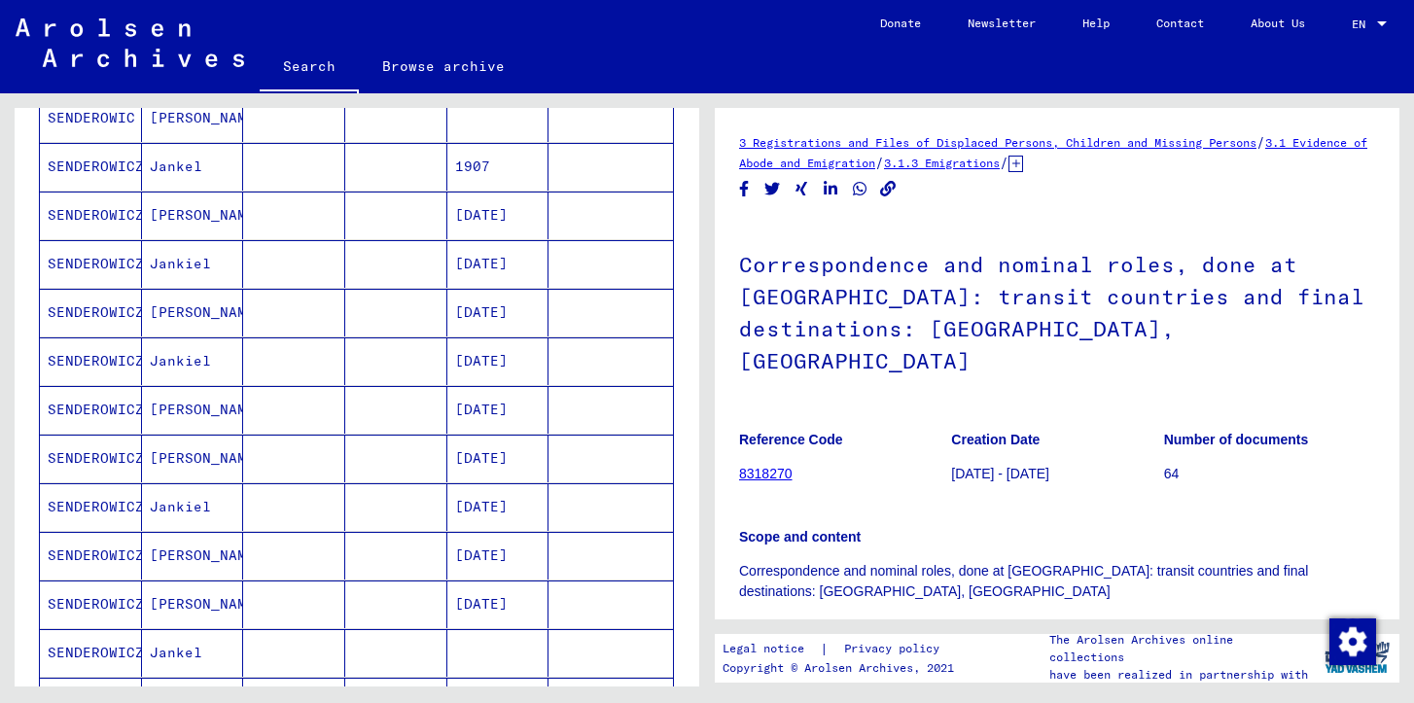
click at [499, 503] on mat-cell "[DATE]" at bounding box center [498, 507] width 102 height 48
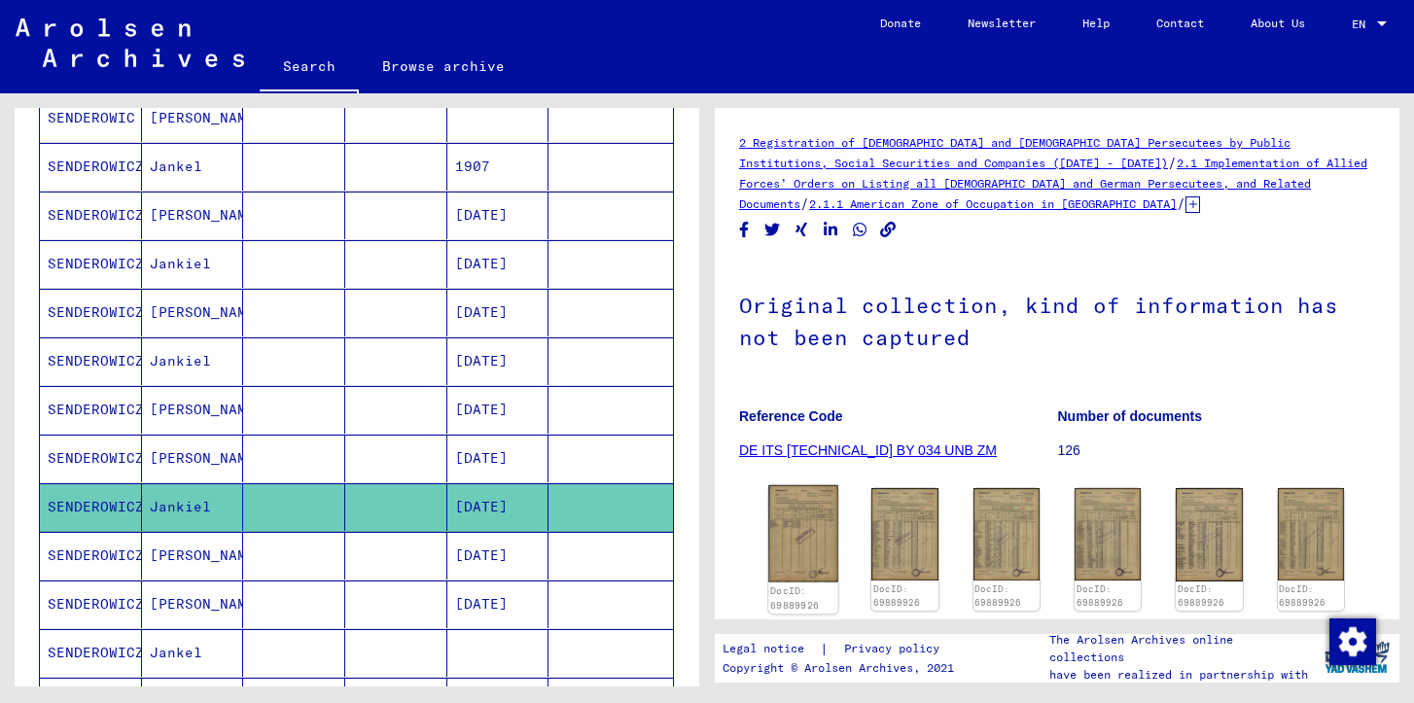
click at [799, 494] on img at bounding box center [803, 533] width 70 height 97
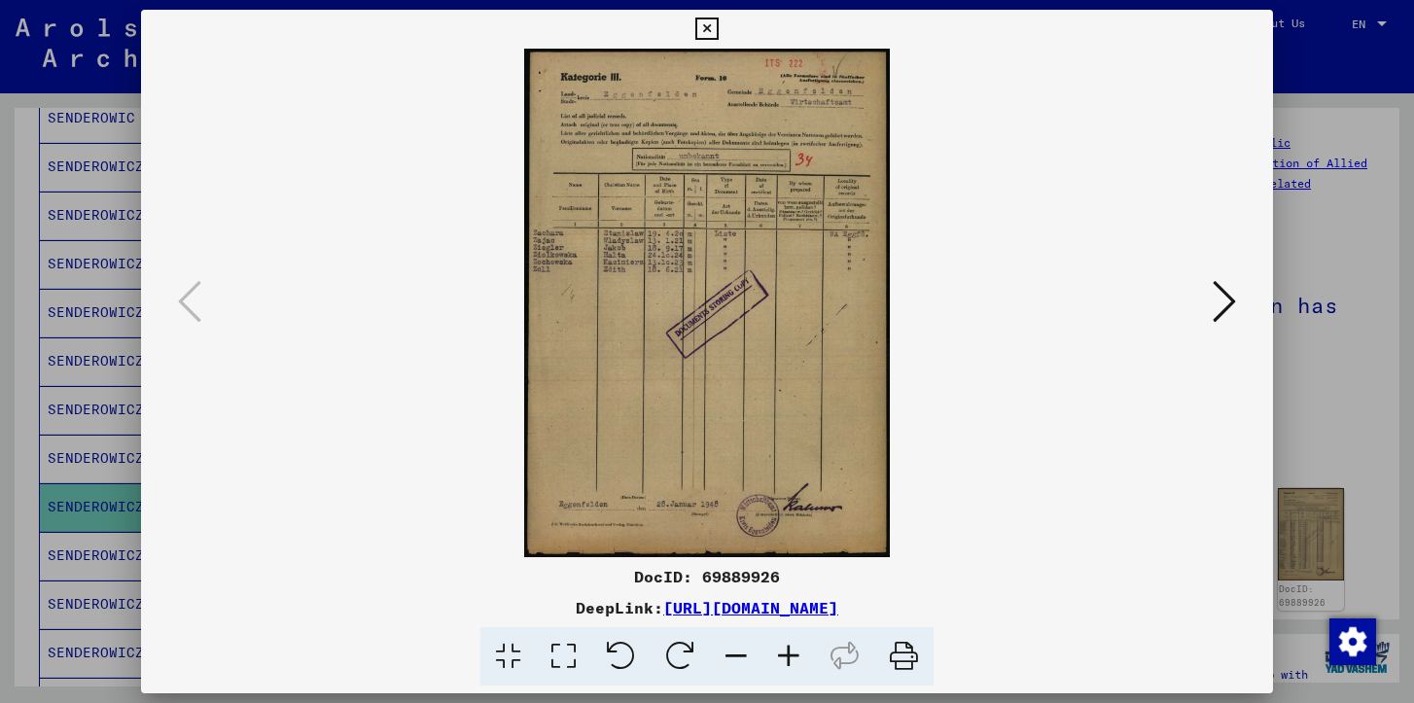
click at [1283, 454] on div at bounding box center [707, 351] width 1414 height 703
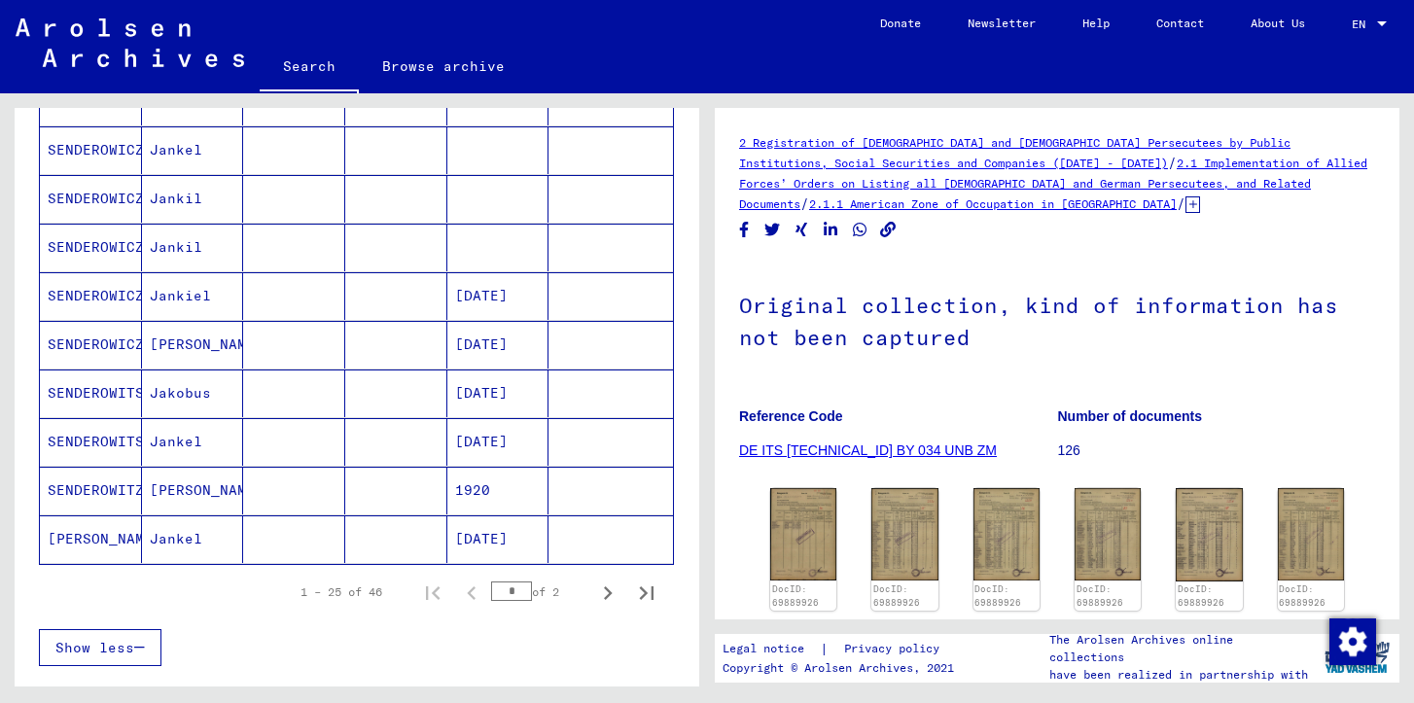
scroll to position [1050, 0]
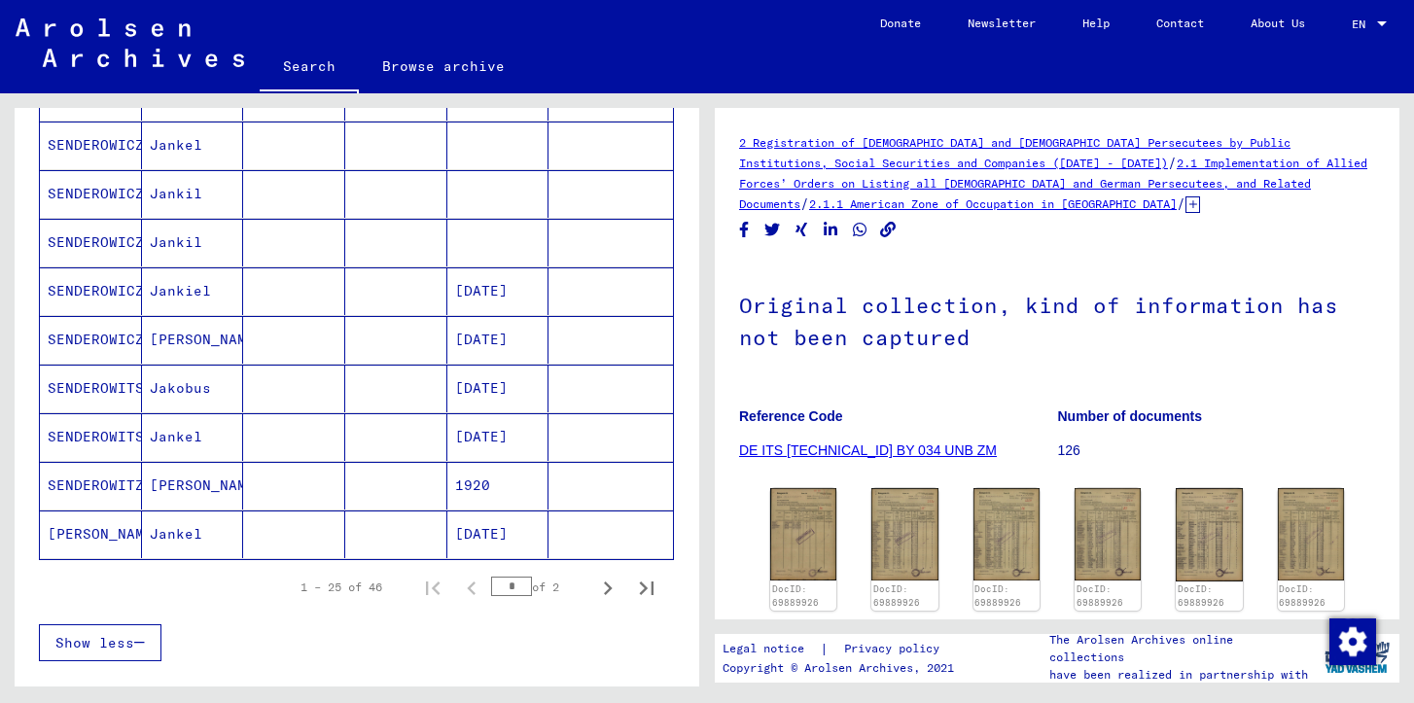
click at [521, 534] on mat-cell "[DATE]" at bounding box center [498, 535] width 102 height 48
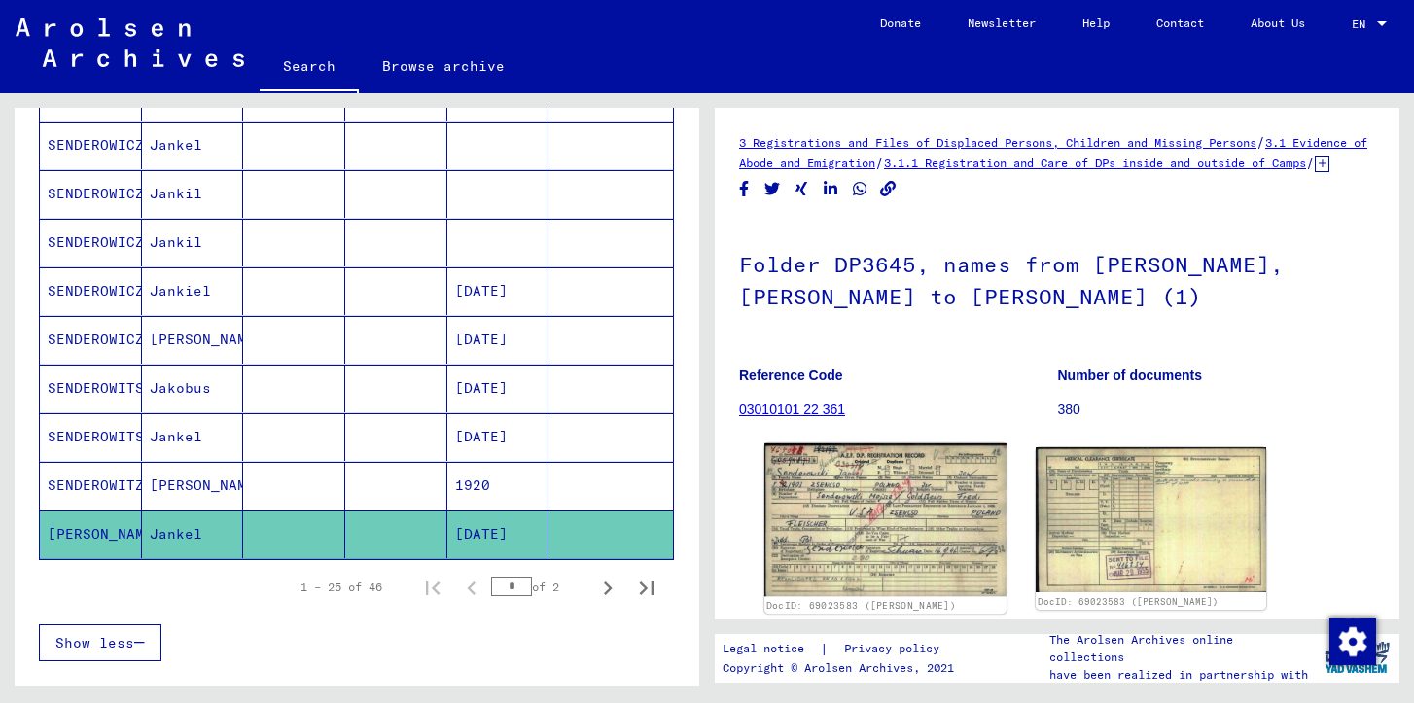
click at [851, 498] on img at bounding box center [886, 521] width 242 height 154
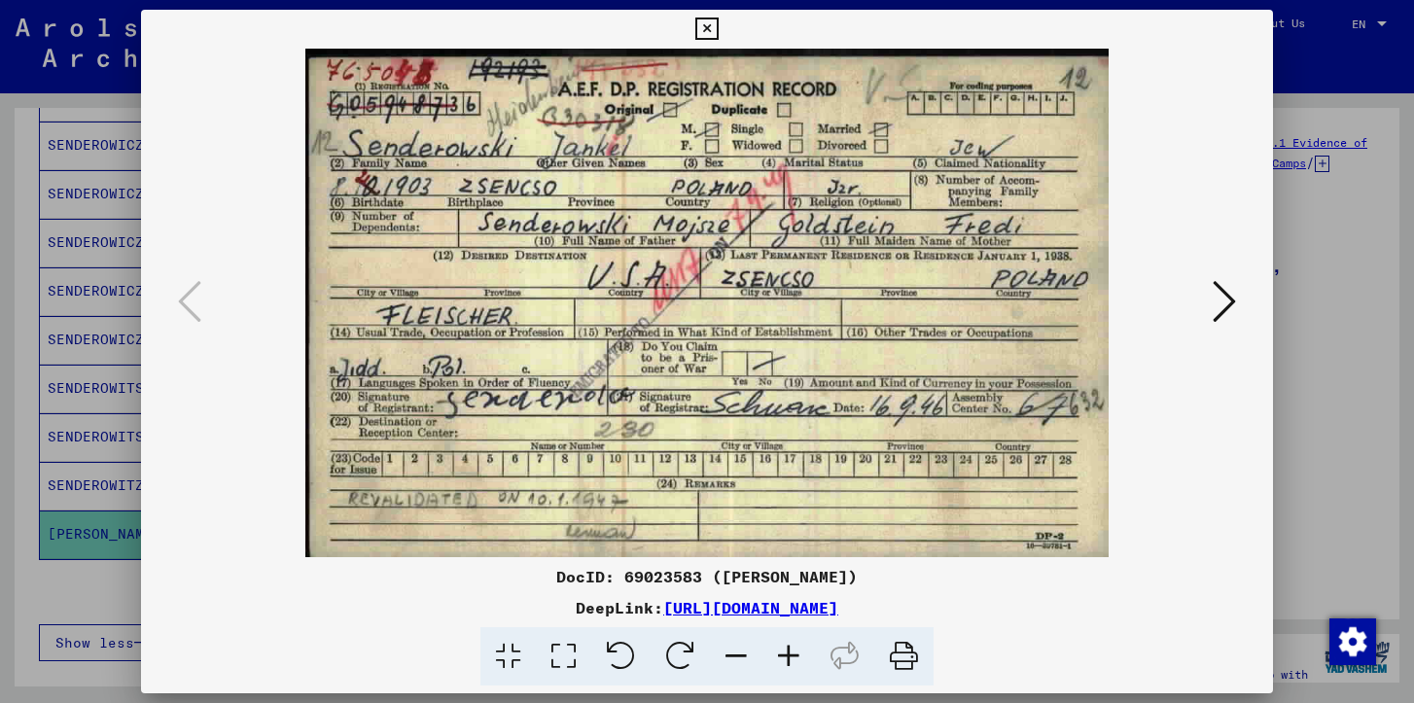
click at [1288, 404] on div at bounding box center [707, 351] width 1414 height 703
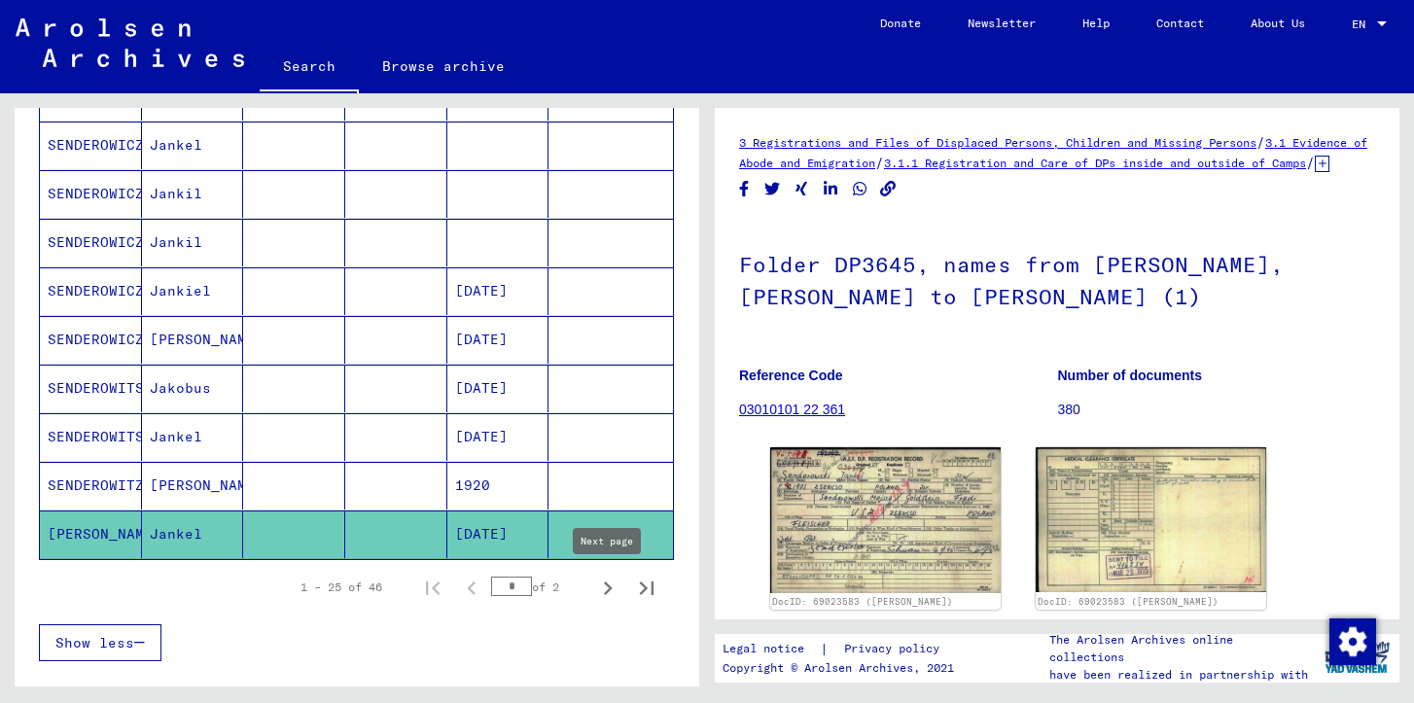
click at [617, 591] on icon "Next page" at bounding box center [607, 588] width 27 height 27
type input "*"
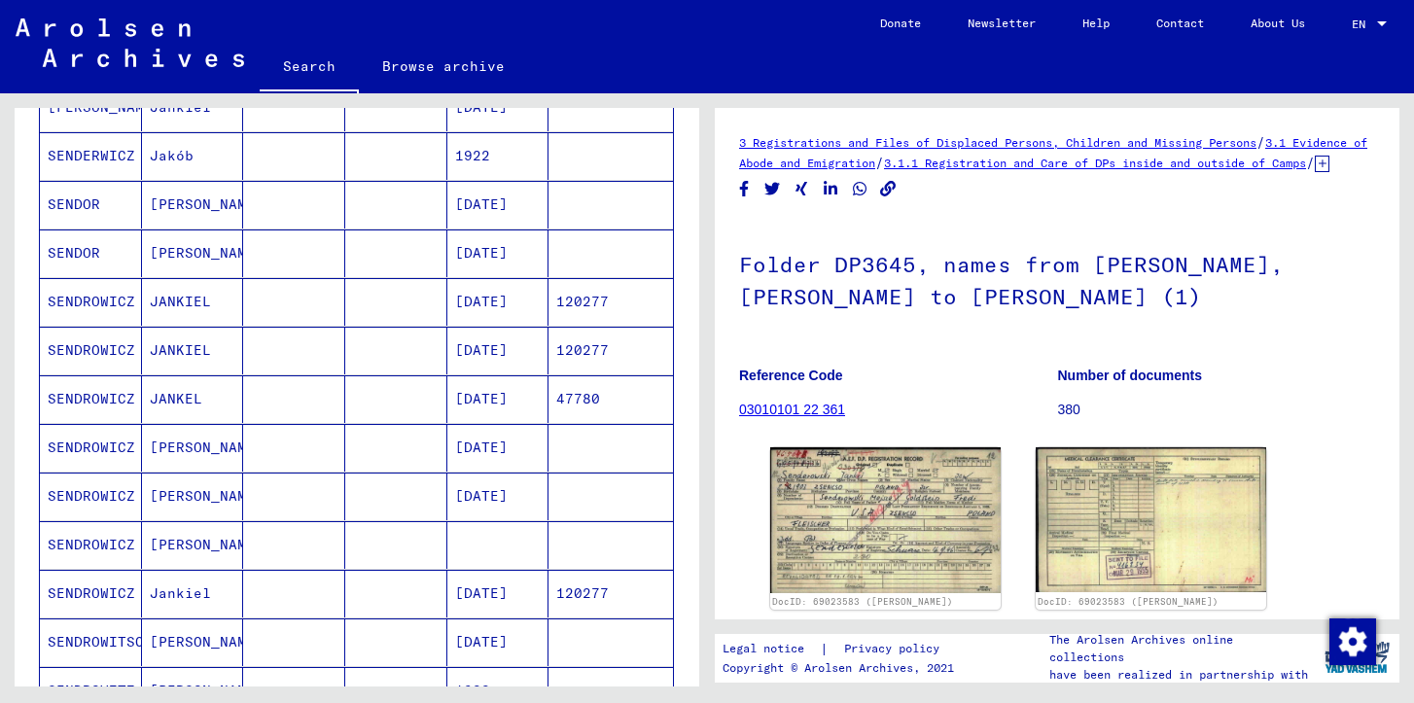
scroll to position [365, 0]
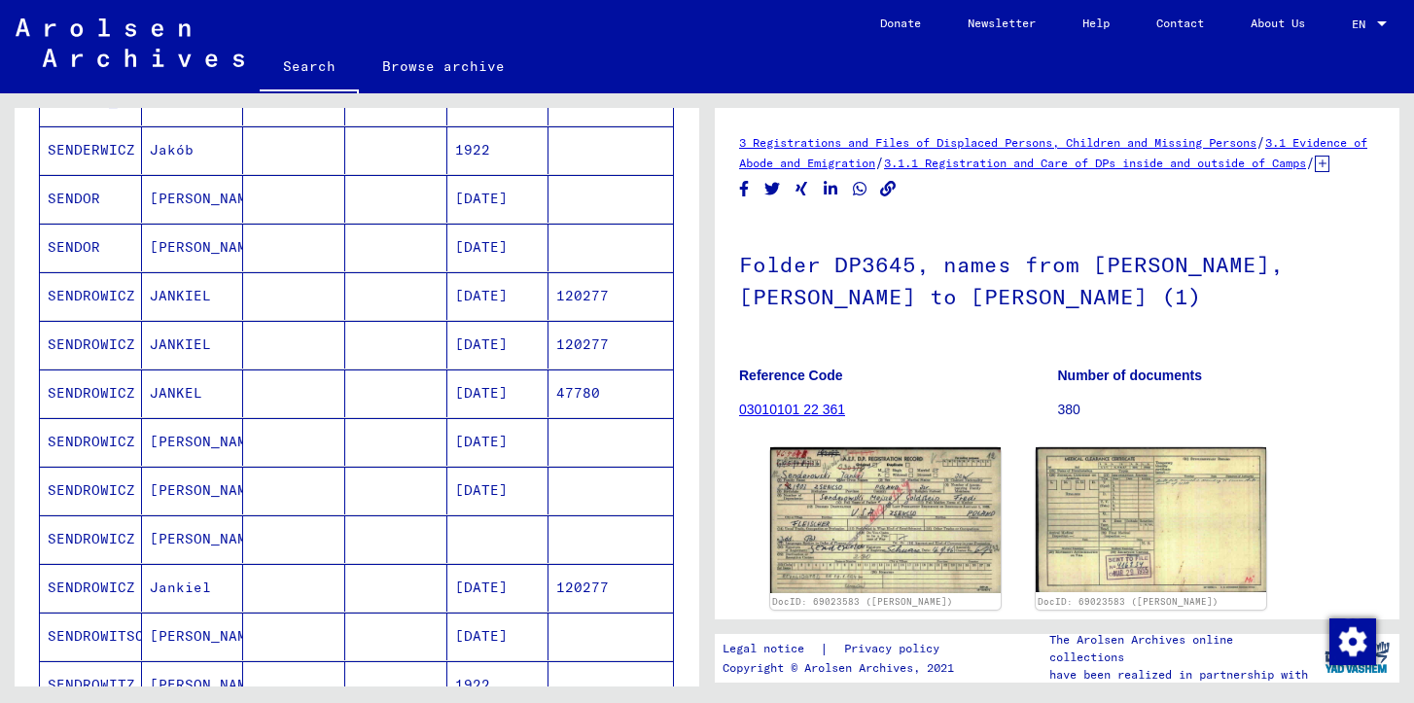
click at [487, 439] on mat-cell "[DATE]" at bounding box center [498, 442] width 102 height 48
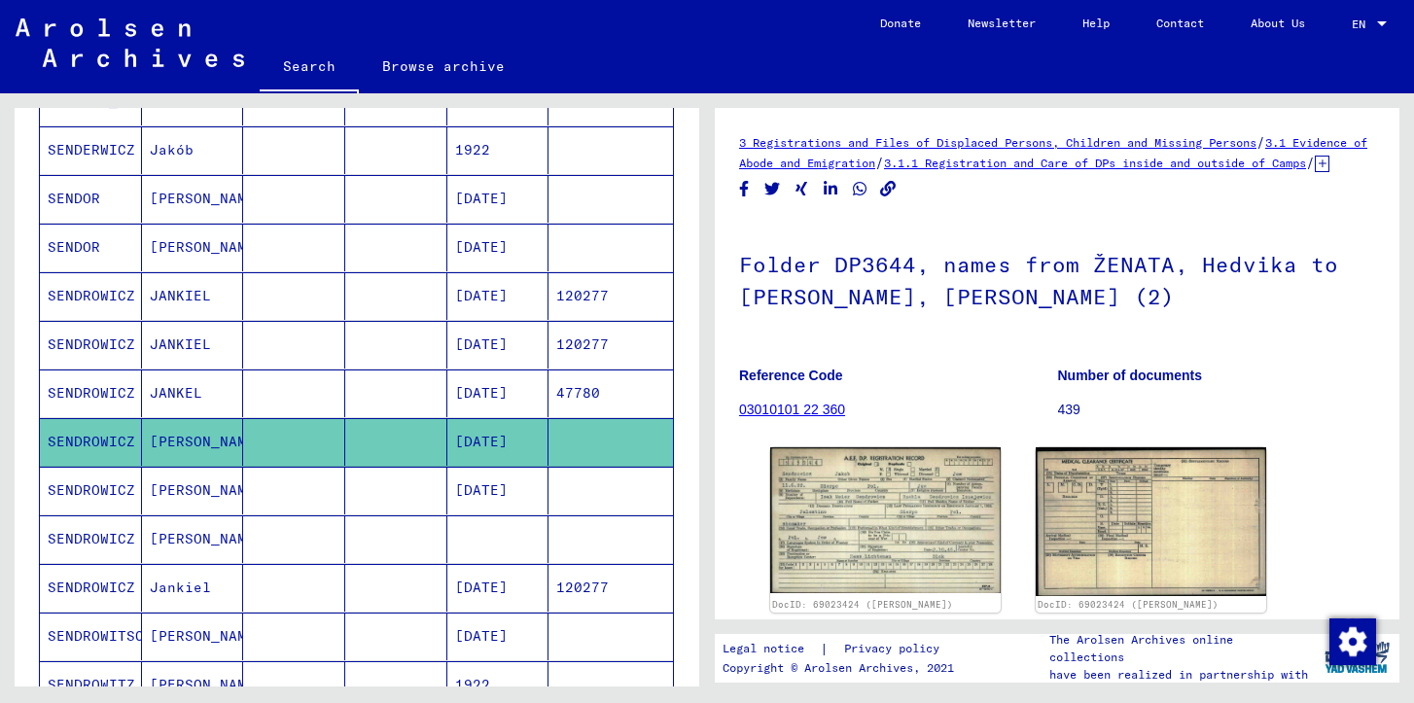
click at [733, 502] on yv-its-full-details "3 Registrations and Files of Displaced Persons, Children and Missing Persons / …" at bounding box center [1057, 423] width 685 height 582
click at [815, 509] on img at bounding box center [886, 521] width 242 height 154
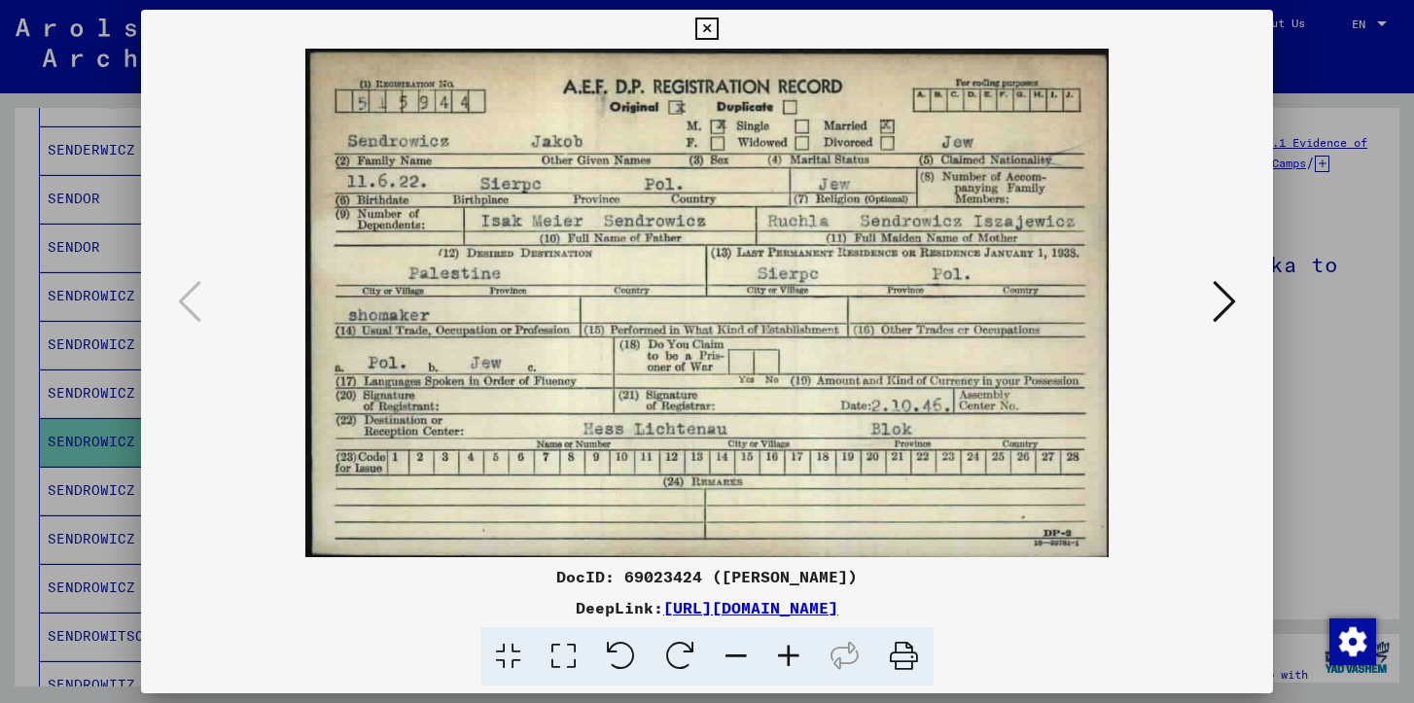
click at [707, 21] on icon at bounding box center [706, 29] width 22 height 23
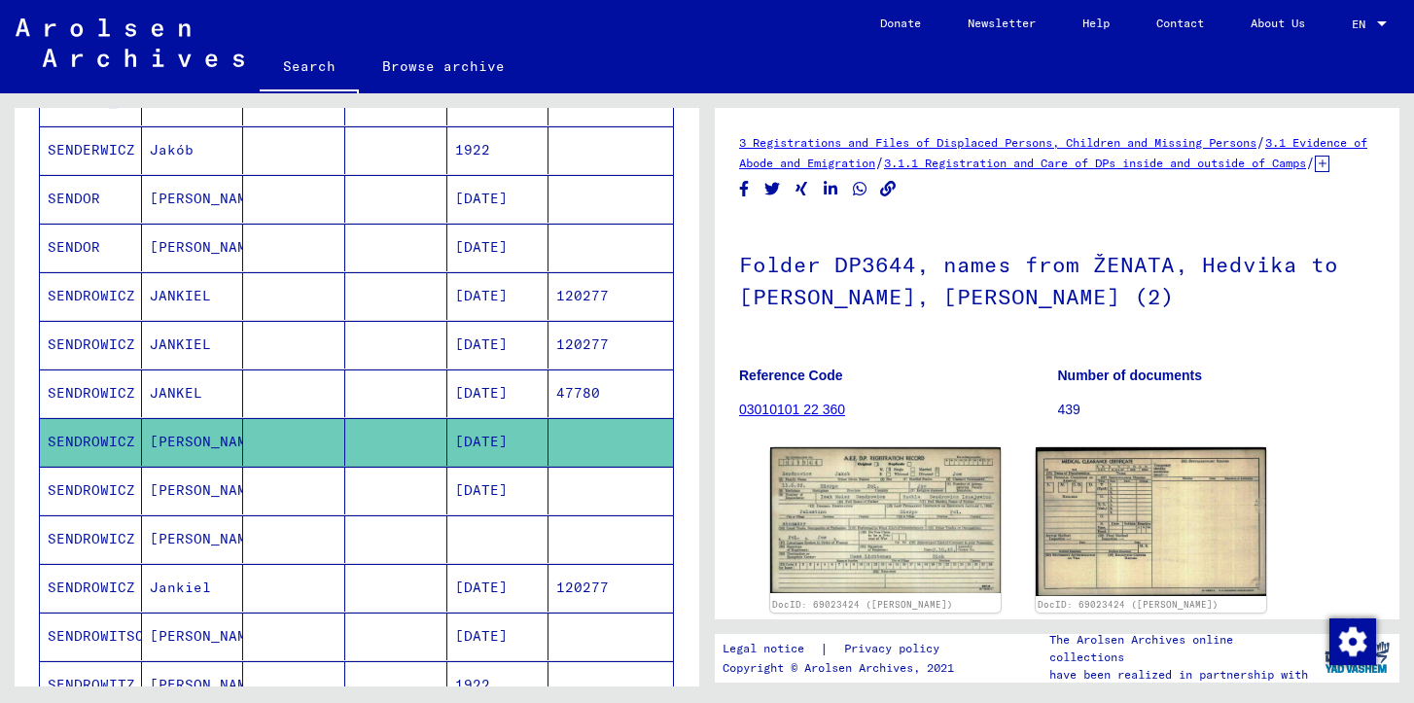
click at [483, 593] on mat-cell "[DATE]" at bounding box center [498, 588] width 102 height 48
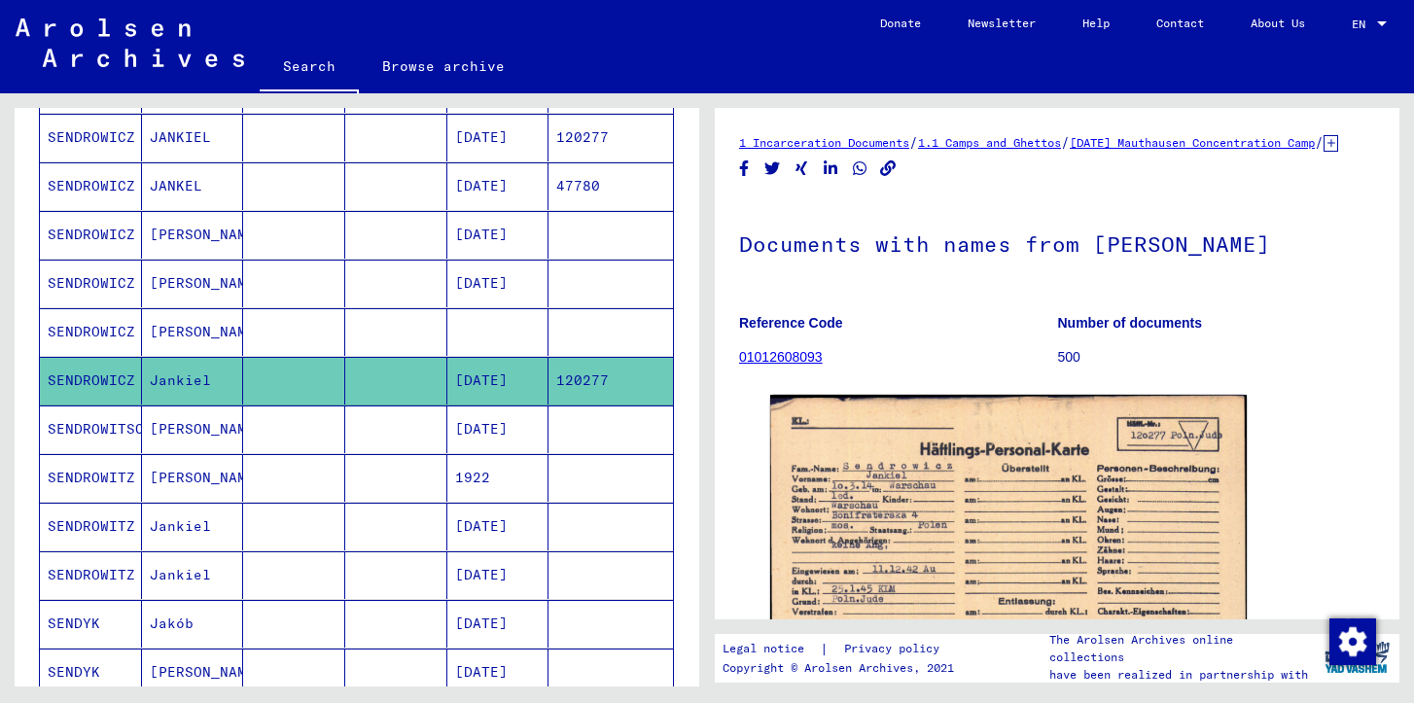
scroll to position [576, 0]
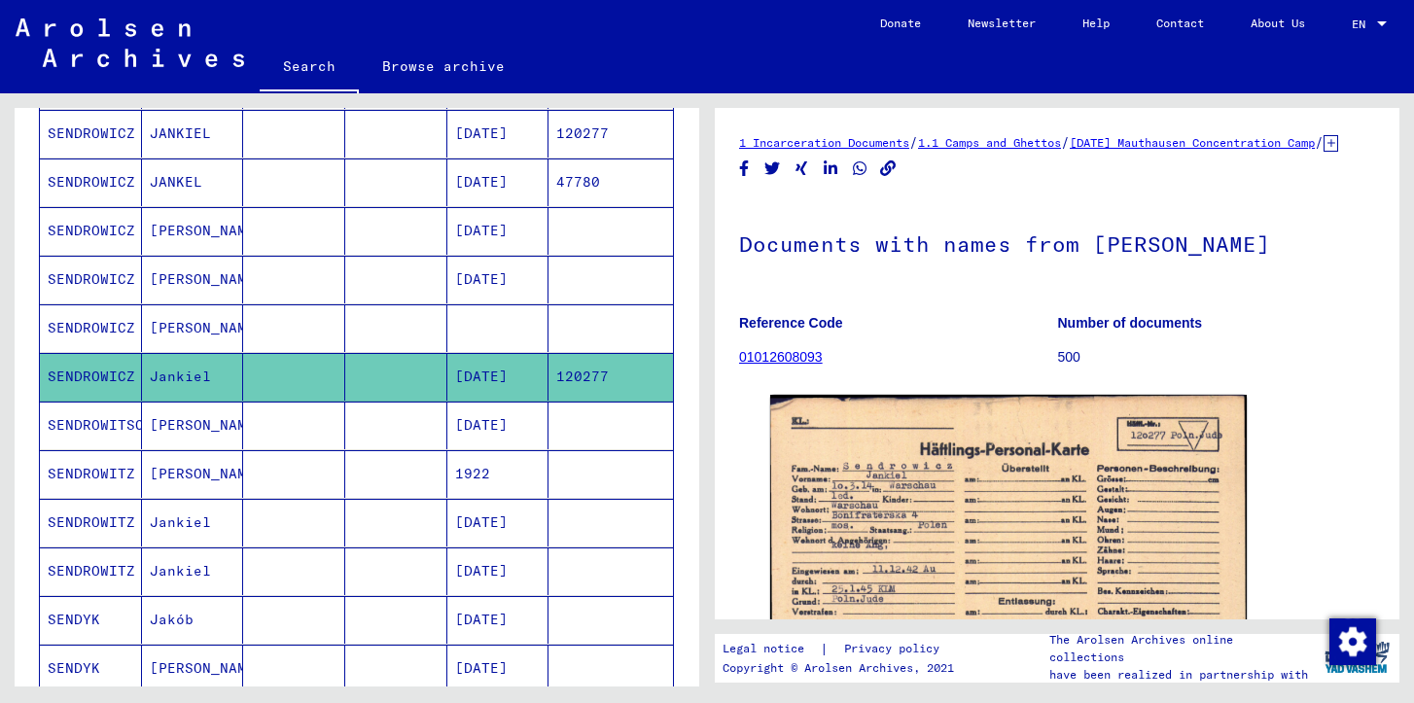
click at [481, 528] on mat-cell "[DATE]" at bounding box center [498, 523] width 102 height 48
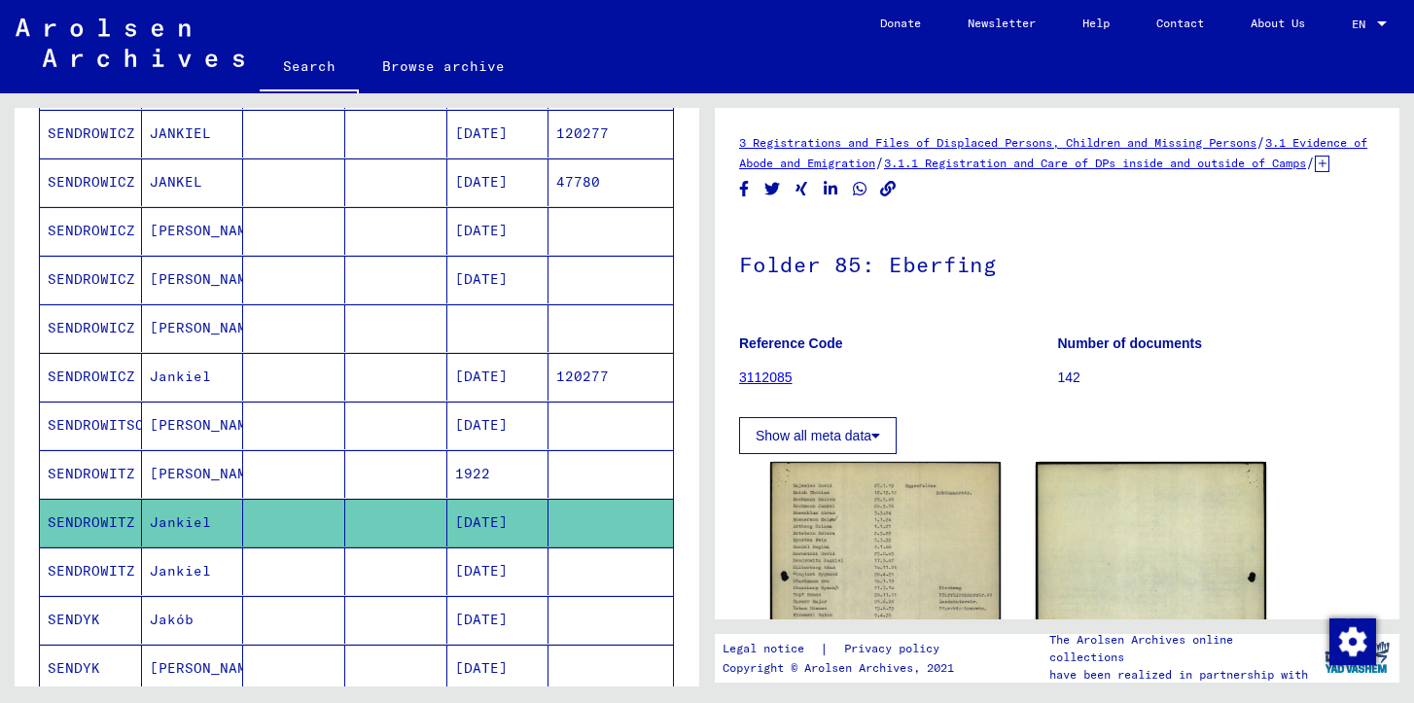
click at [490, 548] on mat-cell "[DATE]" at bounding box center [498, 572] width 102 height 48
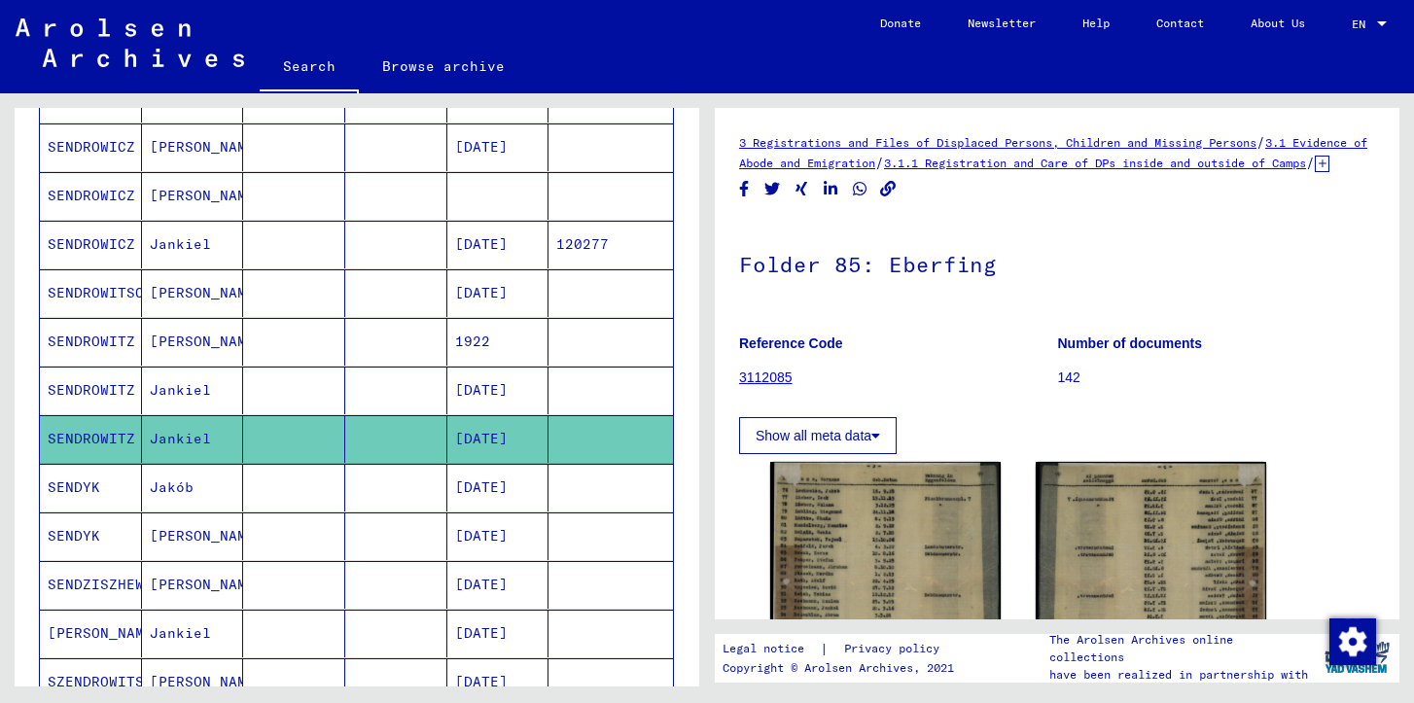
scroll to position [716, 0]
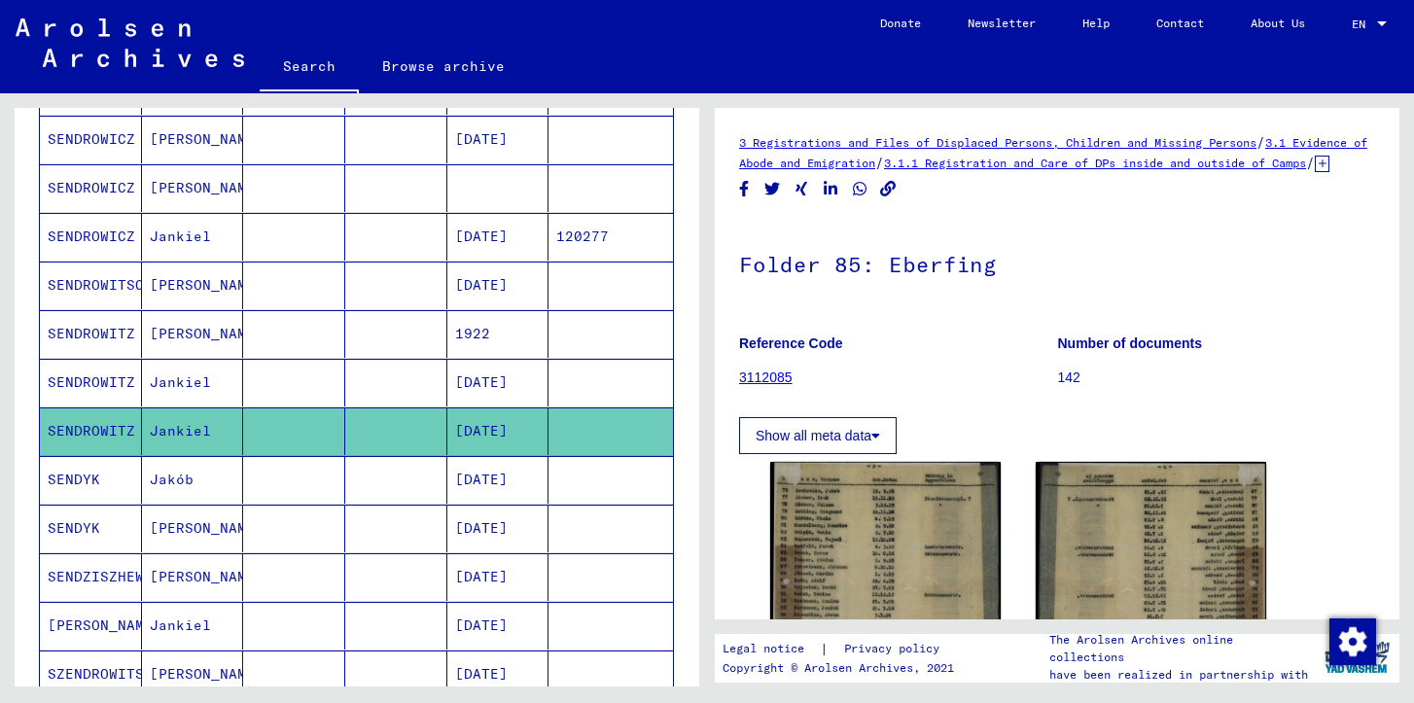
click at [490, 488] on mat-cell "[DATE]" at bounding box center [498, 480] width 102 height 48
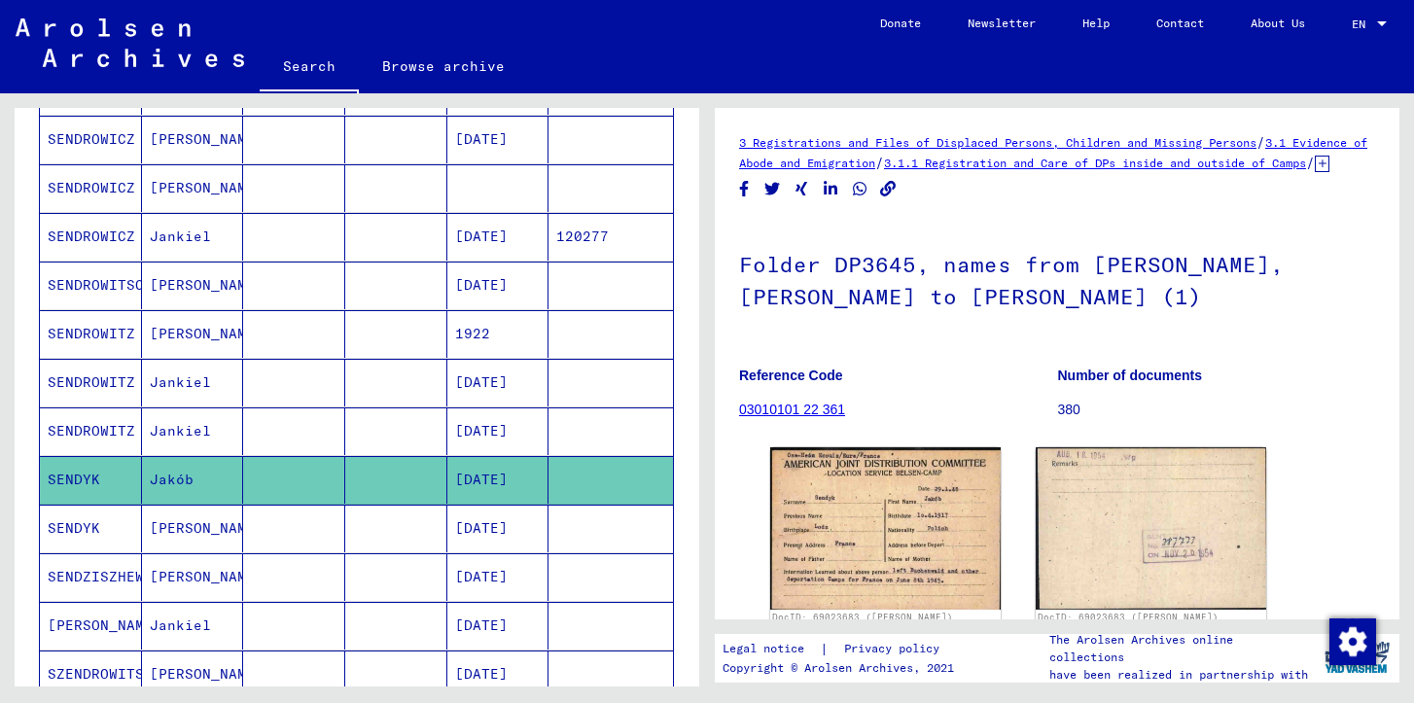
click at [489, 523] on mat-cell "[DATE]" at bounding box center [498, 529] width 102 height 48
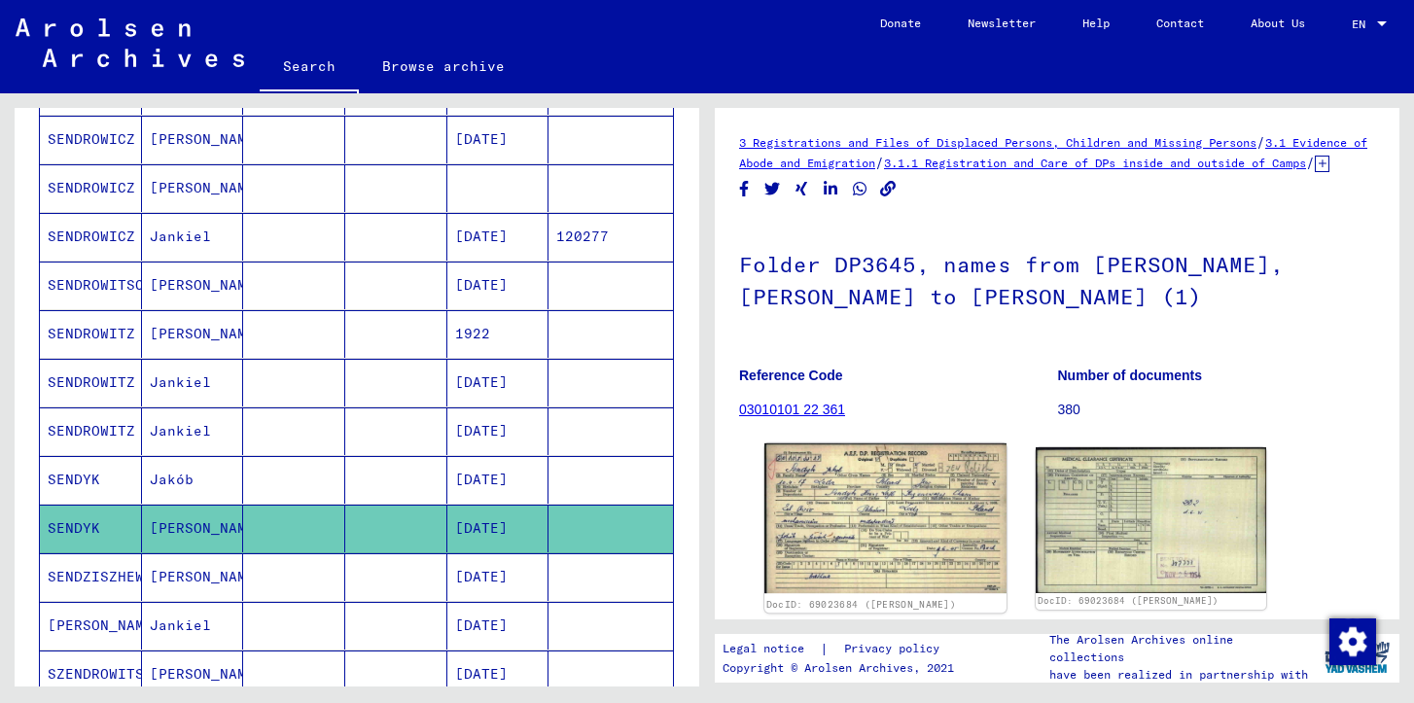
click at [823, 524] on img at bounding box center [886, 519] width 242 height 150
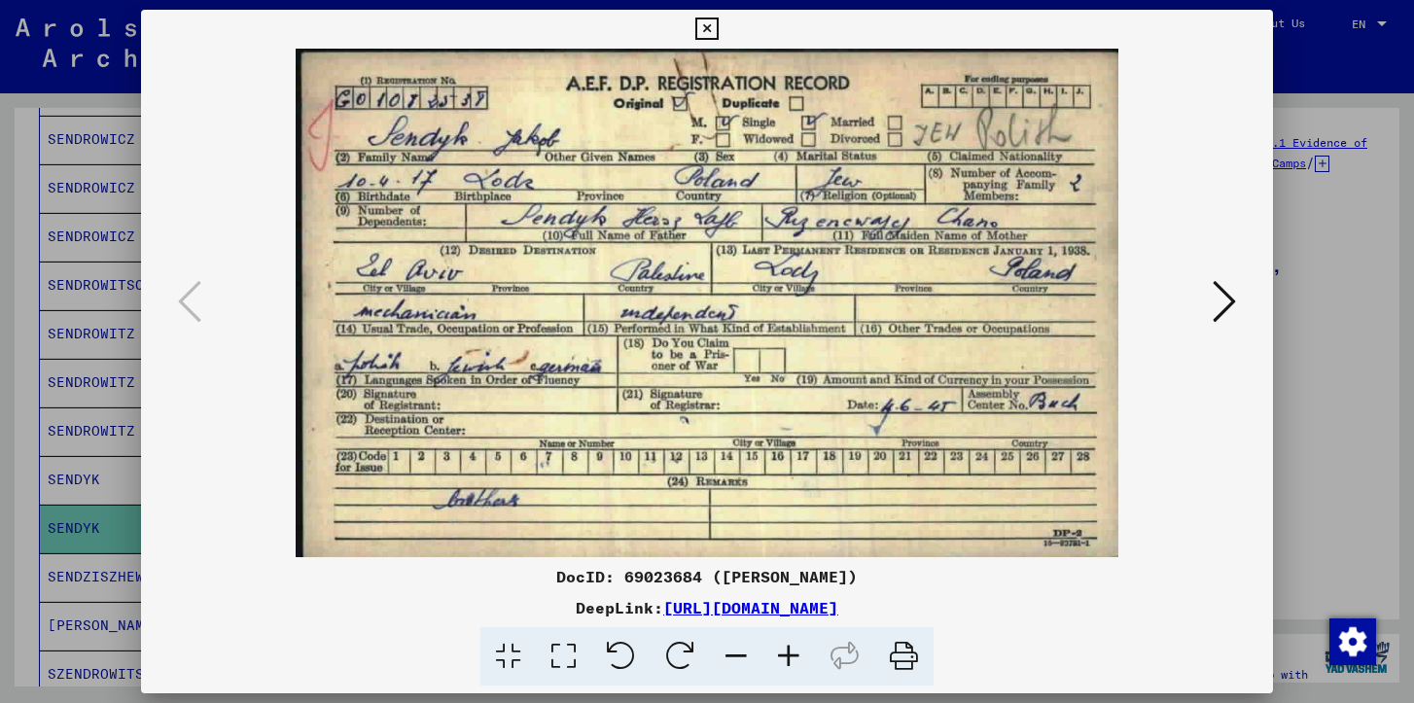
click at [1284, 466] on div at bounding box center [707, 351] width 1414 height 703
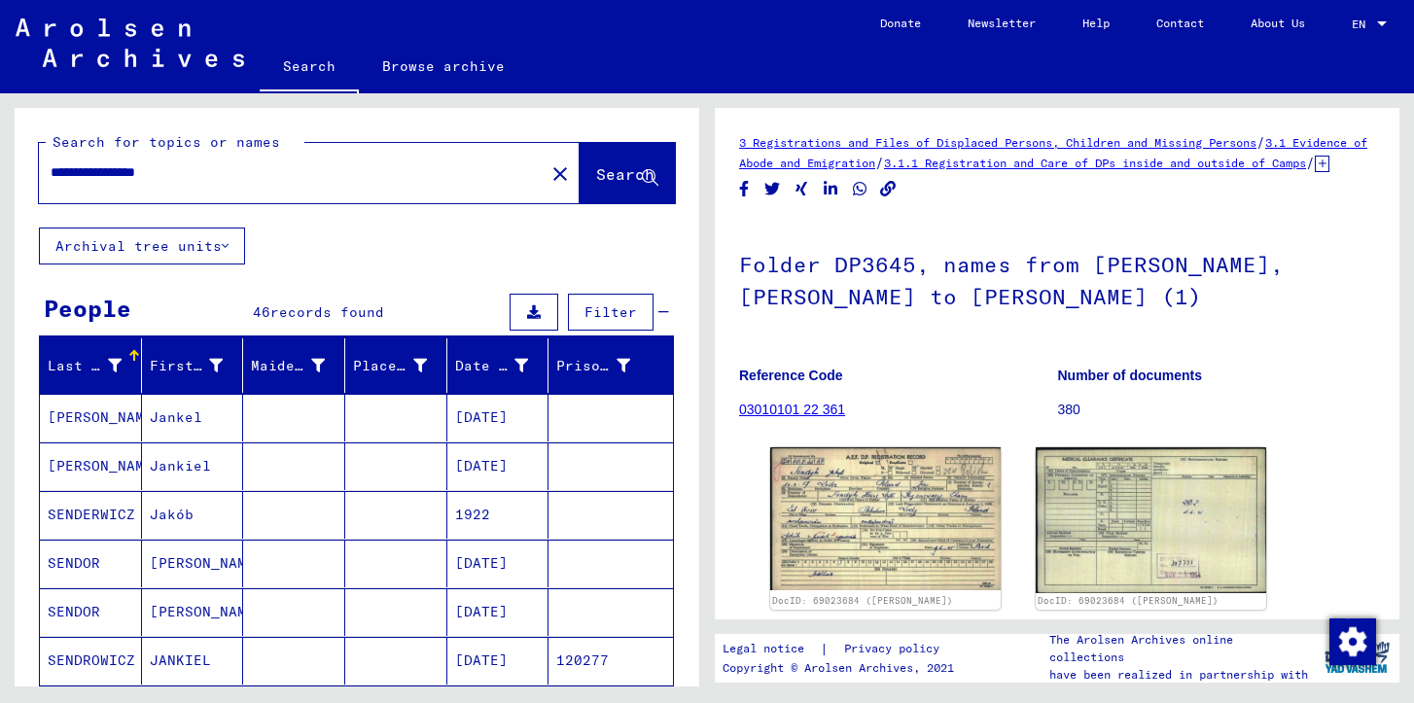
click at [177, 179] on input "**********" at bounding box center [292, 172] width 482 height 20
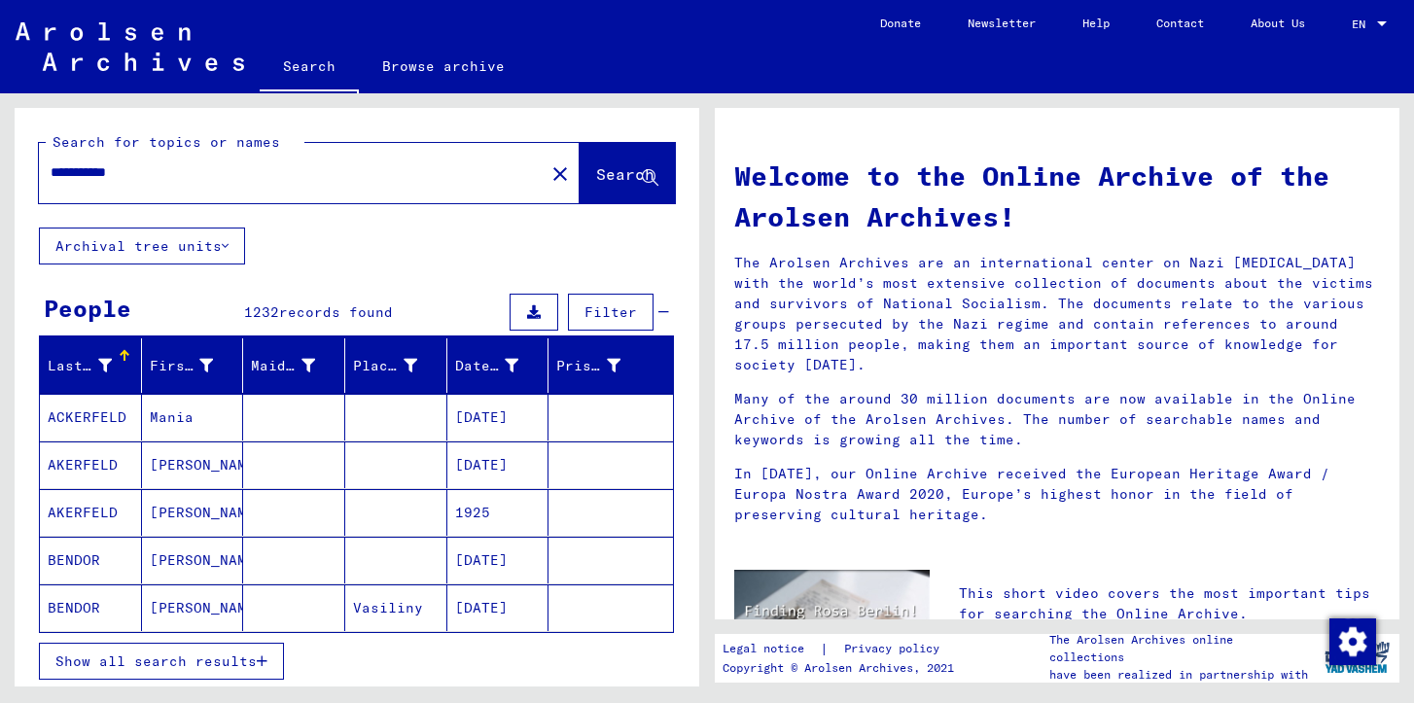
click at [227, 171] on input "**********" at bounding box center [286, 172] width 471 height 20
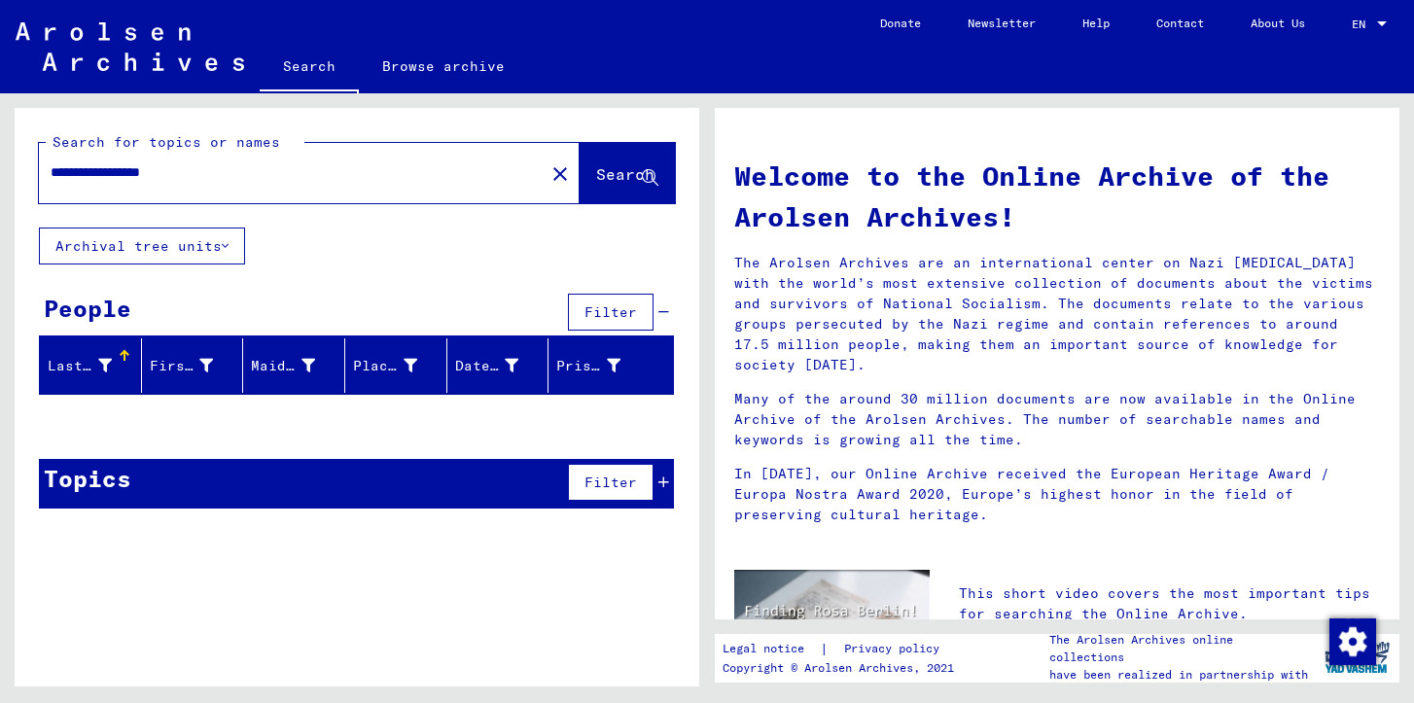
click at [97, 174] on input "**********" at bounding box center [286, 172] width 471 height 20
click at [163, 173] on input "**********" at bounding box center [286, 172] width 471 height 20
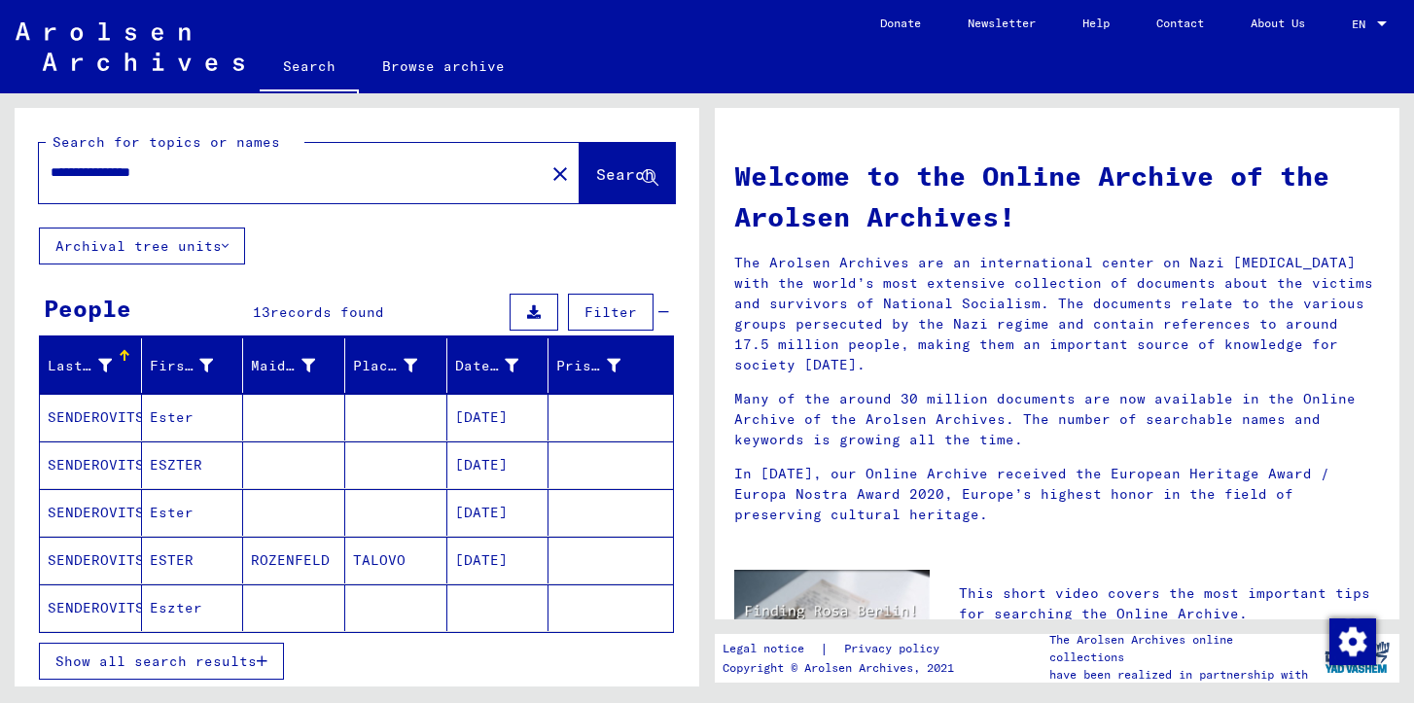
click at [274, 653] on button "Show all search results" at bounding box center [161, 661] width 245 height 37
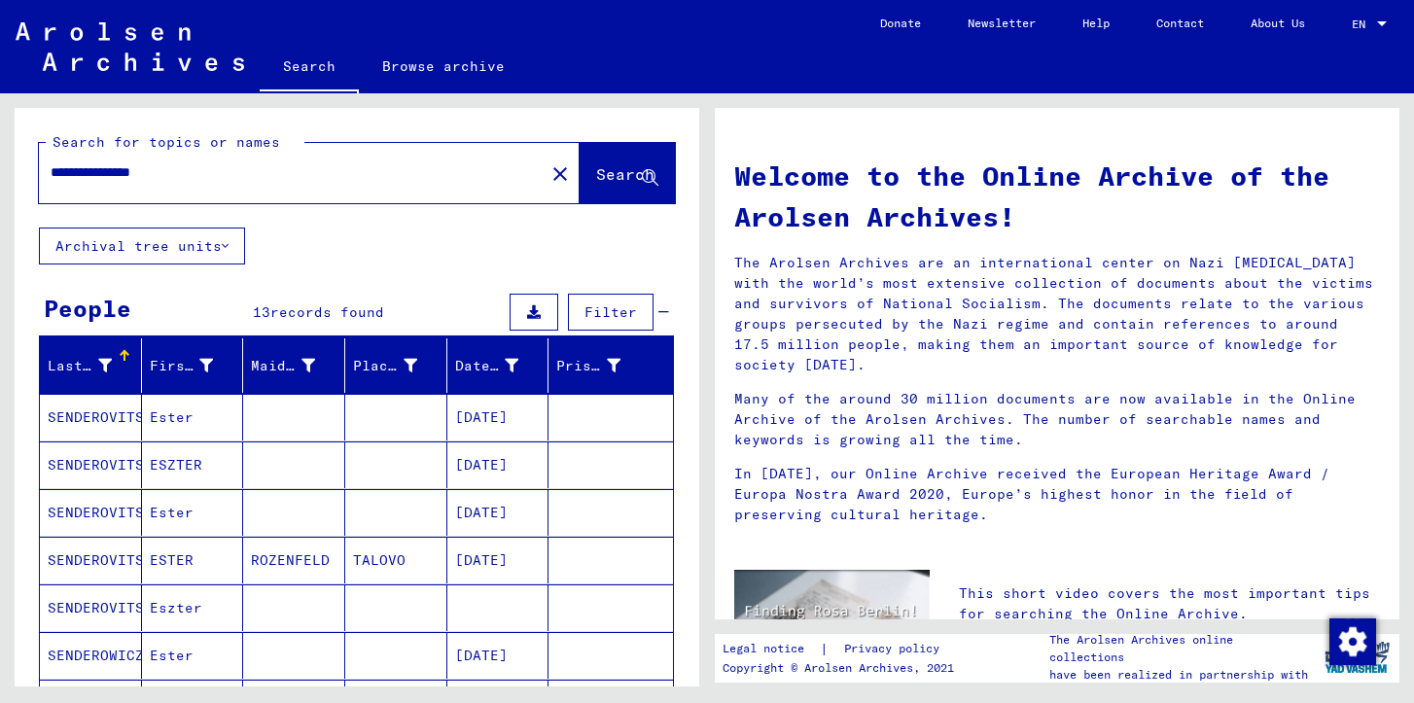
click at [175, 165] on input "**********" at bounding box center [286, 172] width 471 height 20
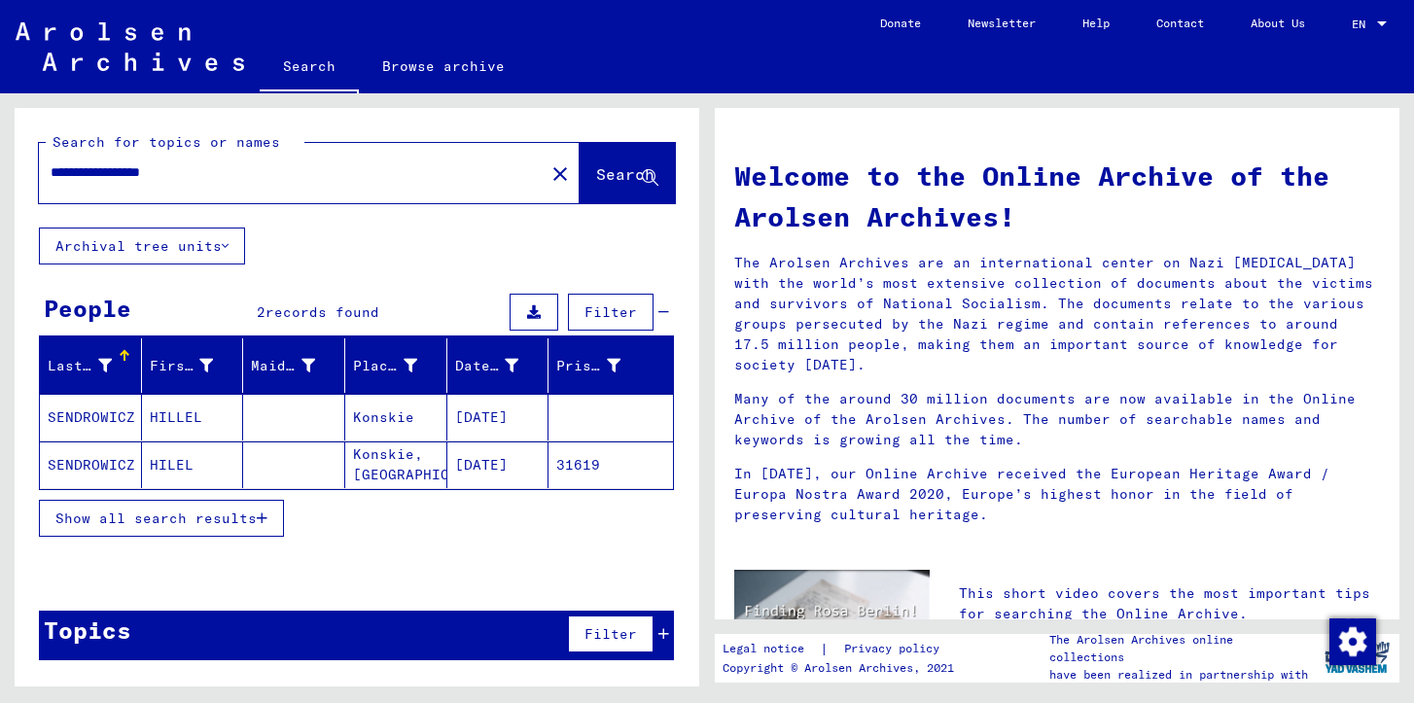
click at [164, 178] on input "**********" at bounding box center [286, 172] width 471 height 20
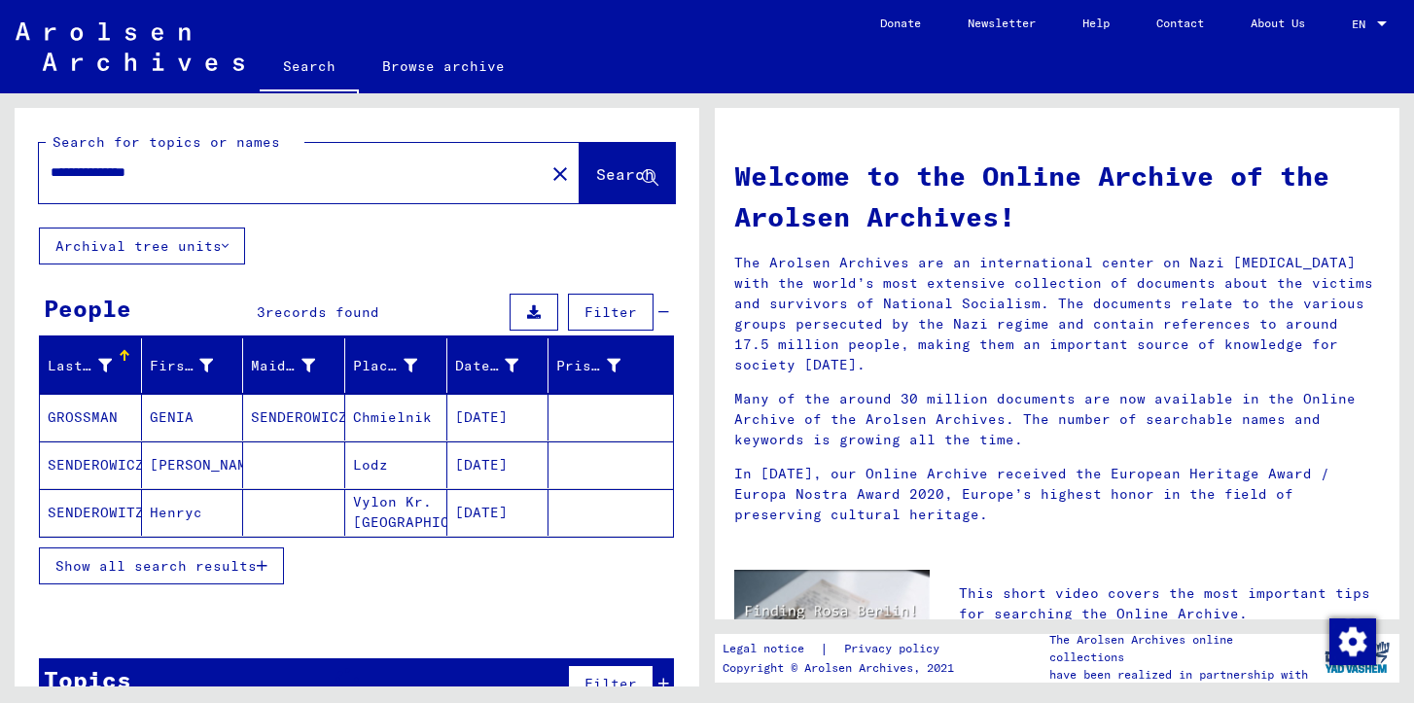
click at [85, 169] on input "**********" at bounding box center [286, 172] width 471 height 20
click at [159, 161] on div "**********" at bounding box center [280, 173] width 482 height 44
click at [163, 167] on input "**********" at bounding box center [286, 172] width 471 height 20
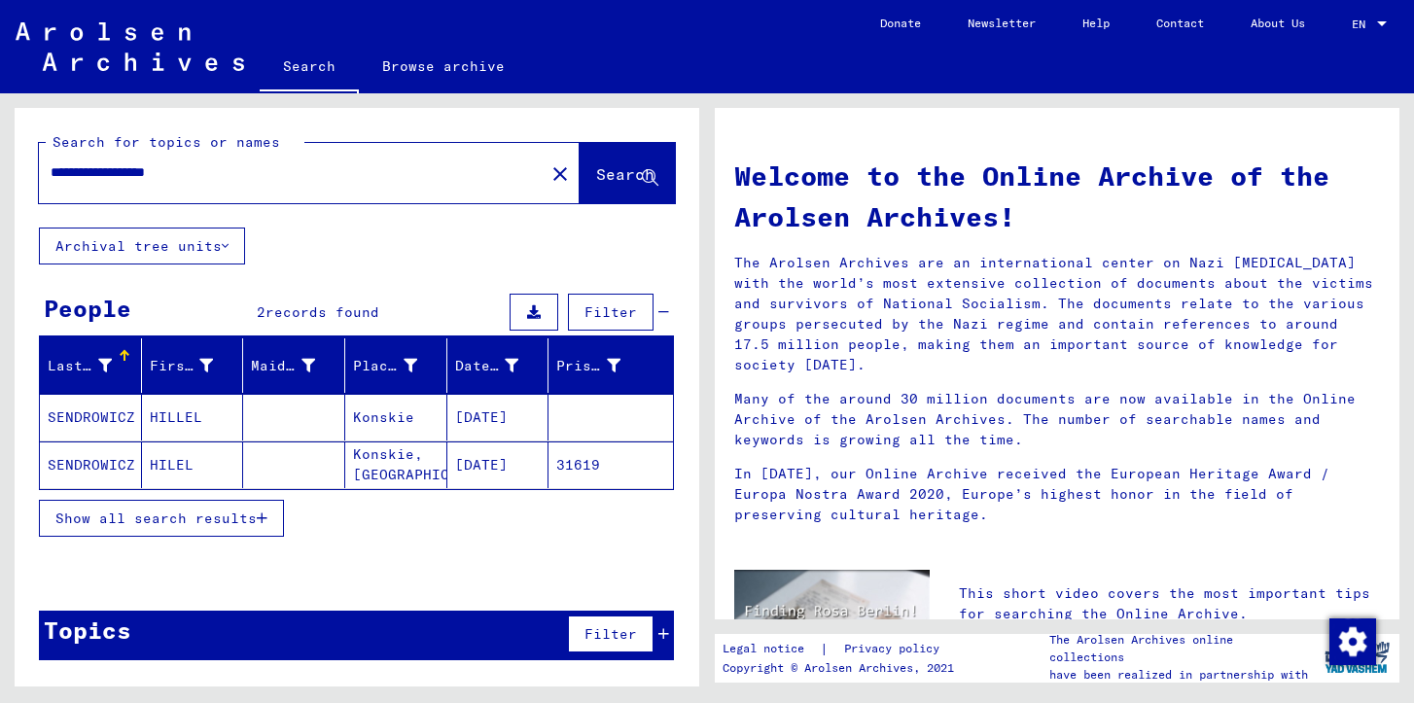
drag, startPoint x: 225, startPoint y: 176, endPoint x: 0, endPoint y: 148, distance: 226.4
click at [0, 148] on div "**********" at bounding box center [353, 389] width 707 height 593
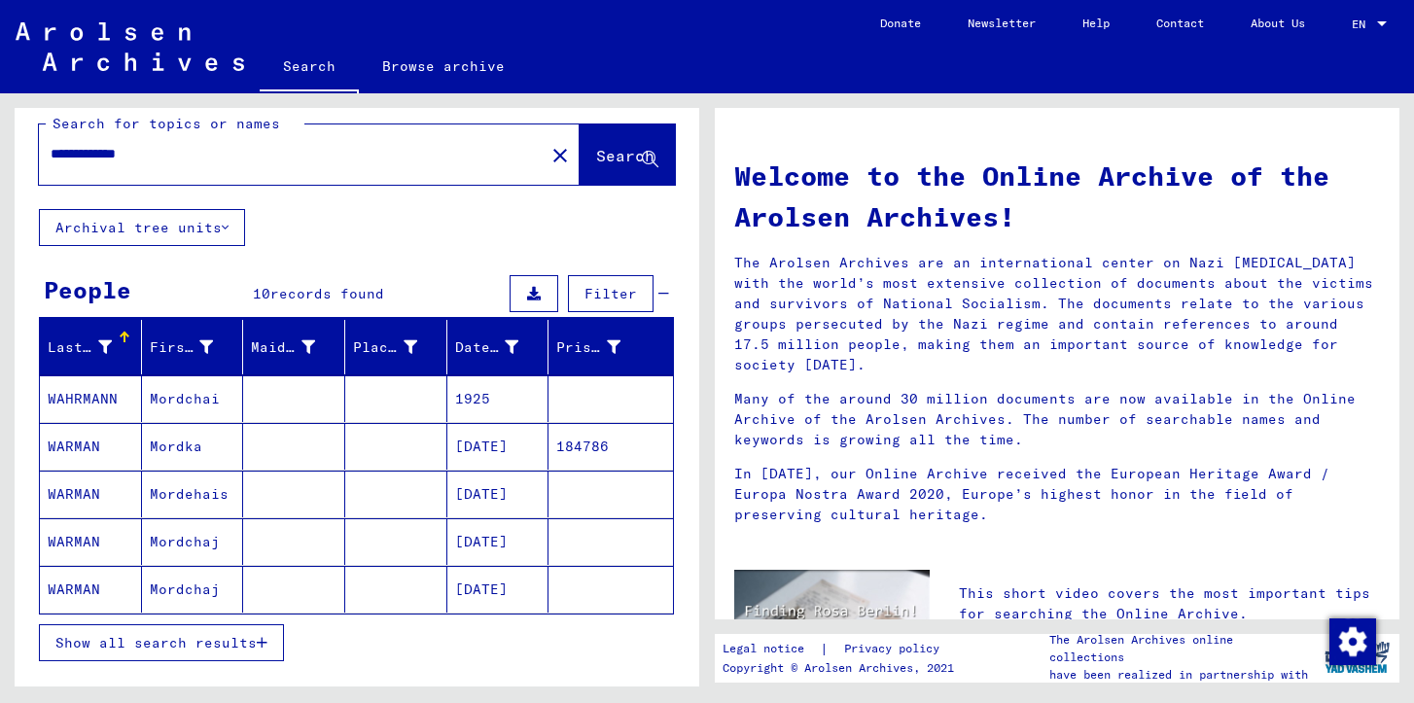
scroll to position [21, 0]
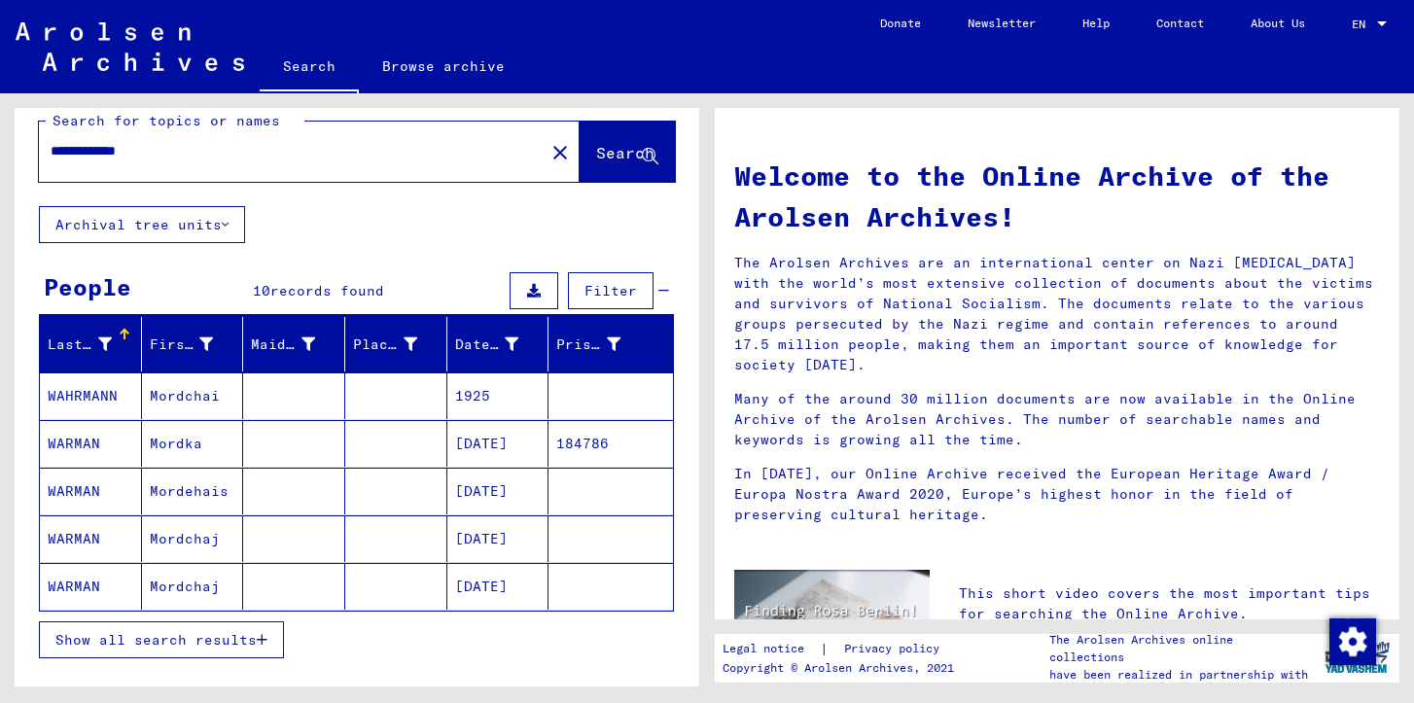
click at [268, 638] on button "Show all search results" at bounding box center [161, 640] width 245 height 37
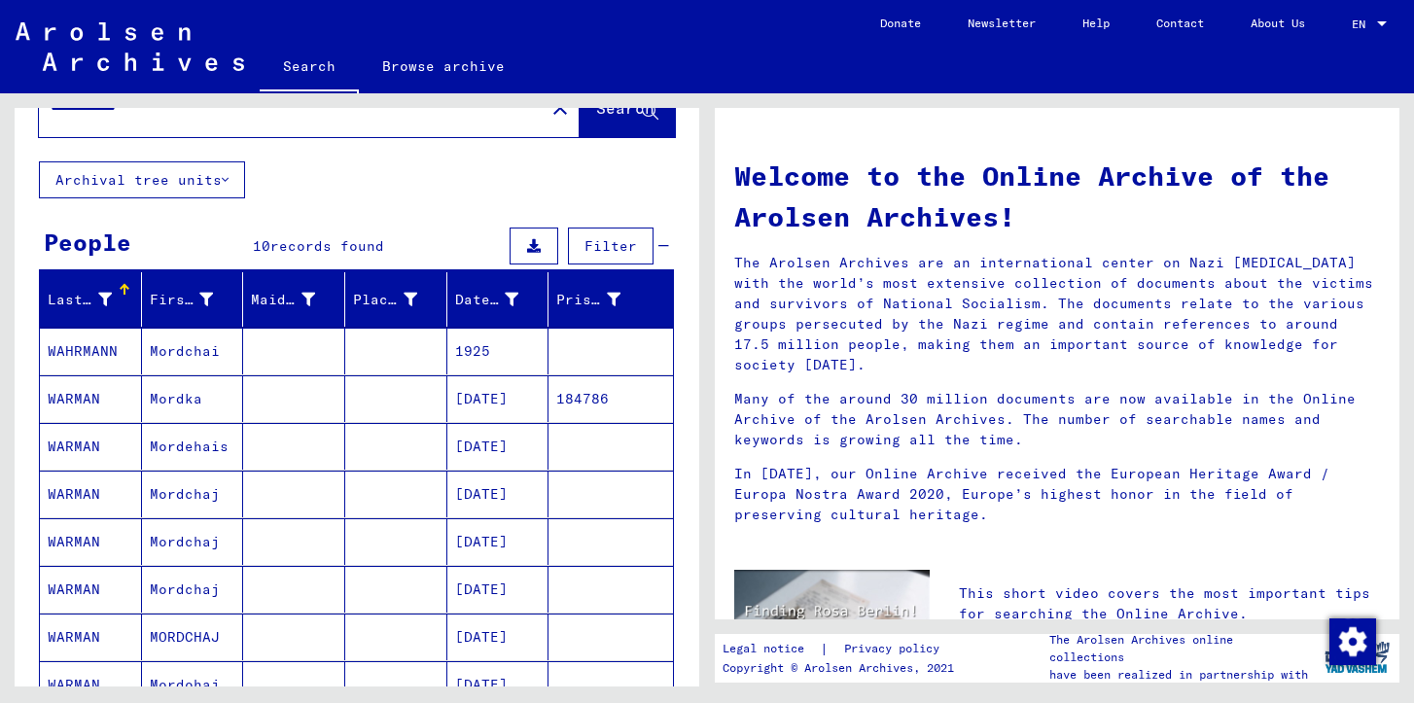
scroll to position [0, 0]
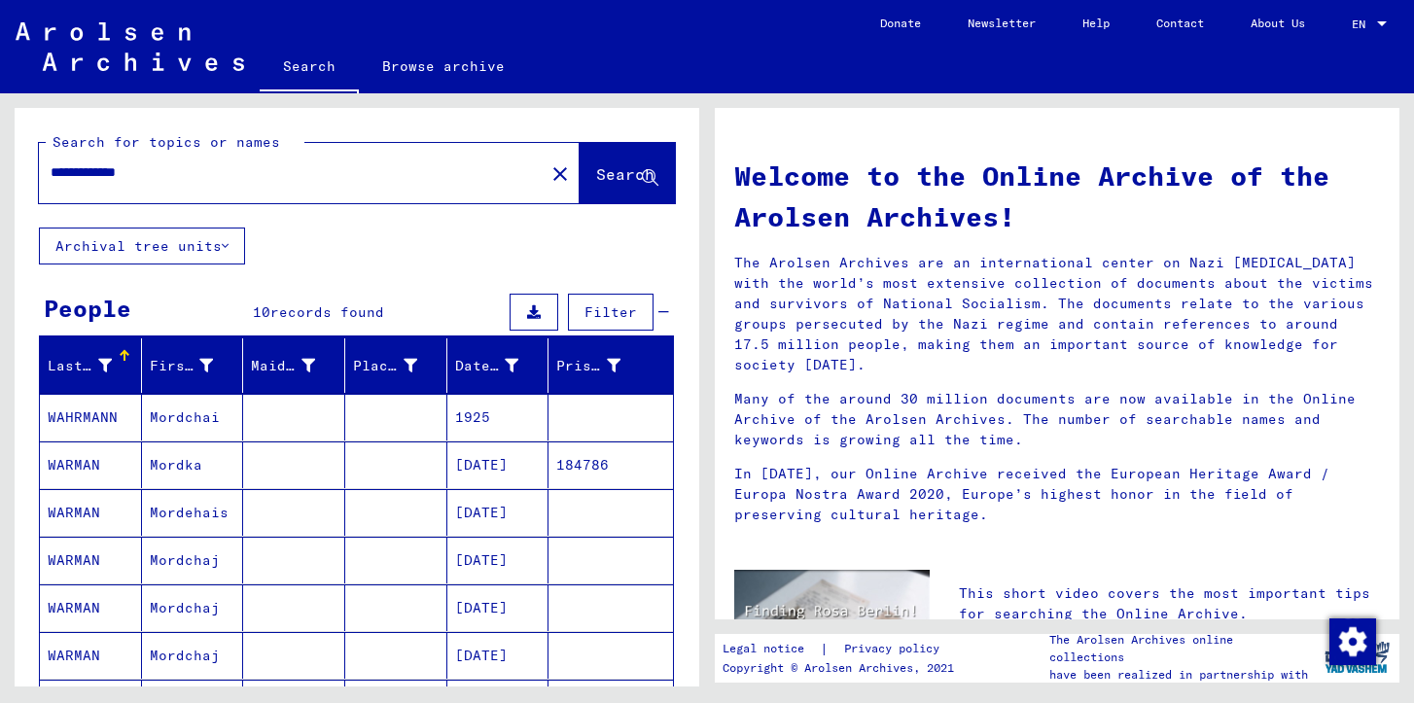
click at [127, 177] on input "**********" at bounding box center [286, 172] width 471 height 20
type input "**********"
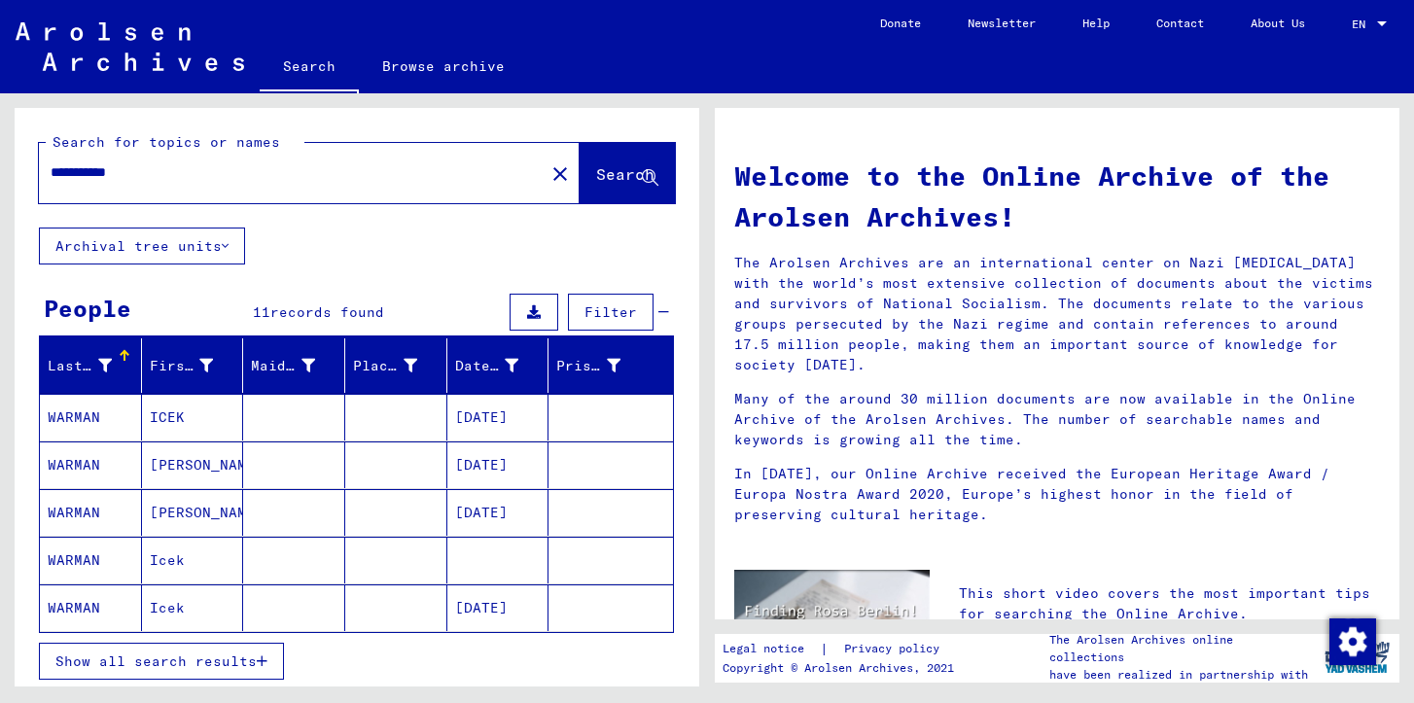
scroll to position [4, 0]
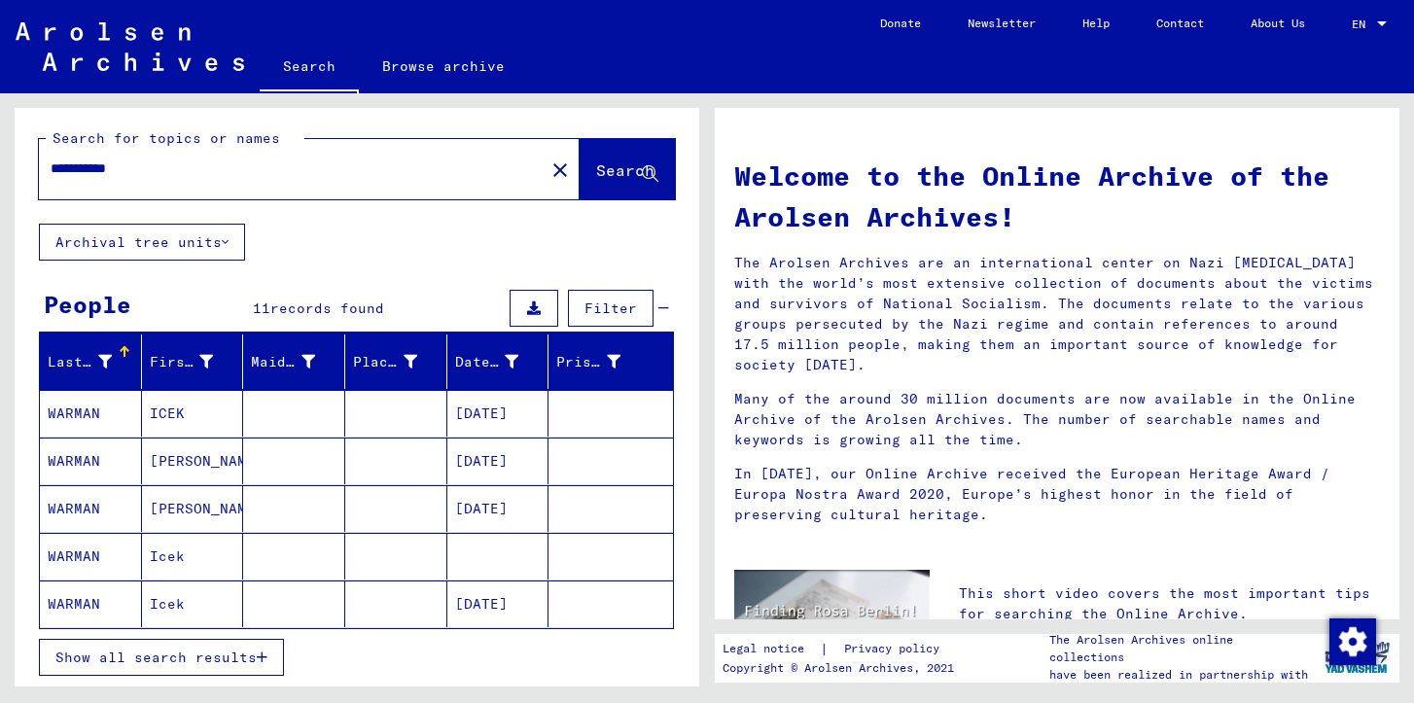
click at [260, 659] on icon "button" at bounding box center [262, 658] width 11 height 14
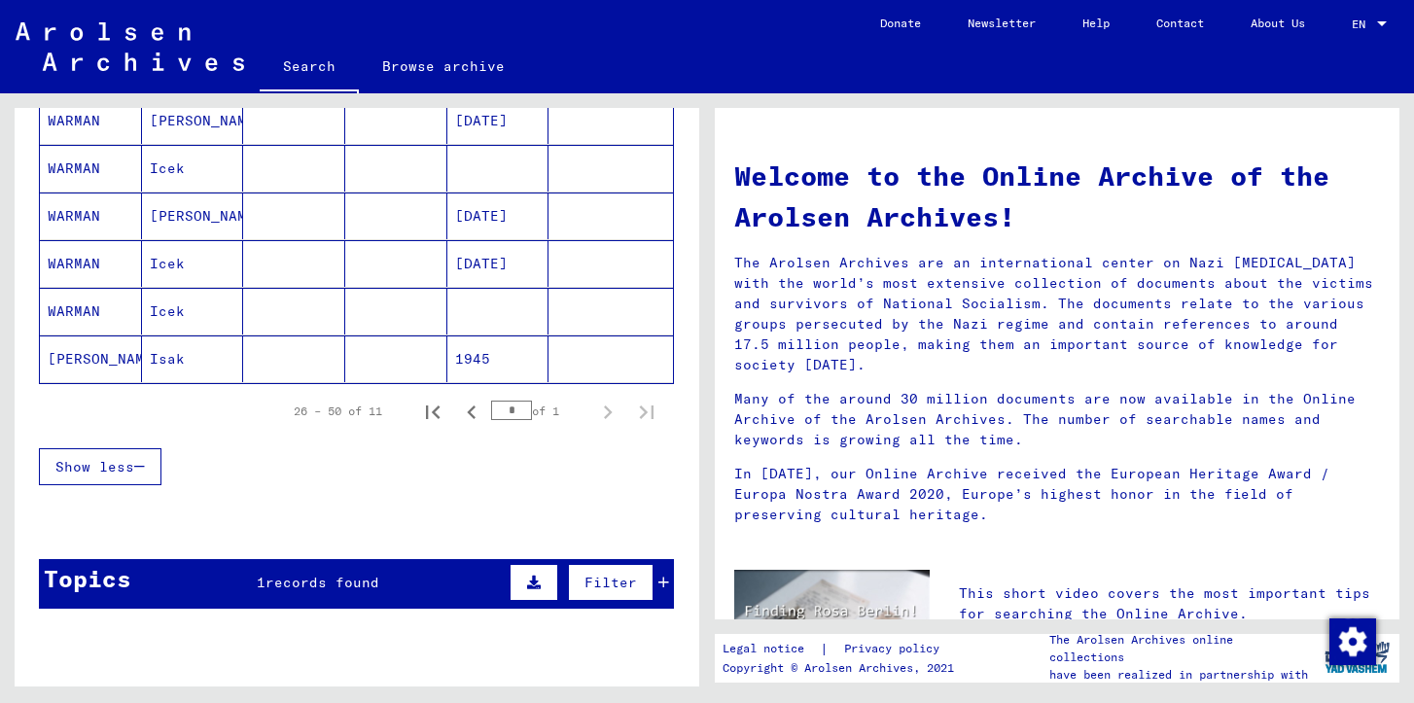
scroll to position [551, 0]
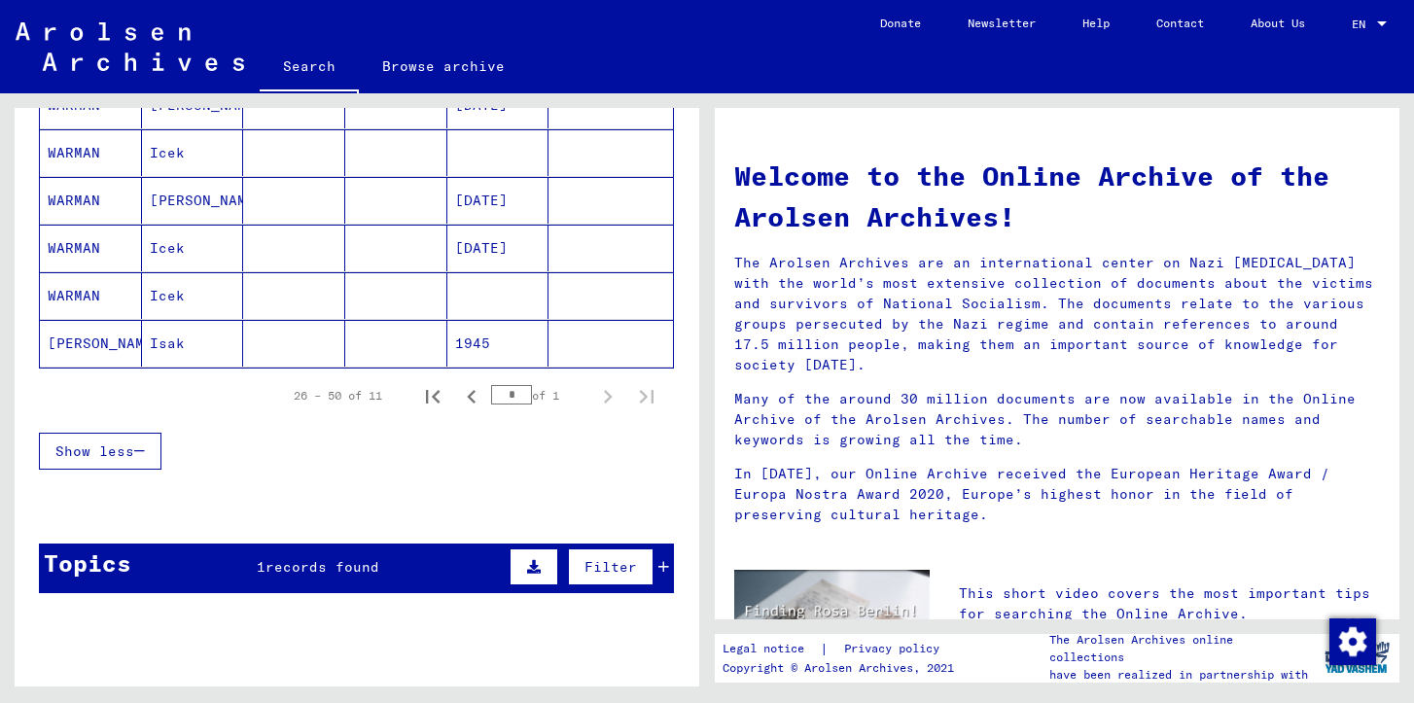
click at [668, 571] on icon at bounding box center [663, 567] width 11 height 14
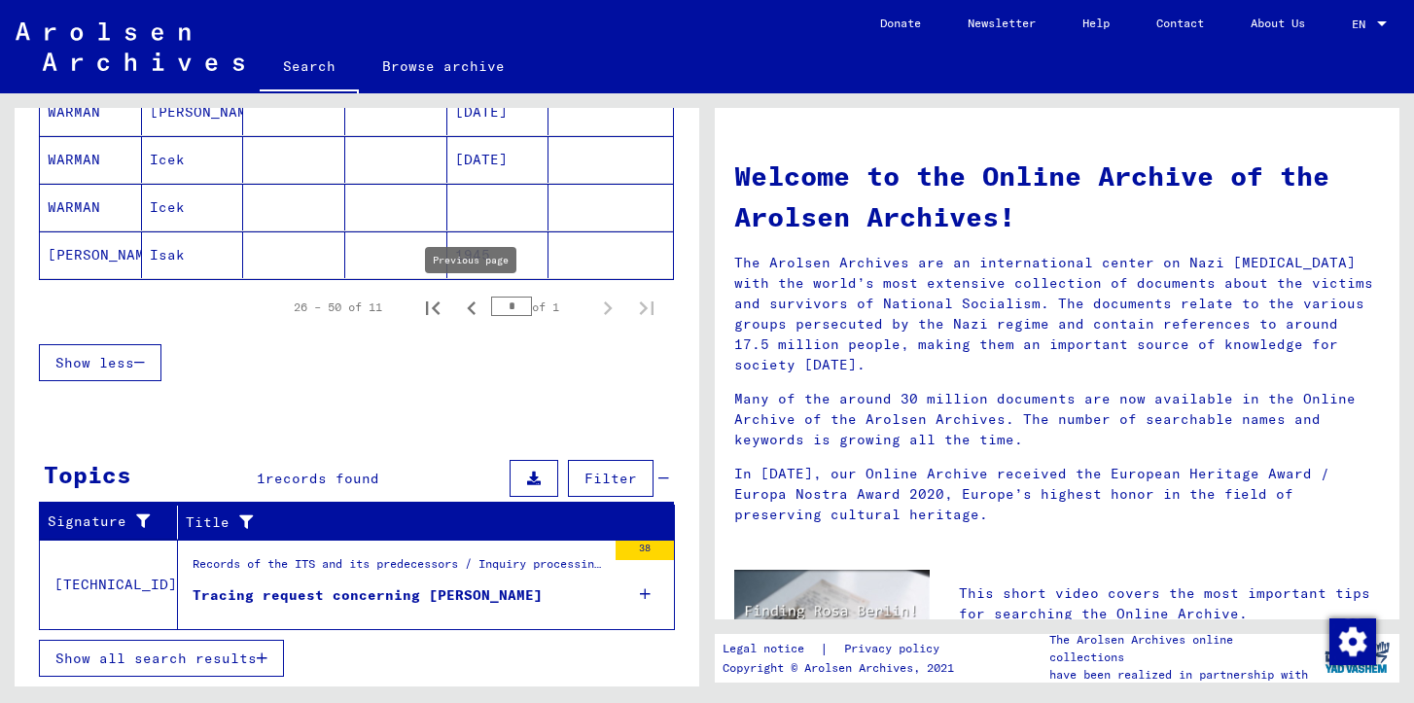
scroll to position [0, 0]
